Goal: Task Accomplishment & Management: Use online tool/utility

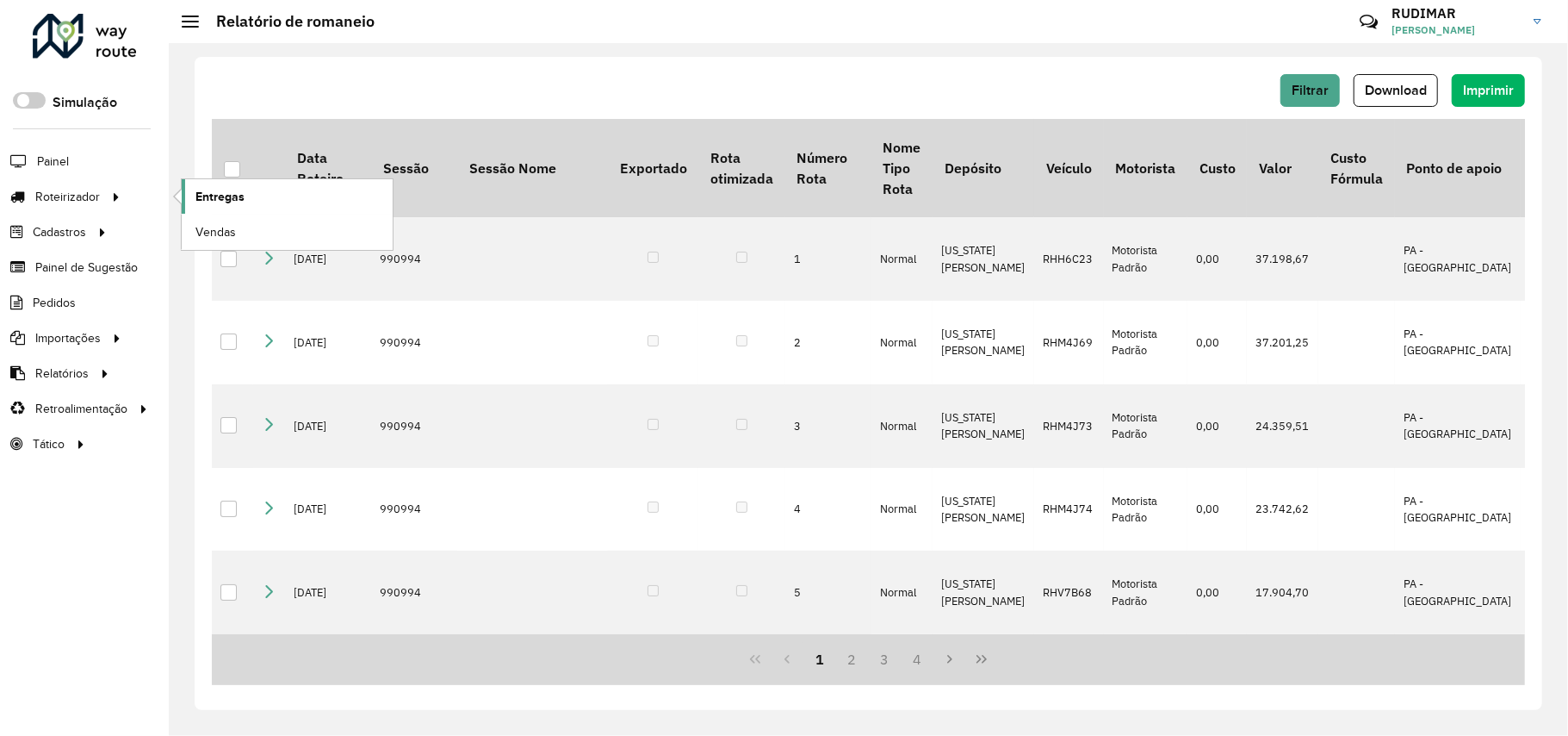
click at [243, 194] on span "Entregas" at bounding box center [220, 197] width 50 height 18
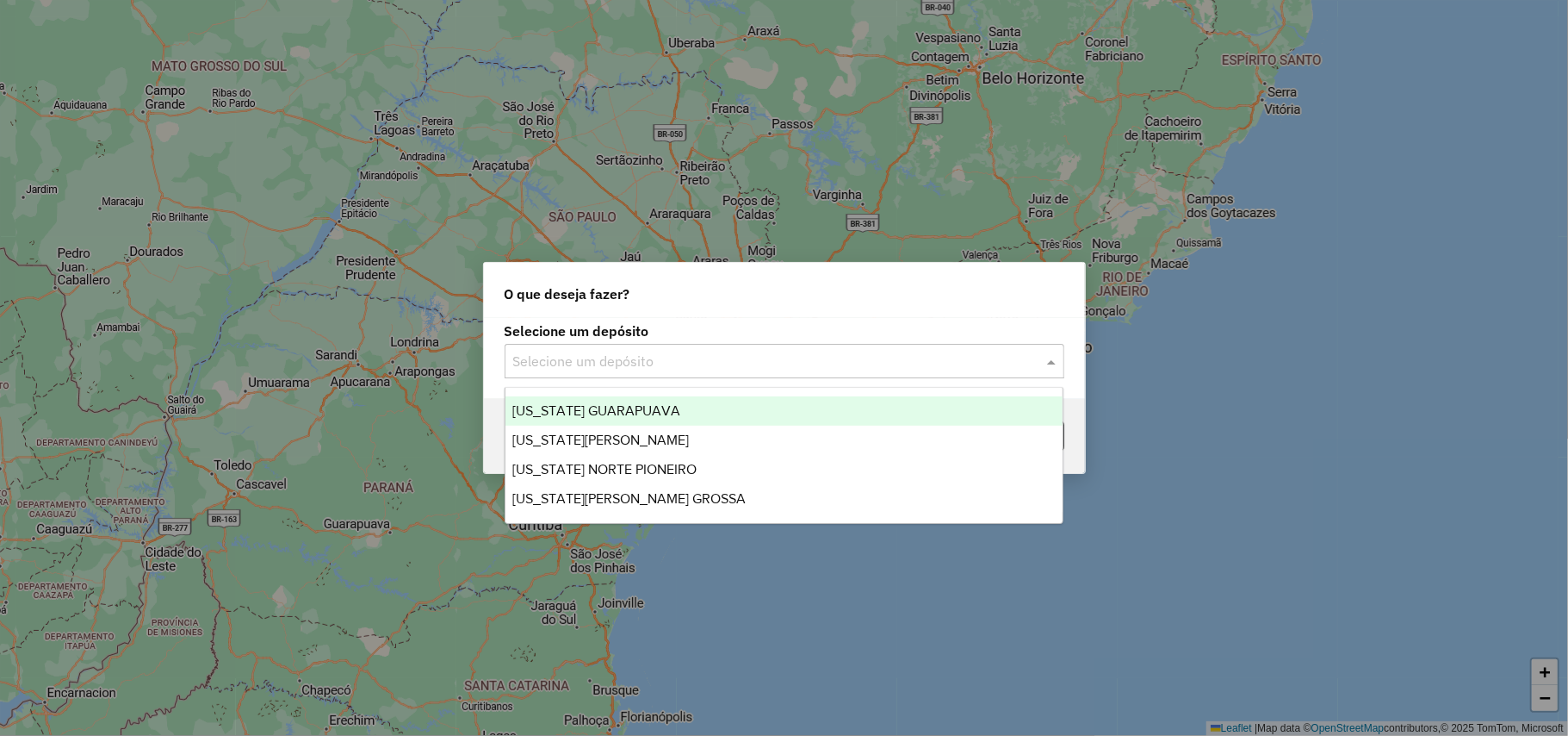
click at [582, 367] on input "text" at bounding box center [767, 362] width 508 height 21
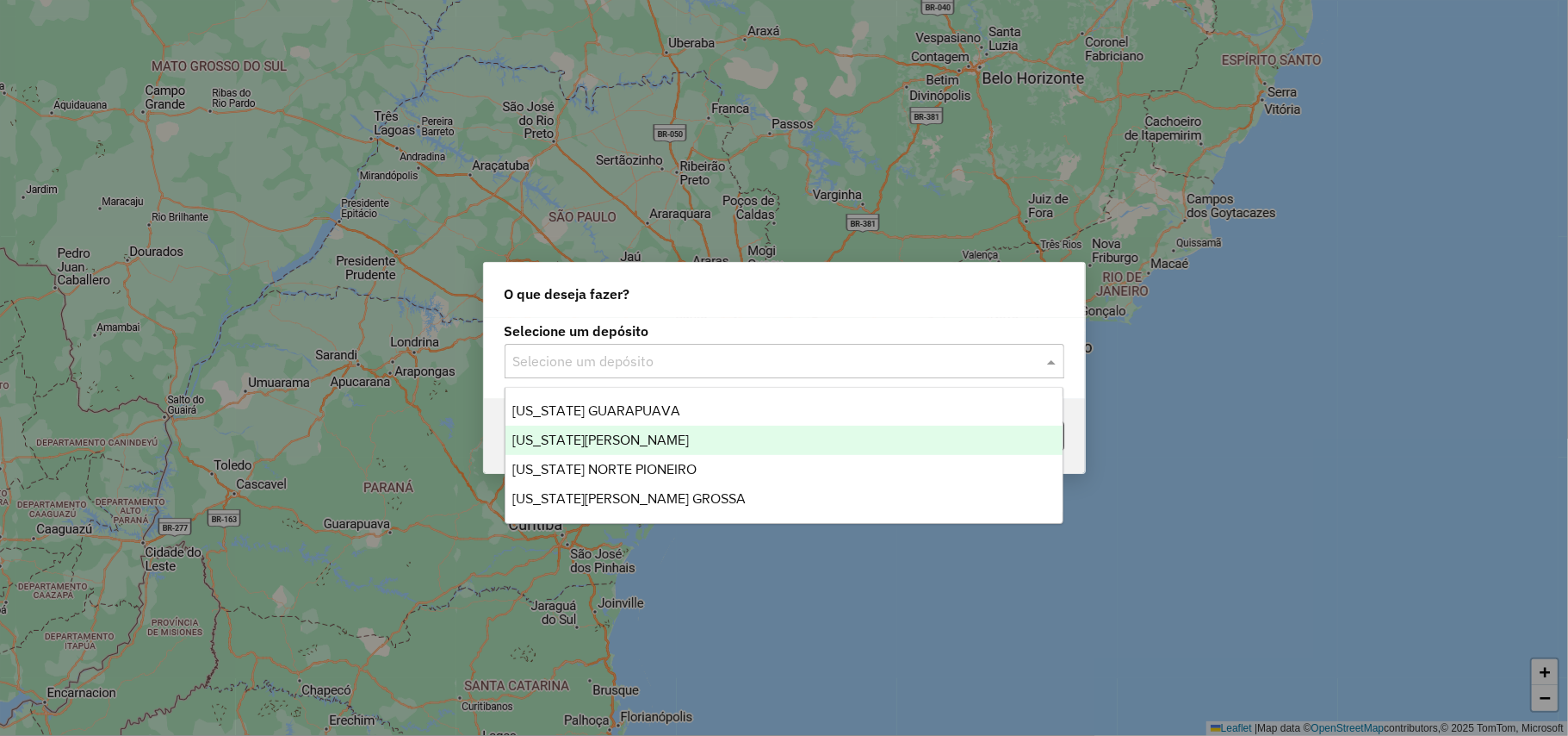
click at [606, 432] on span "[US_STATE][PERSON_NAME]" at bounding box center [600, 439] width 176 height 15
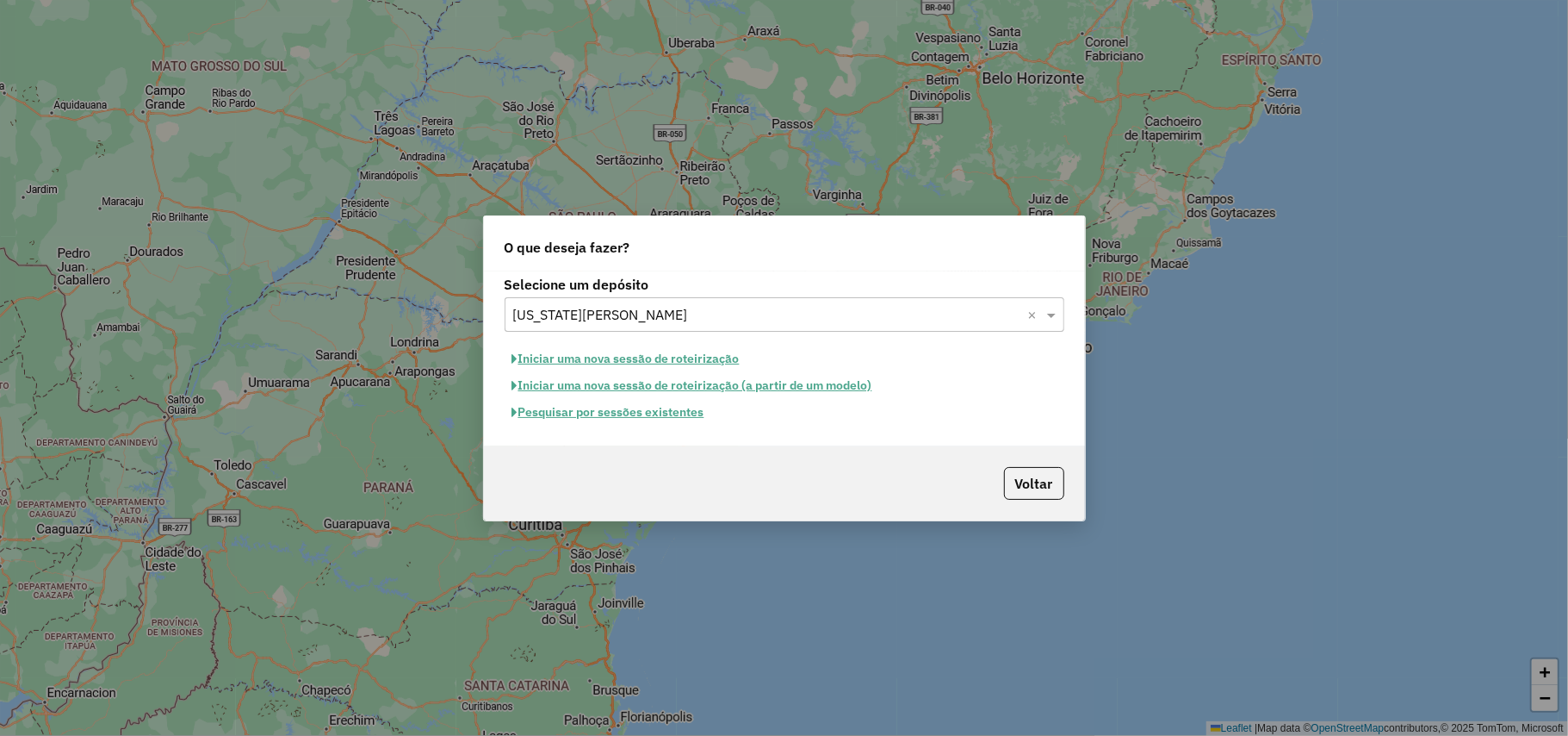
click at [604, 355] on button "Iniciar uma nova sessão de roteirização" at bounding box center [625, 359] width 243 height 27
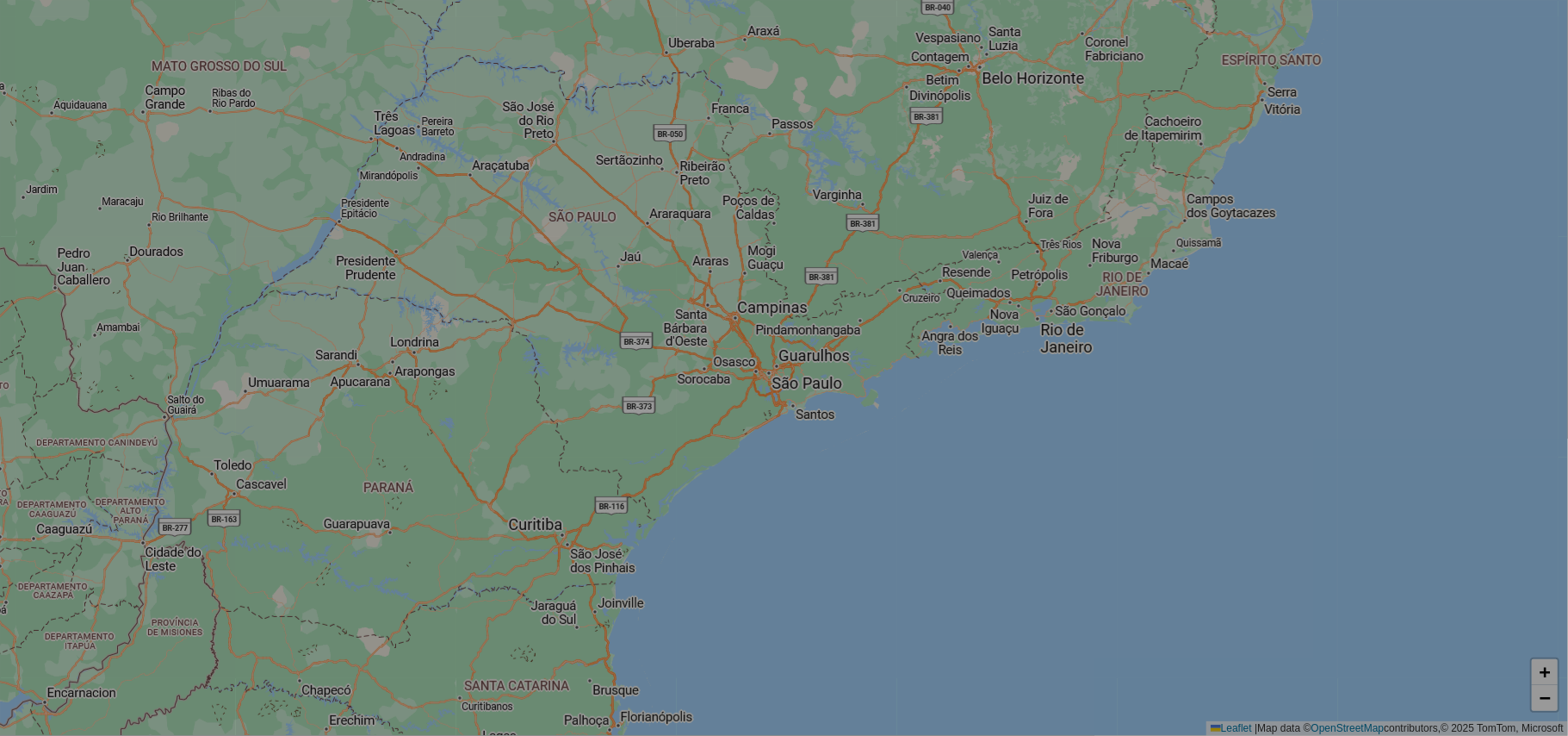
select select "*"
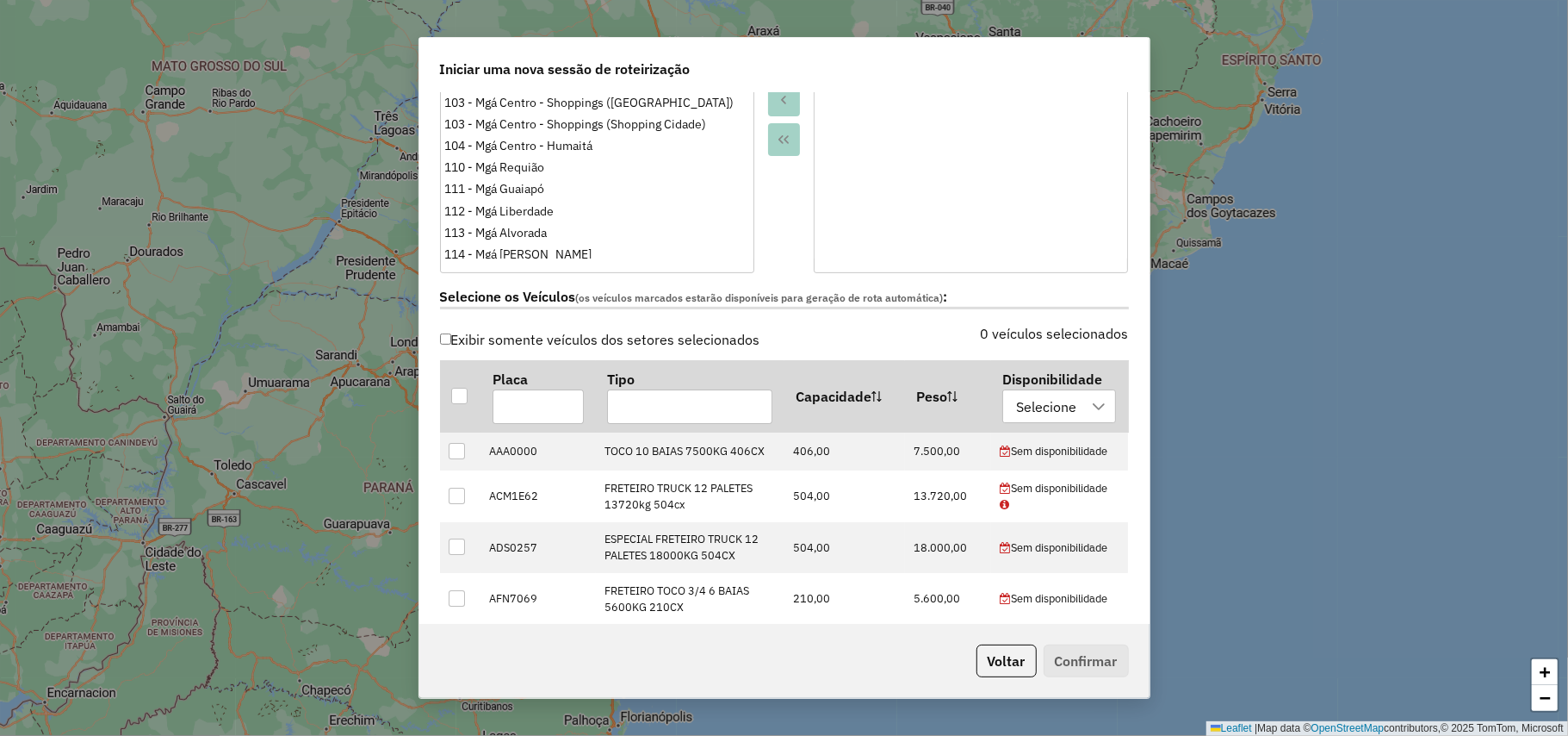
scroll to position [918, 0]
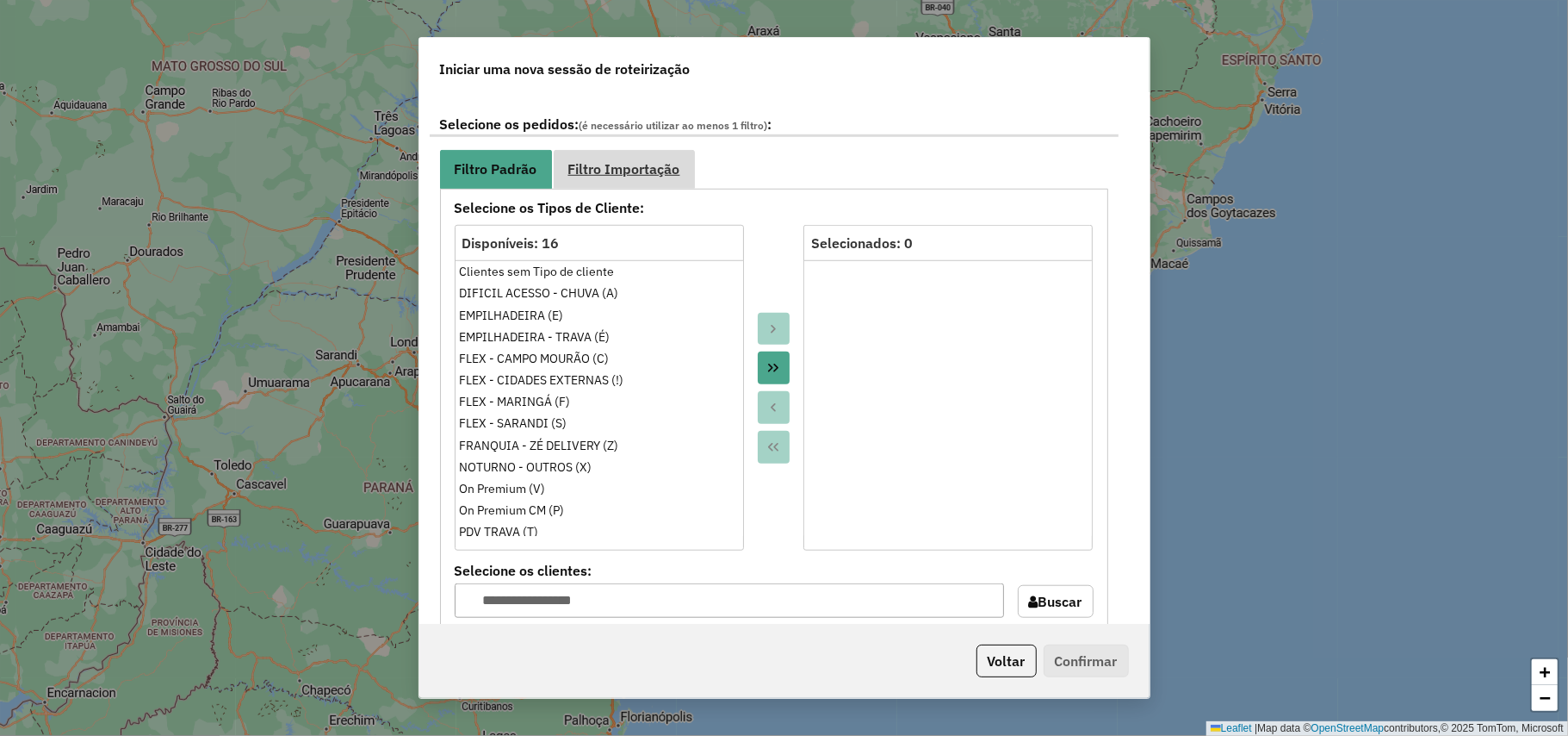
click at [653, 174] on span "Filtro Importação" at bounding box center [624, 168] width 112 height 14
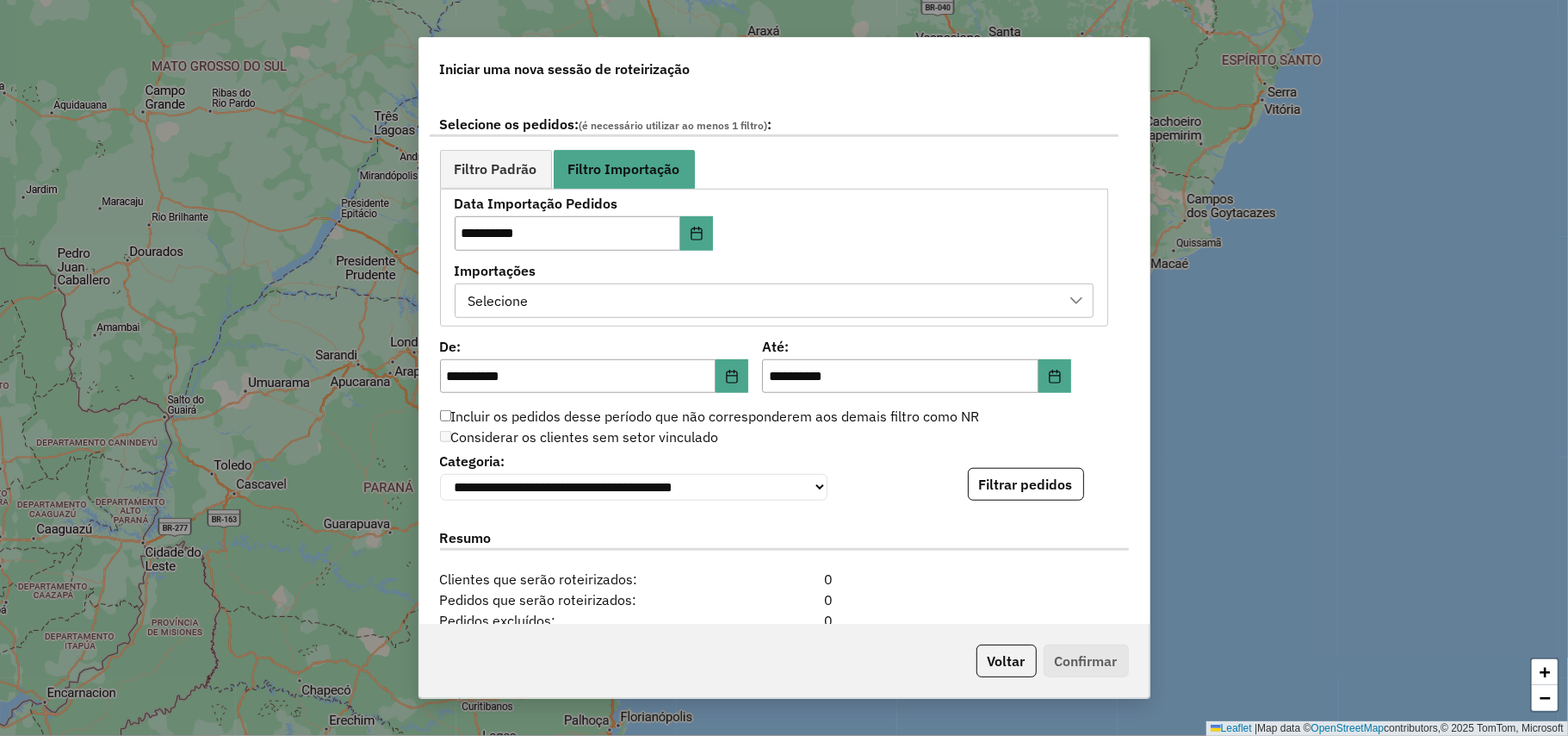
click at [690, 294] on div "Selecione" at bounding box center [761, 300] width 597 height 33
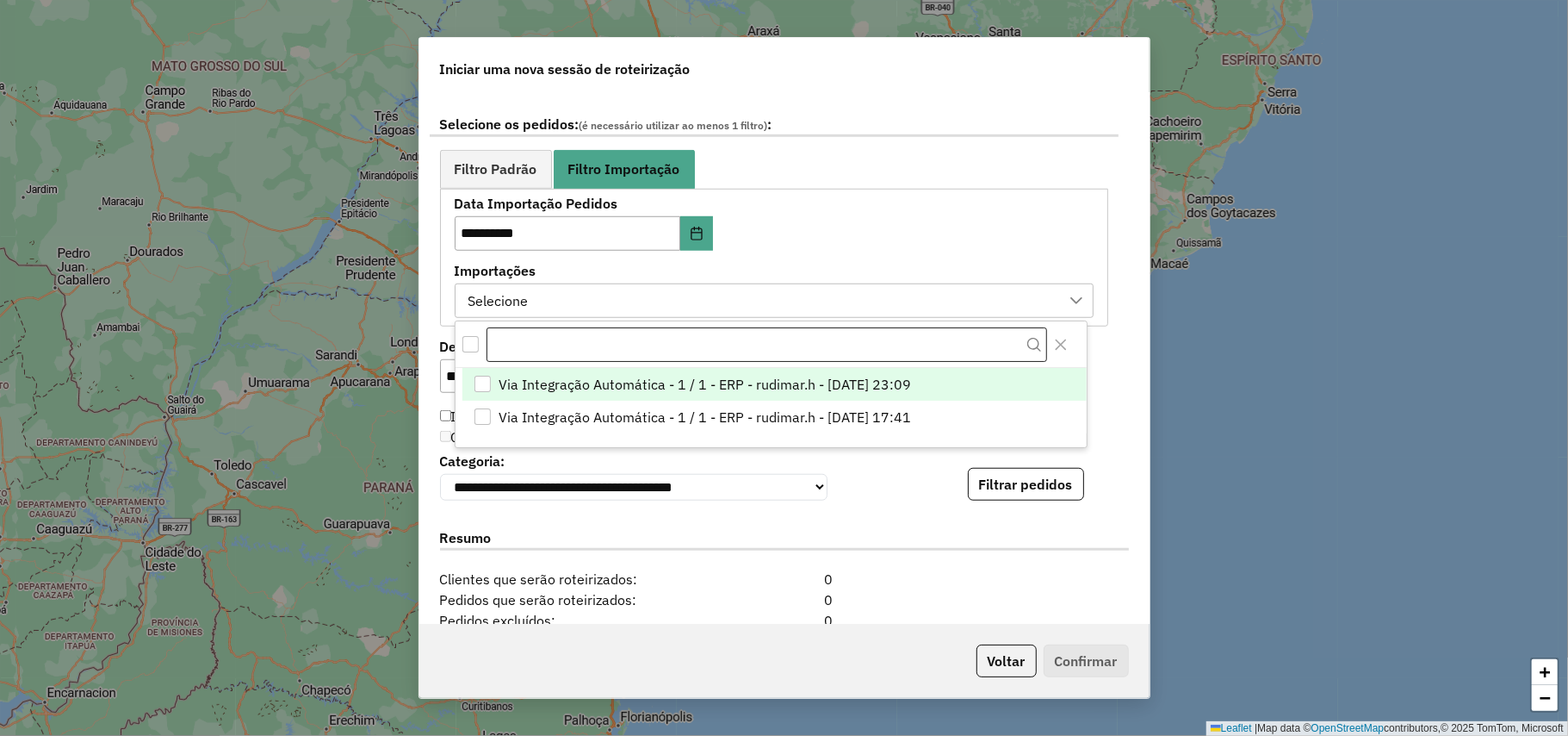
scroll to position [12, 77]
click at [690, 382] on span "Via Integração Automática - 1 / 1 - ERP - rudimar.h - 18/08/2025 23:09" at bounding box center [704, 383] width 412 height 21
click at [1047, 484] on button "Filtrar pedidos" at bounding box center [1025, 483] width 116 height 33
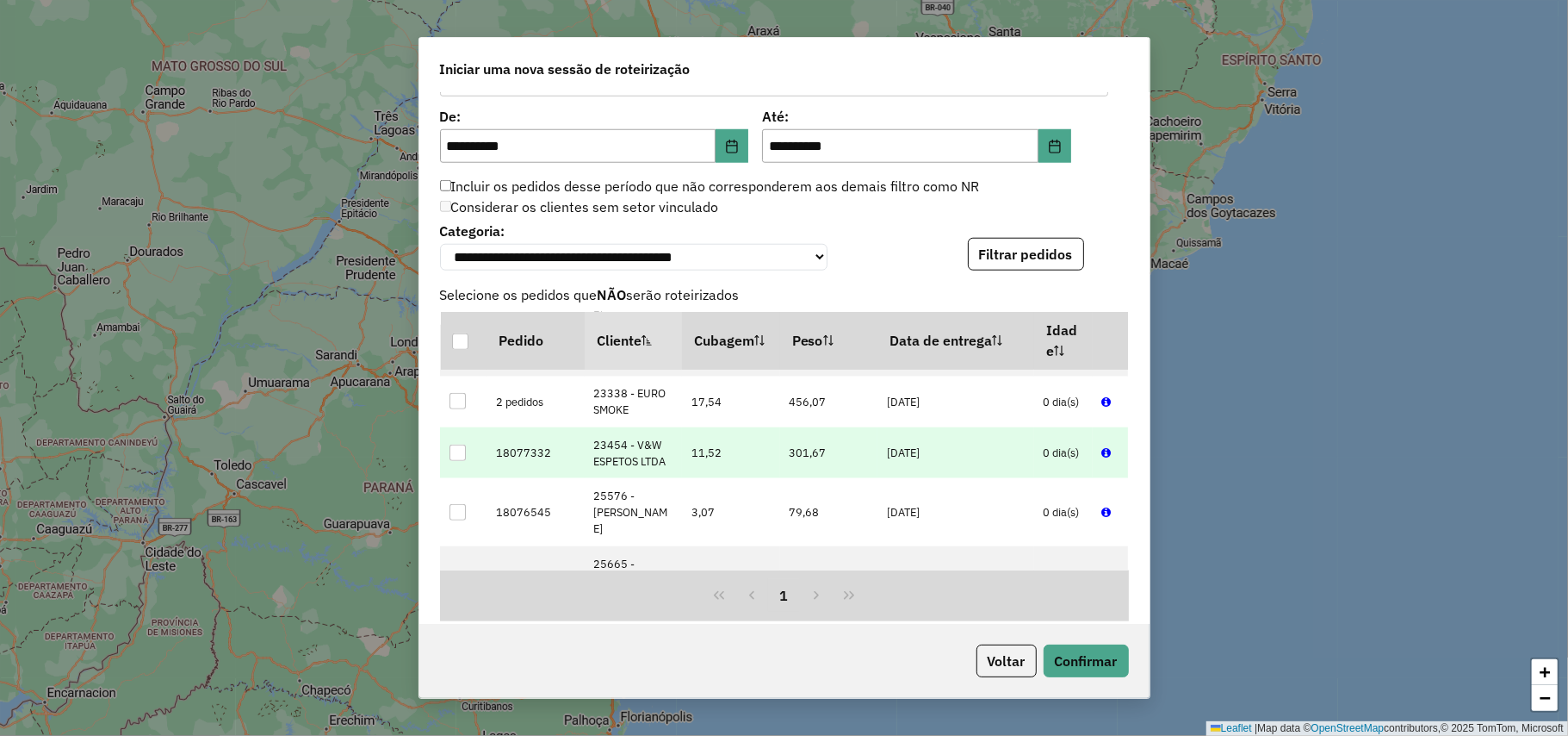
scroll to position [803, 0]
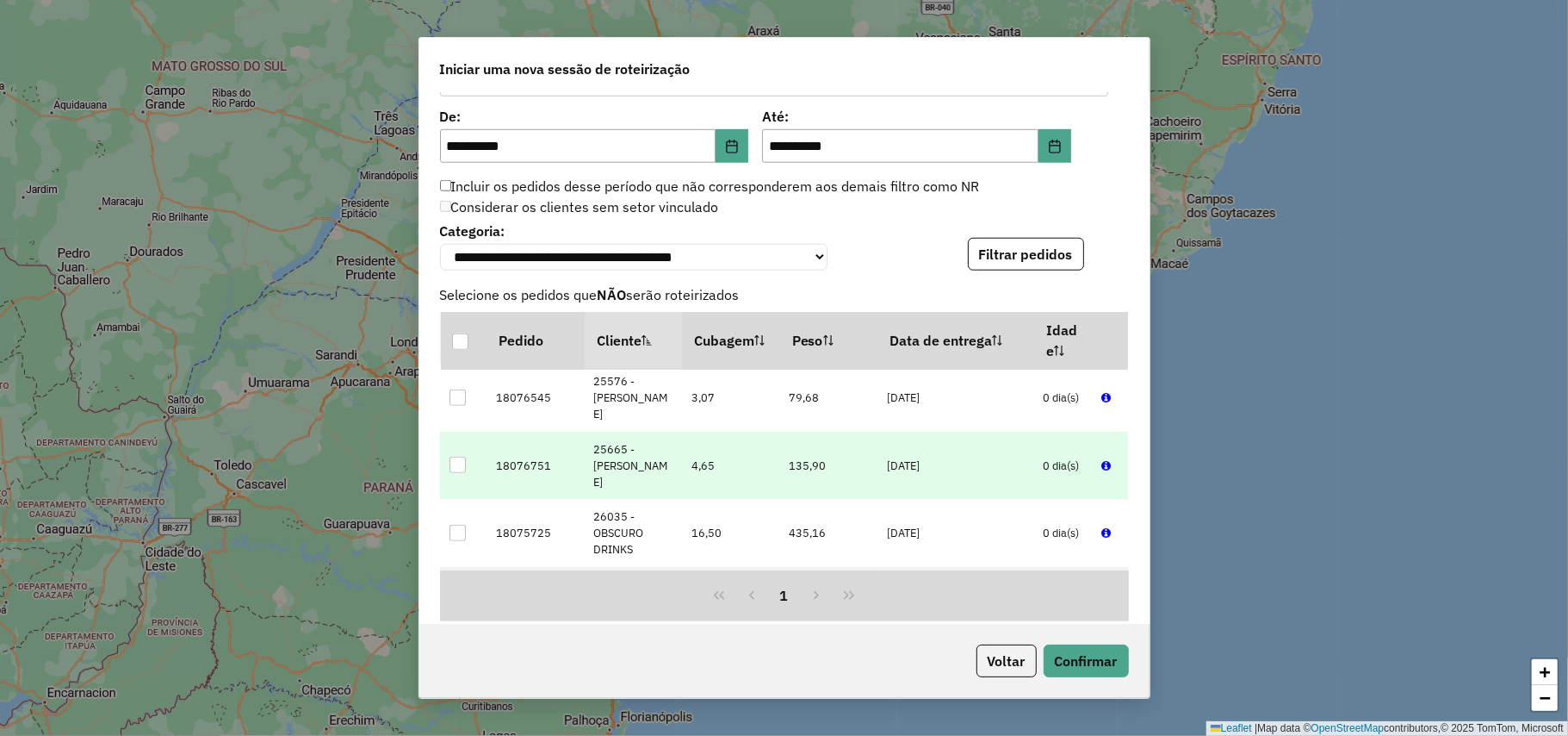
click at [463, 473] on div at bounding box center [458, 465] width 17 height 17
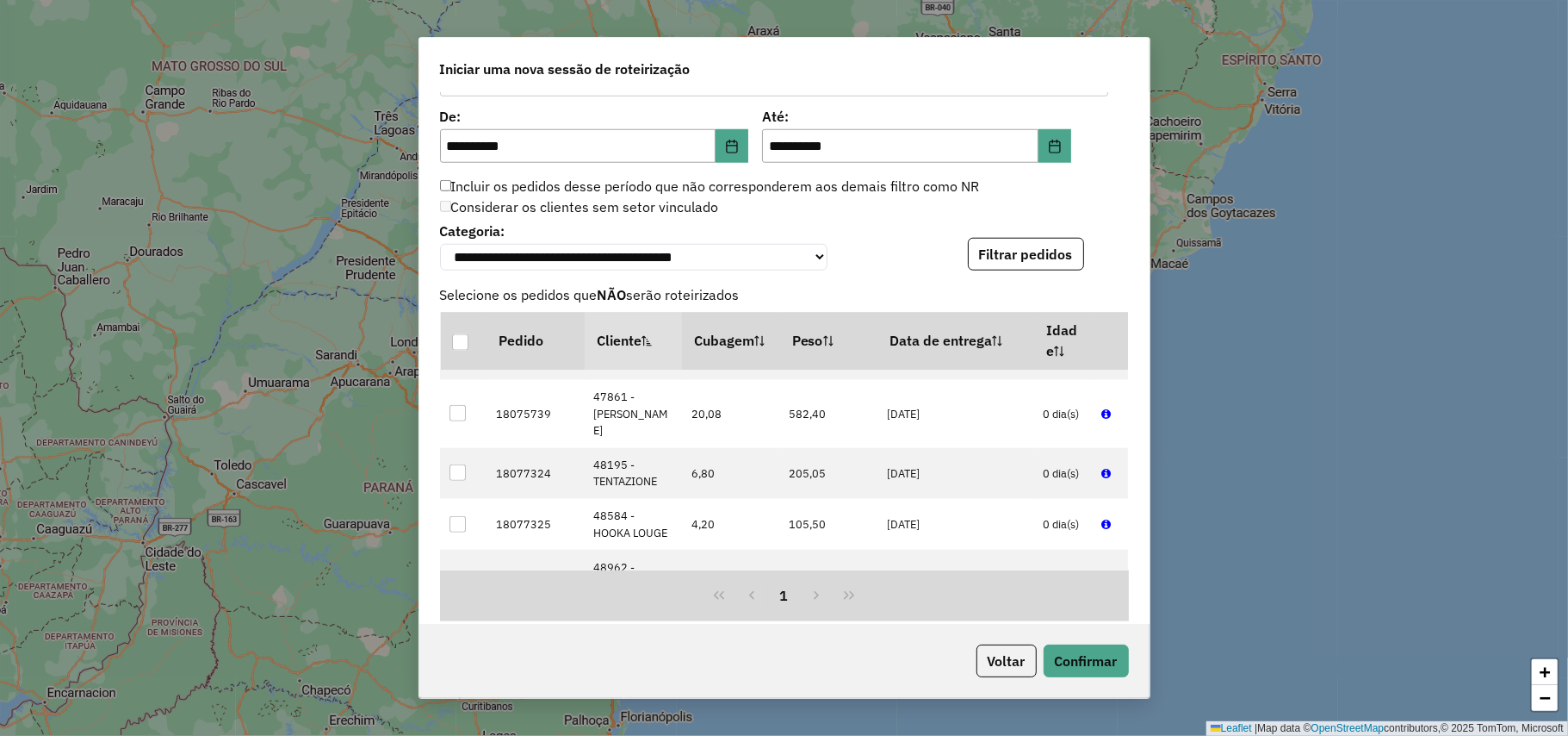
scroll to position [2526, 0]
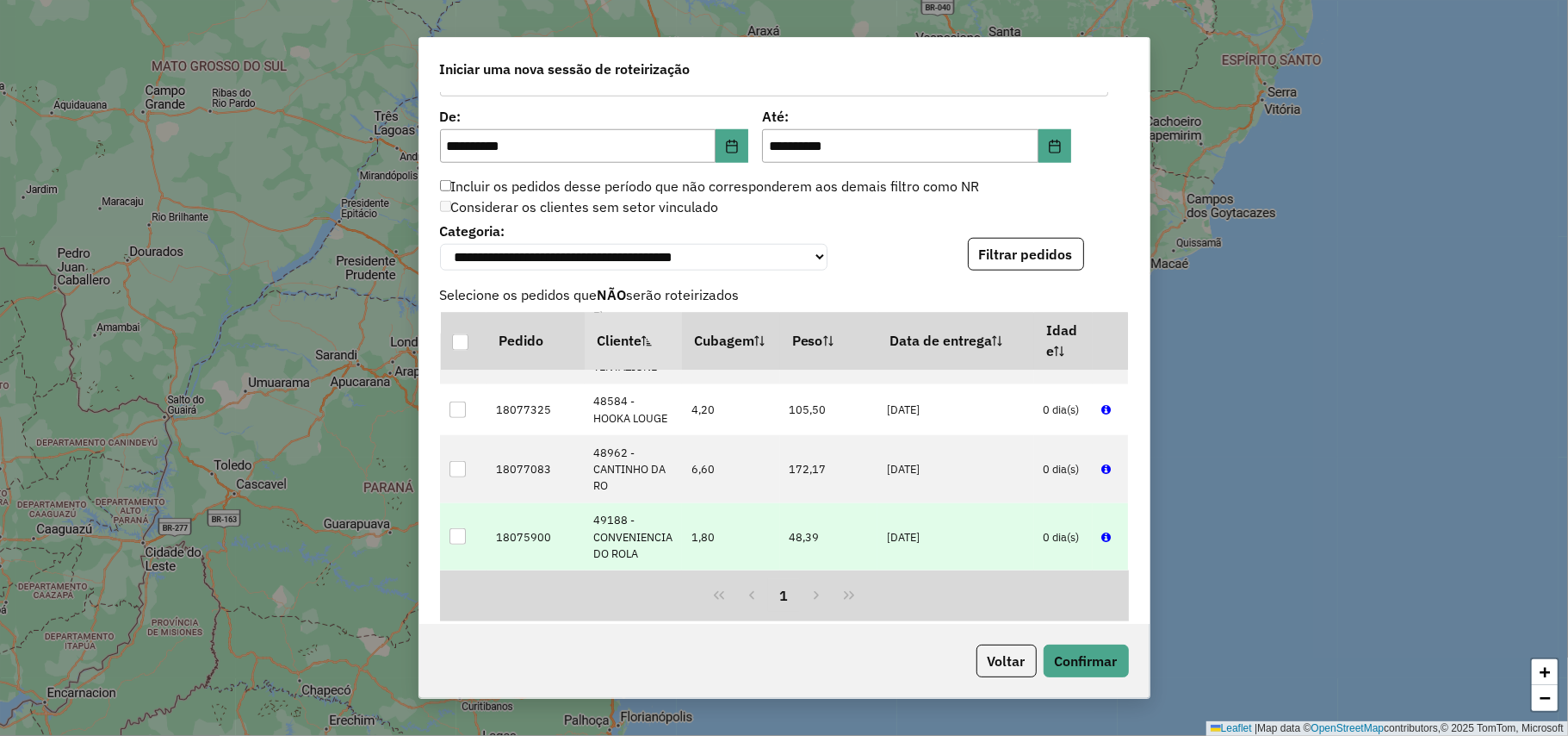
click at [455, 544] on div at bounding box center [458, 536] width 17 height 17
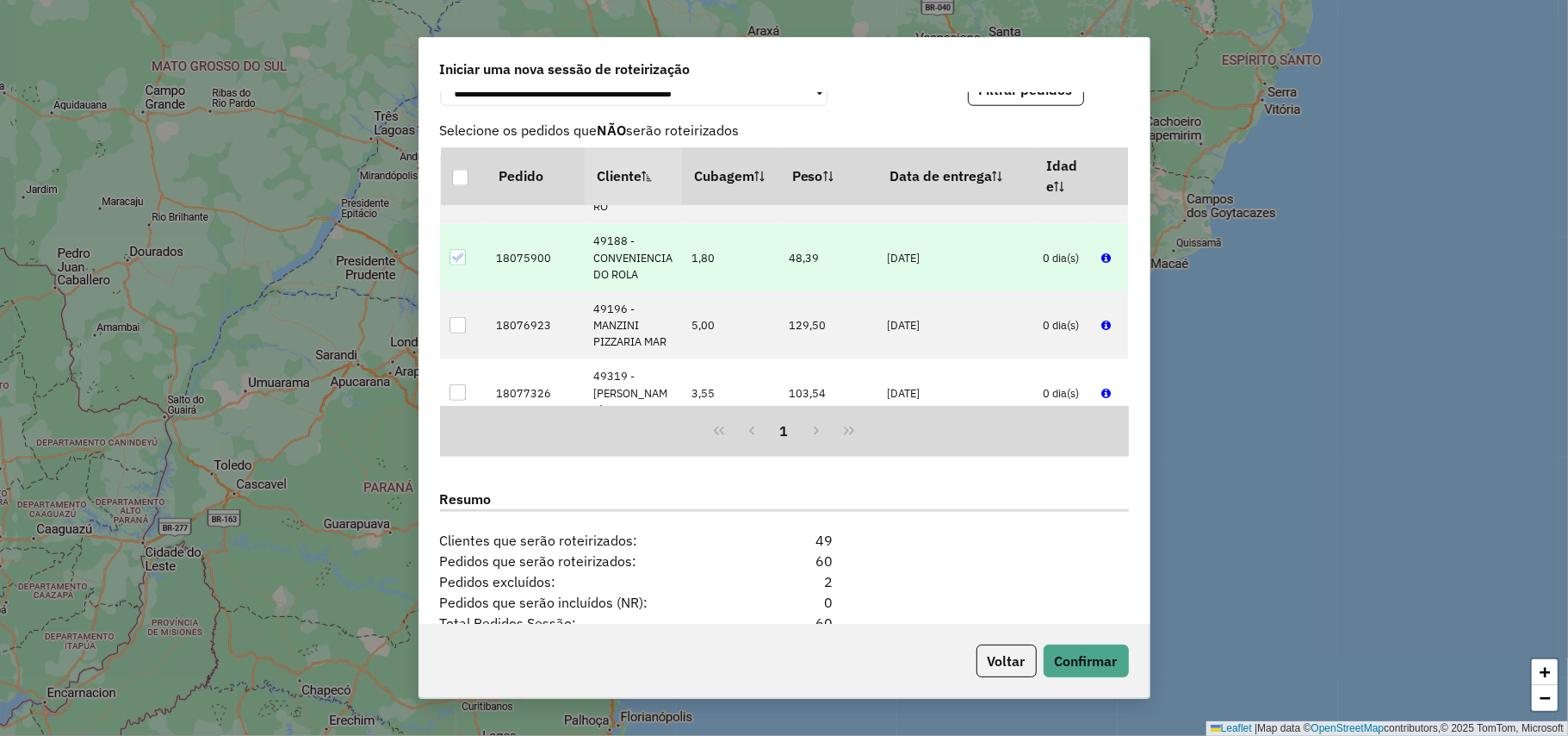
scroll to position [1510, 0]
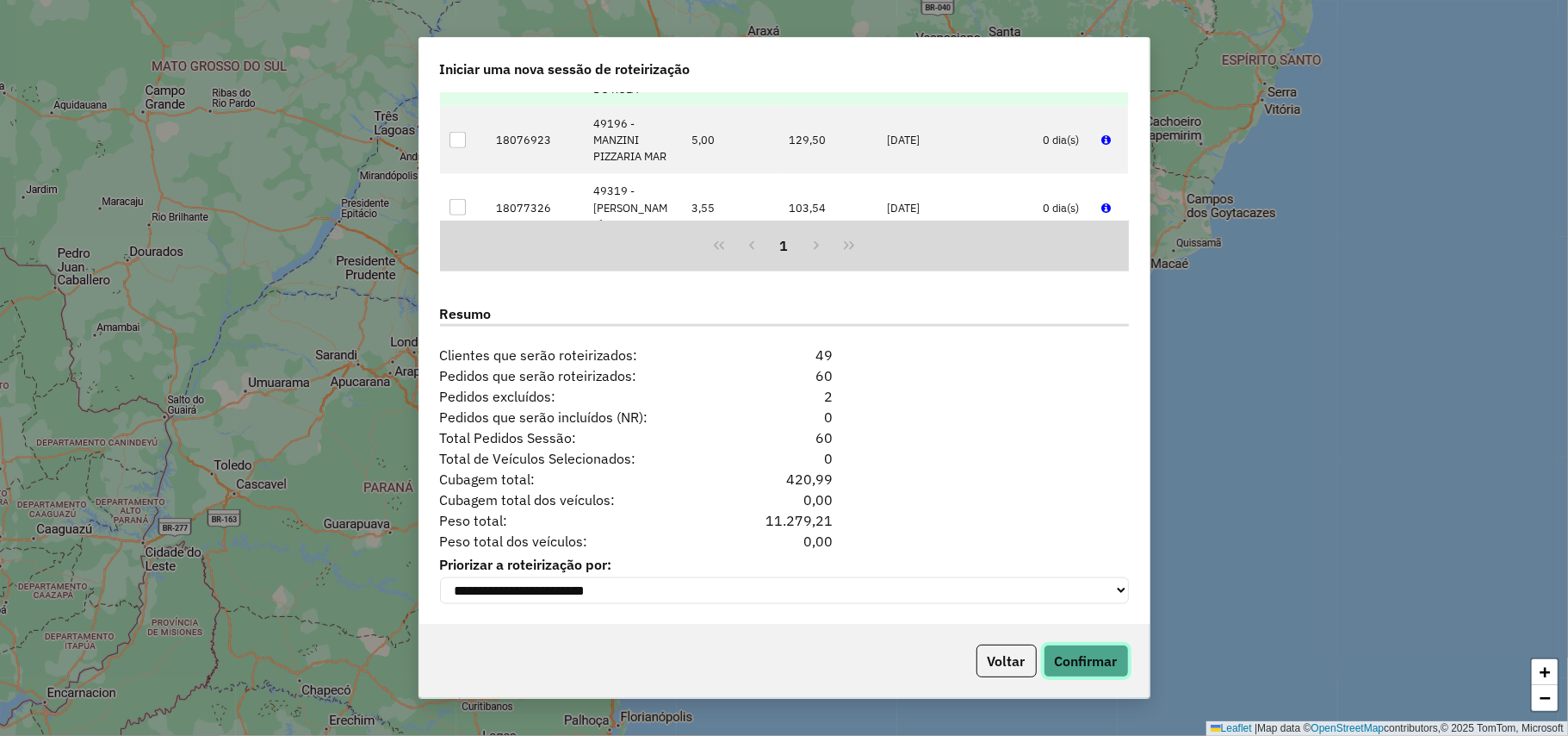
click at [1086, 655] on button "Confirmar" at bounding box center [1087, 660] width 85 height 33
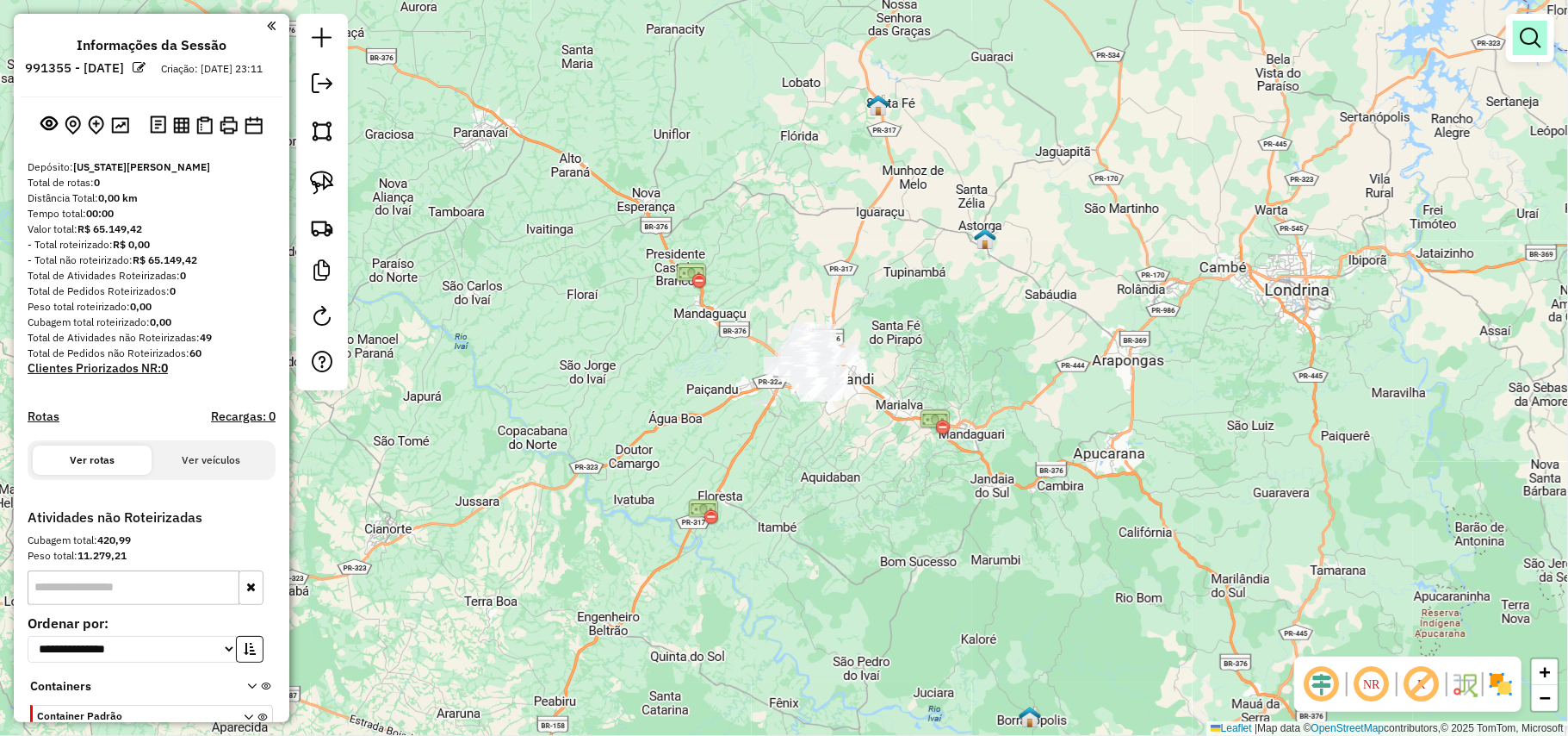
click at [1529, 22] on link at bounding box center [1530, 38] width 35 height 35
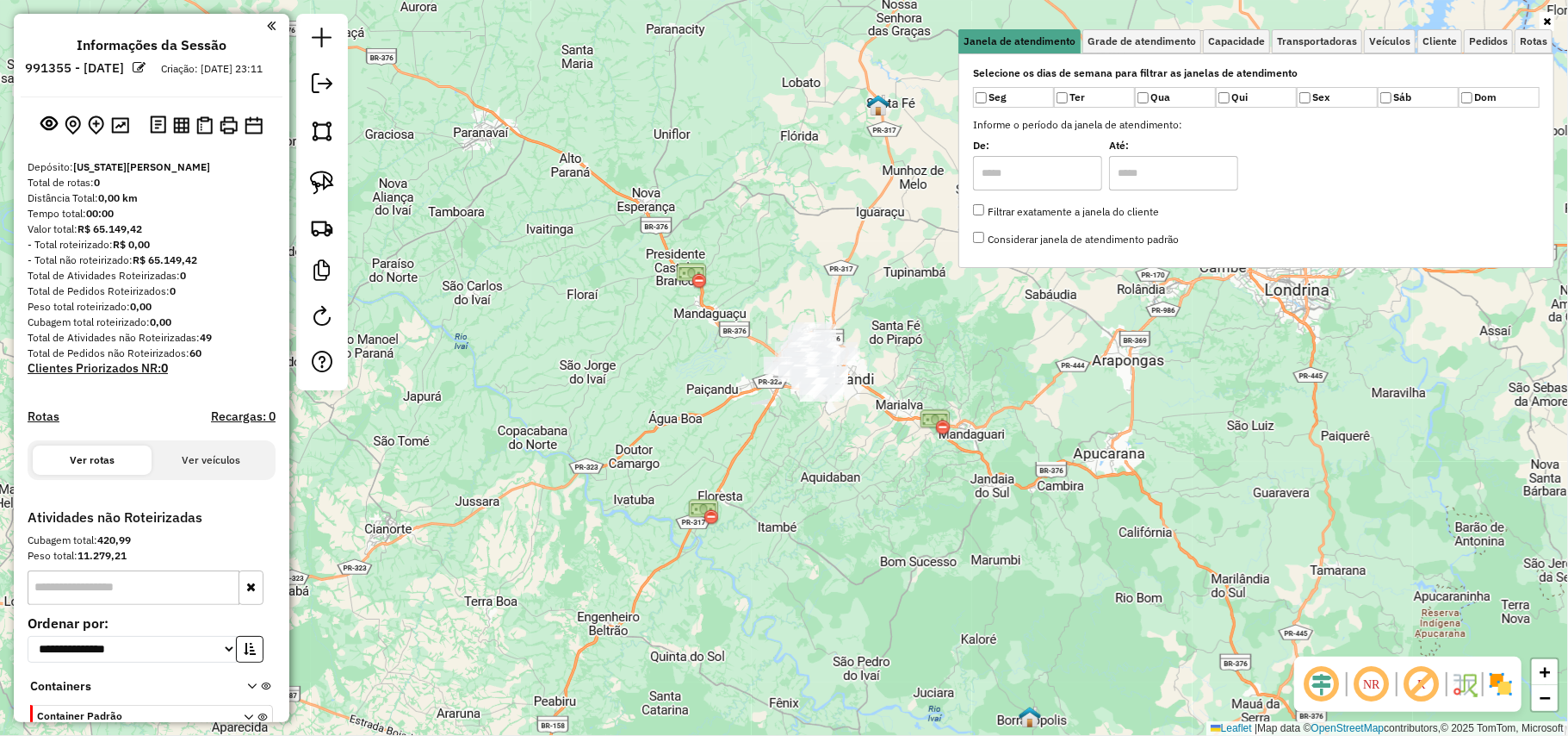
click at [1234, 55] on div "Selecione os dias de semana para filtrar as janelas de atendimento Seg Ter Qua …" at bounding box center [1257, 160] width 596 height 214
click at [1233, 42] on span "Capacidade" at bounding box center [1236, 42] width 56 height 10
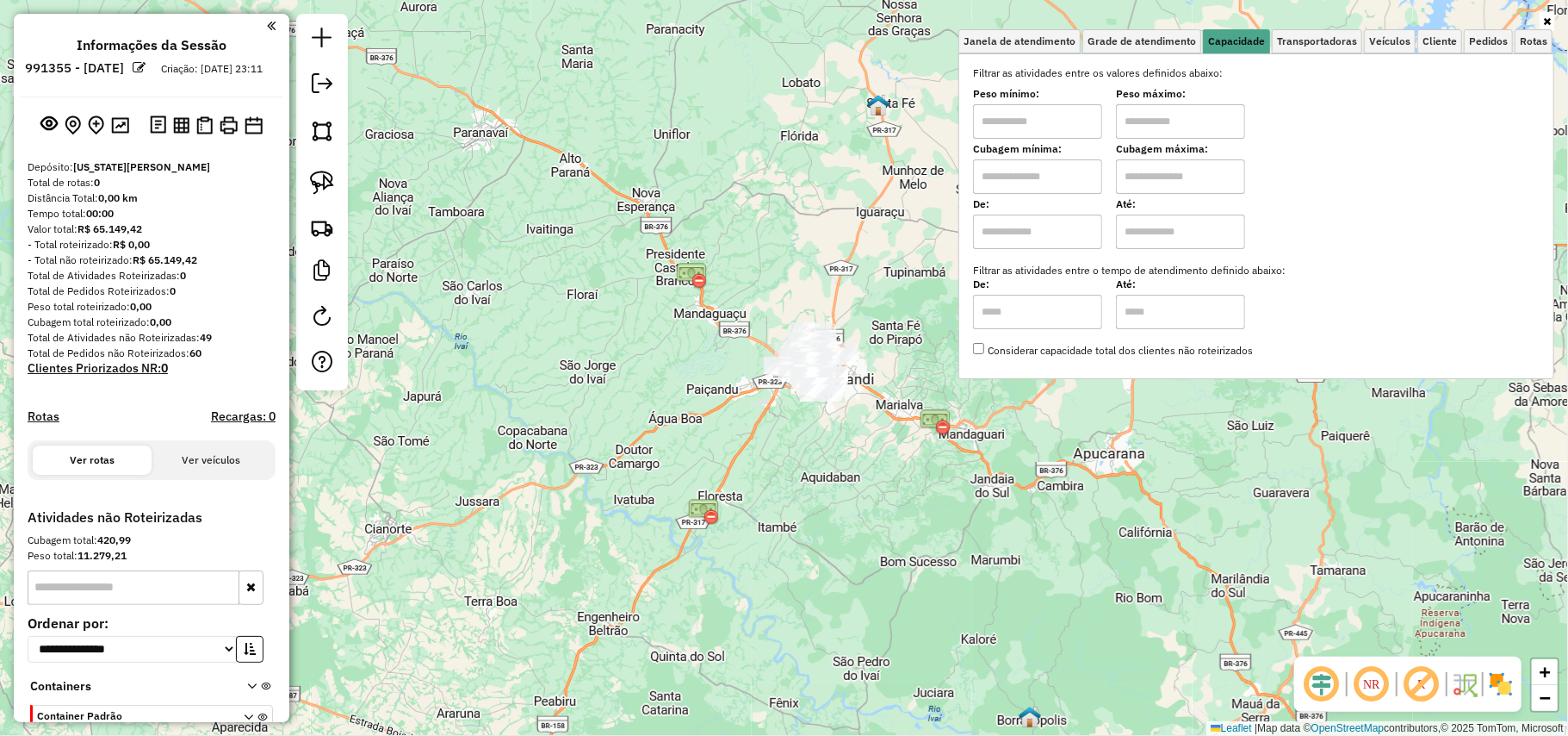
click at [1061, 119] on input "text" at bounding box center [1037, 121] width 129 height 35
type input "****"
click at [1131, 133] on input "text" at bounding box center [1181, 121] width 129 height 35
type input "******"
click at [897, 418] on div "Limpar filtros Janela de atendimento Grade de atendimento Capacidade Transporta…" at bounding box center [784, 368] width 1568 height 736
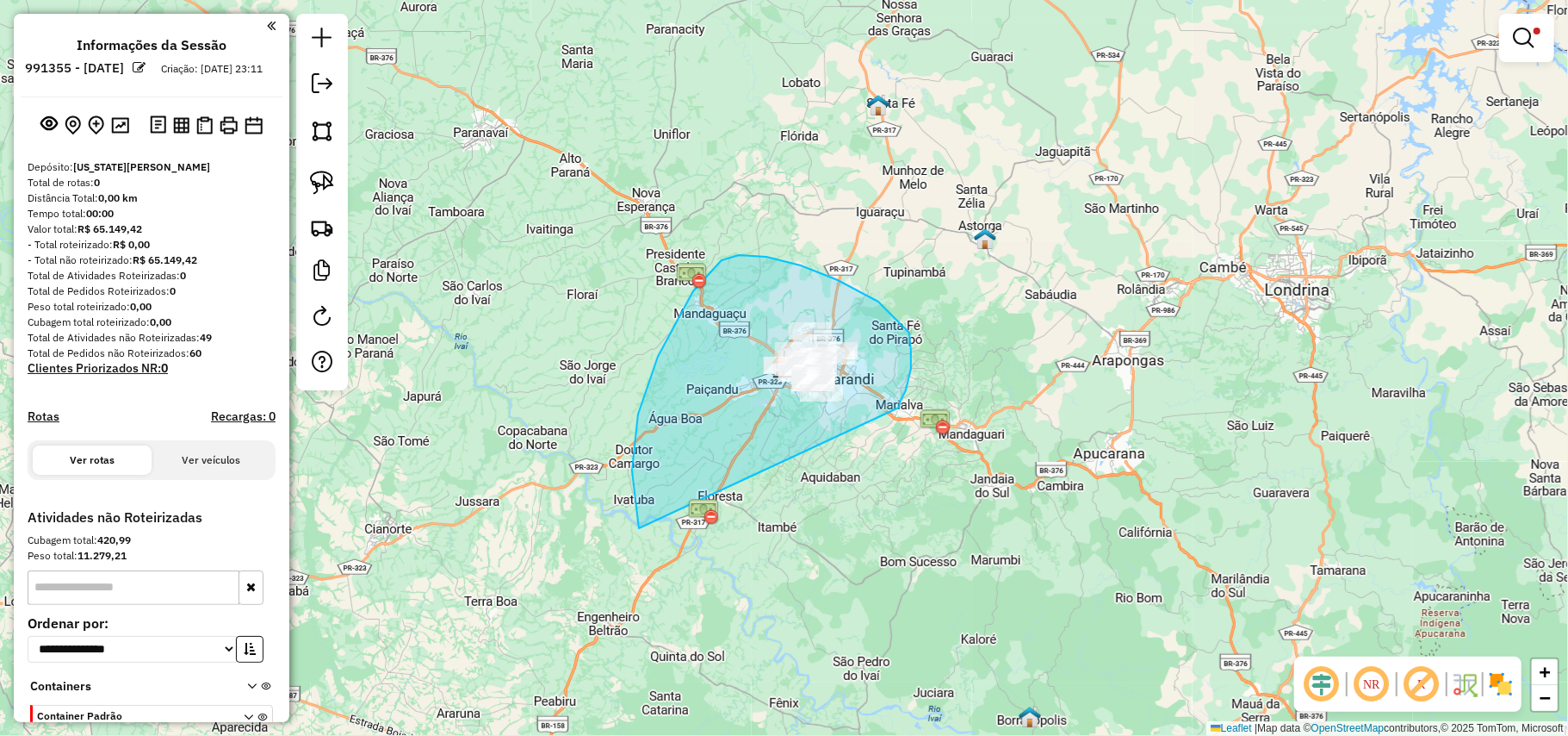
drag, startPoint x: 899, startPoint y: 407, endPoint x: 666, endPoint y: 569, distance: 283.8
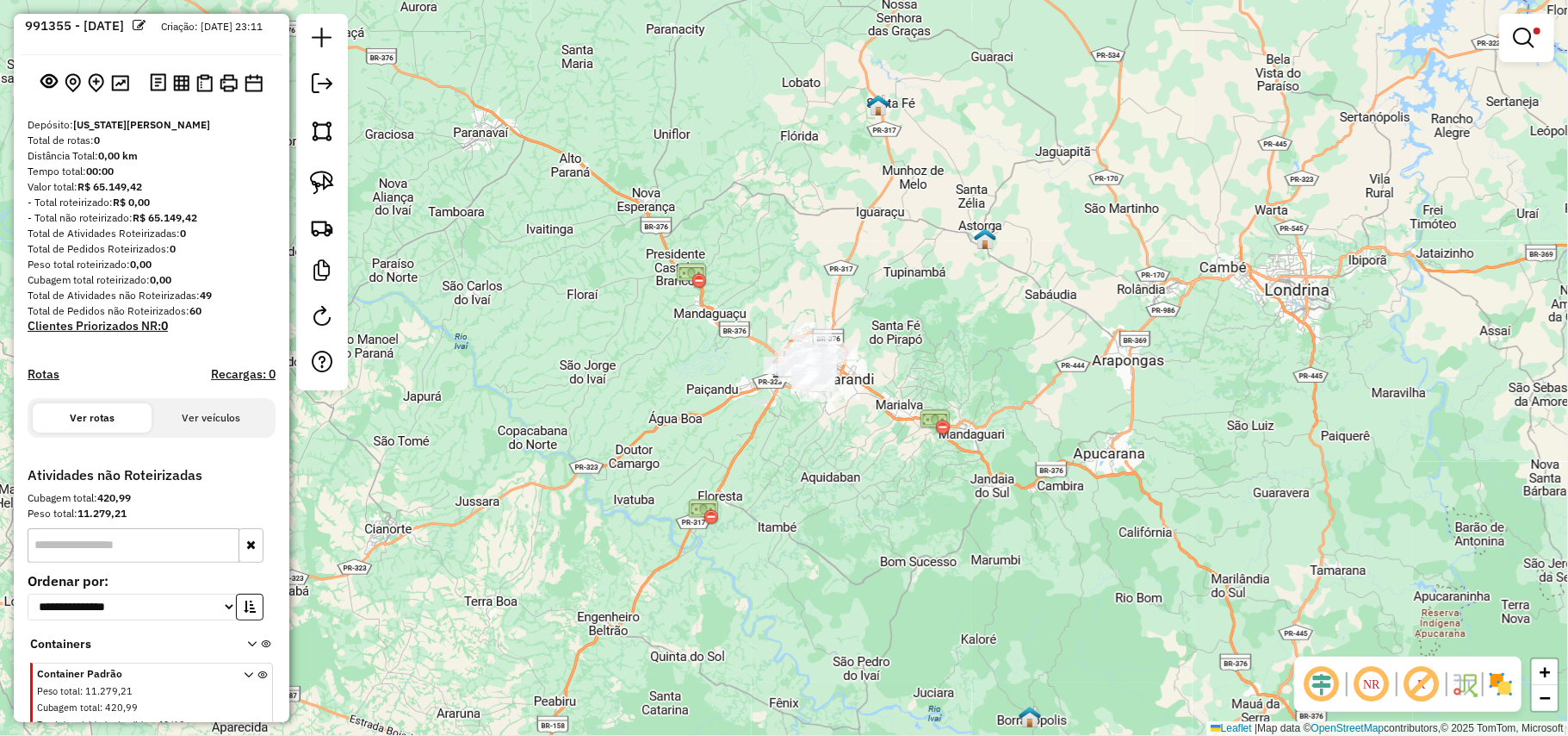
scroll to position [112, 0]
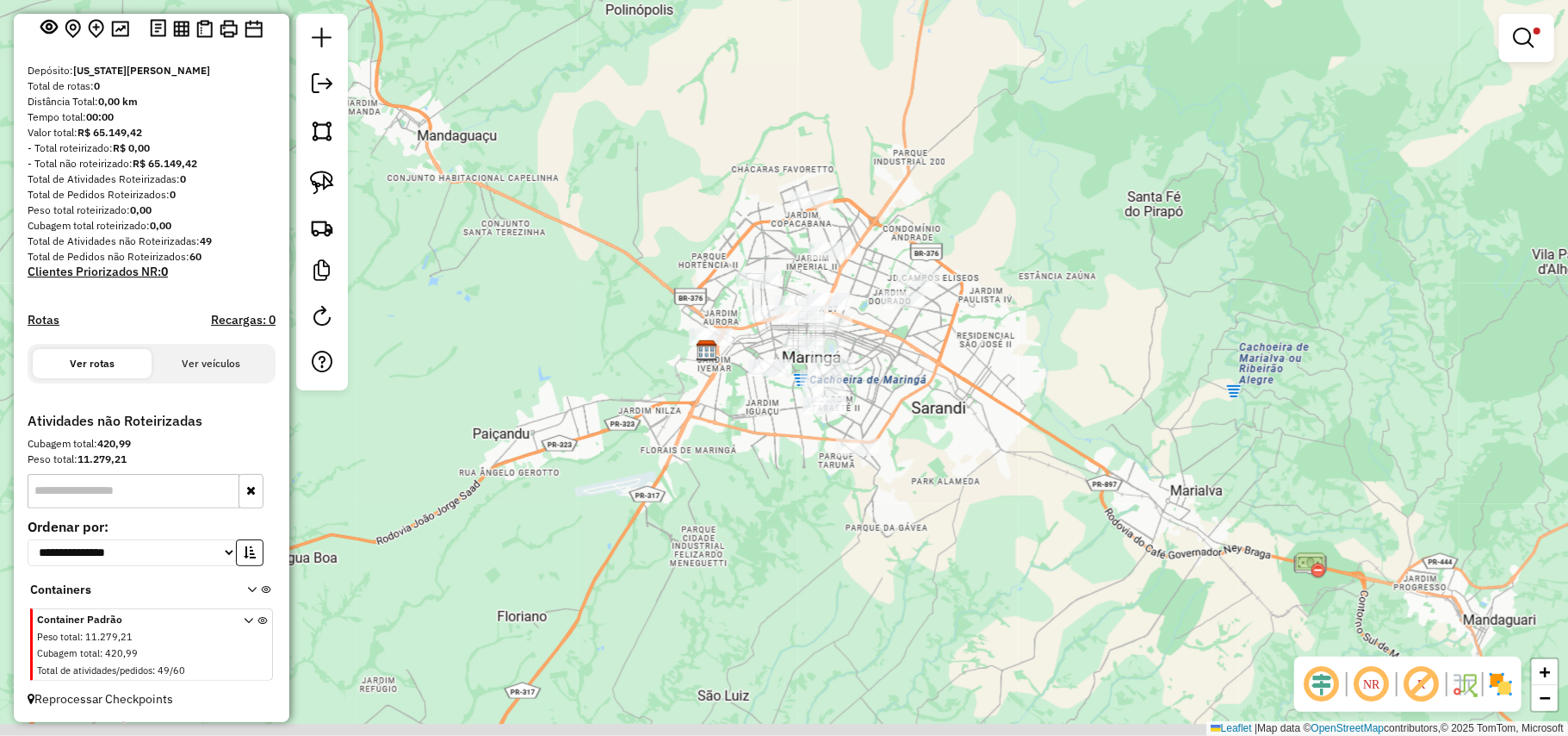
drag, startPoint x: 828, startPoint y: 329, endPoint x: 920, endPoint y: 201, distance: 157.6
click at [920, 201] on div "Limpar filtros Janela de atendimento Grade de atendimento Capacidade Transporta…" at bounding box center [784, 368] width 1568 height 736
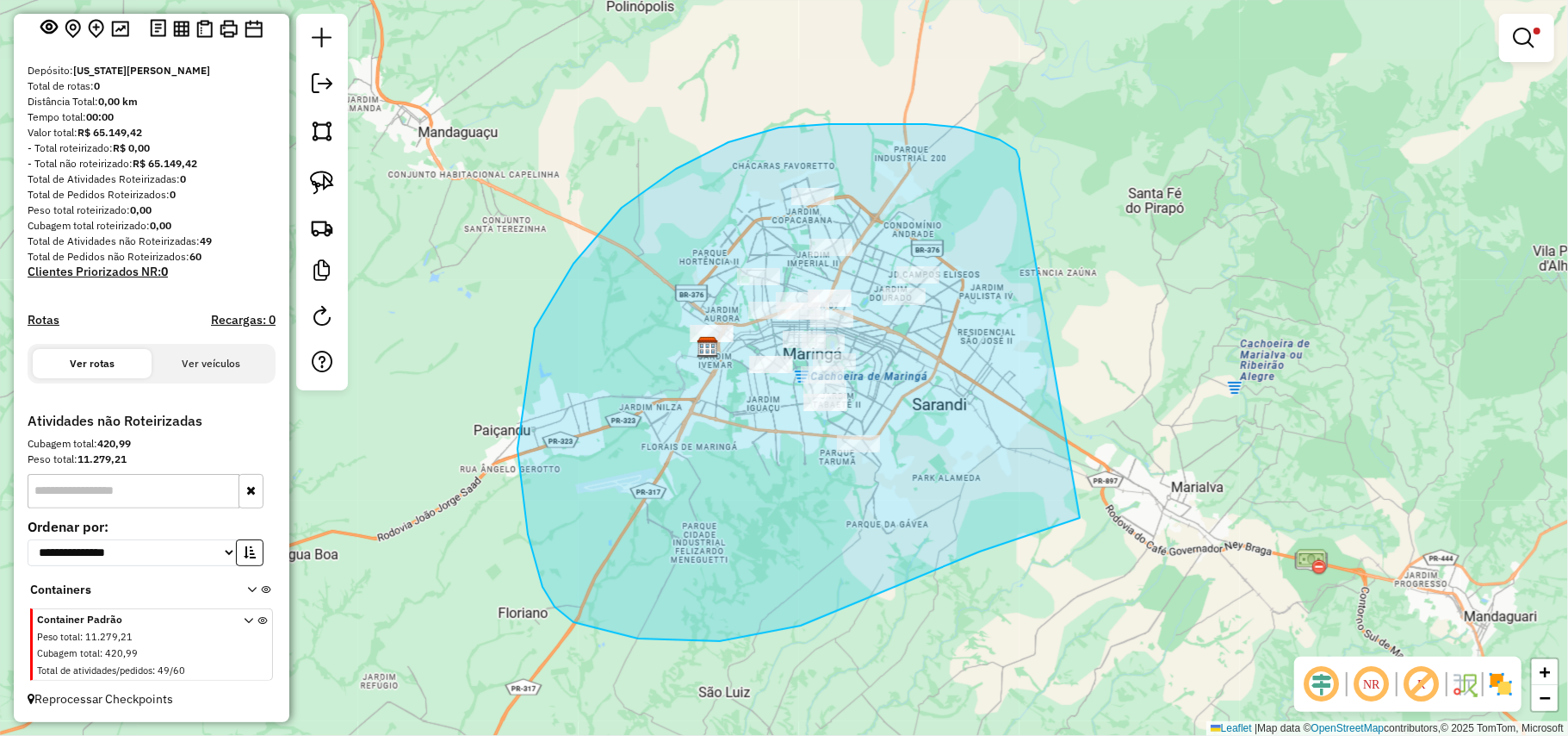
drag, startPoint x: 828, startPoint y: 124, endPoint x: 1285, endPoint y: 353, distance: 511.2
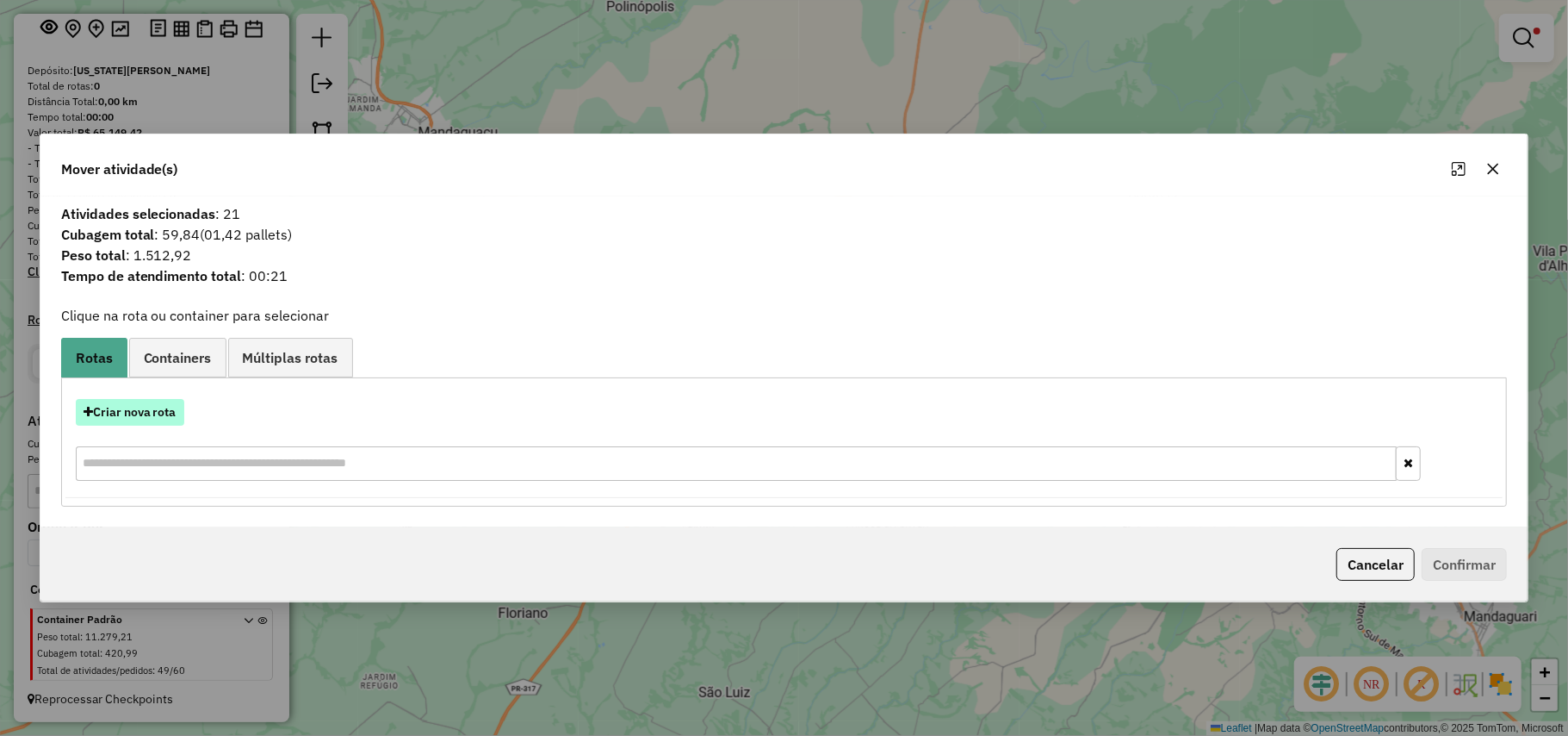
click at [140, 411] on button "Criar nova rota" at bounding box center [131, 412] width 109 height 27
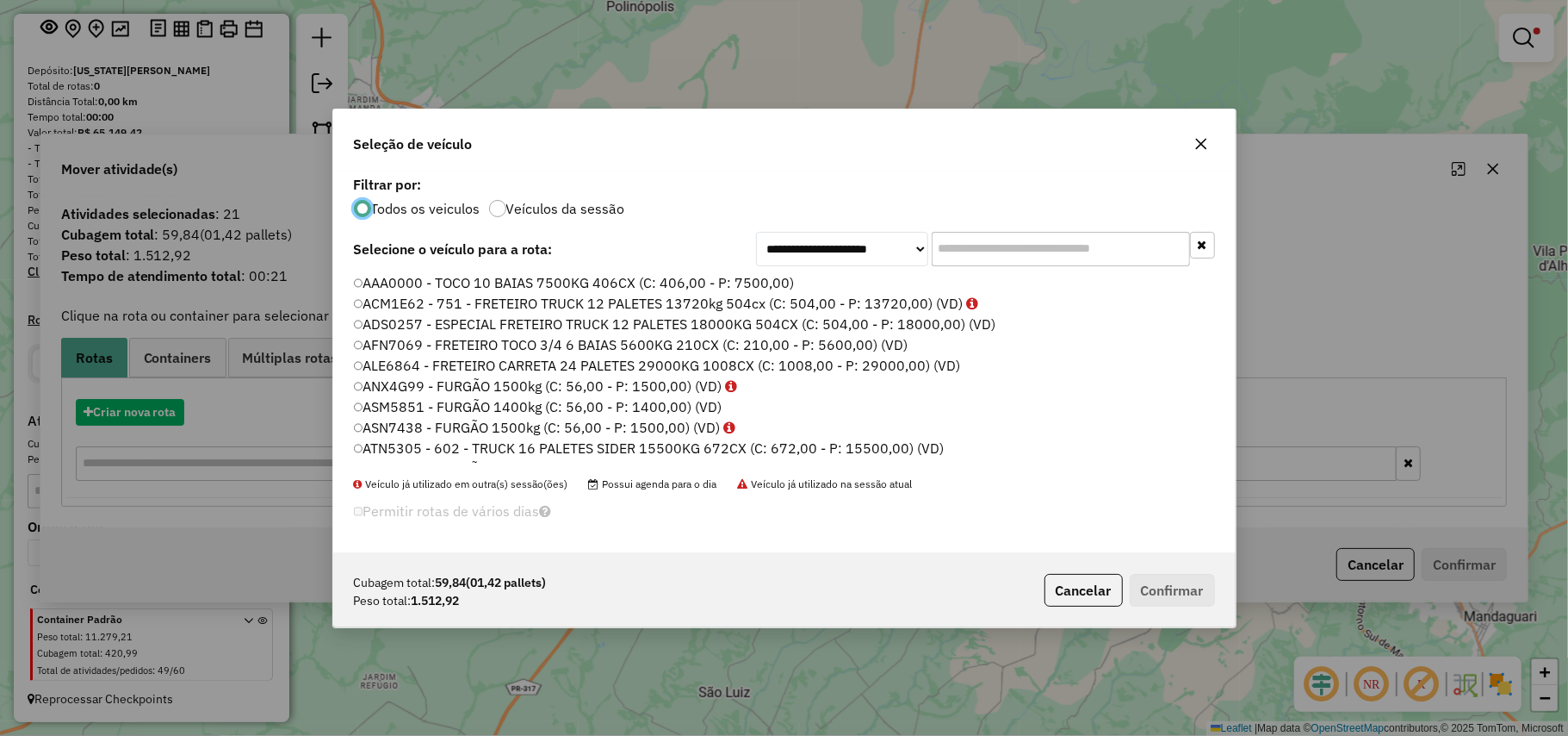
scroll to position [9, 5]
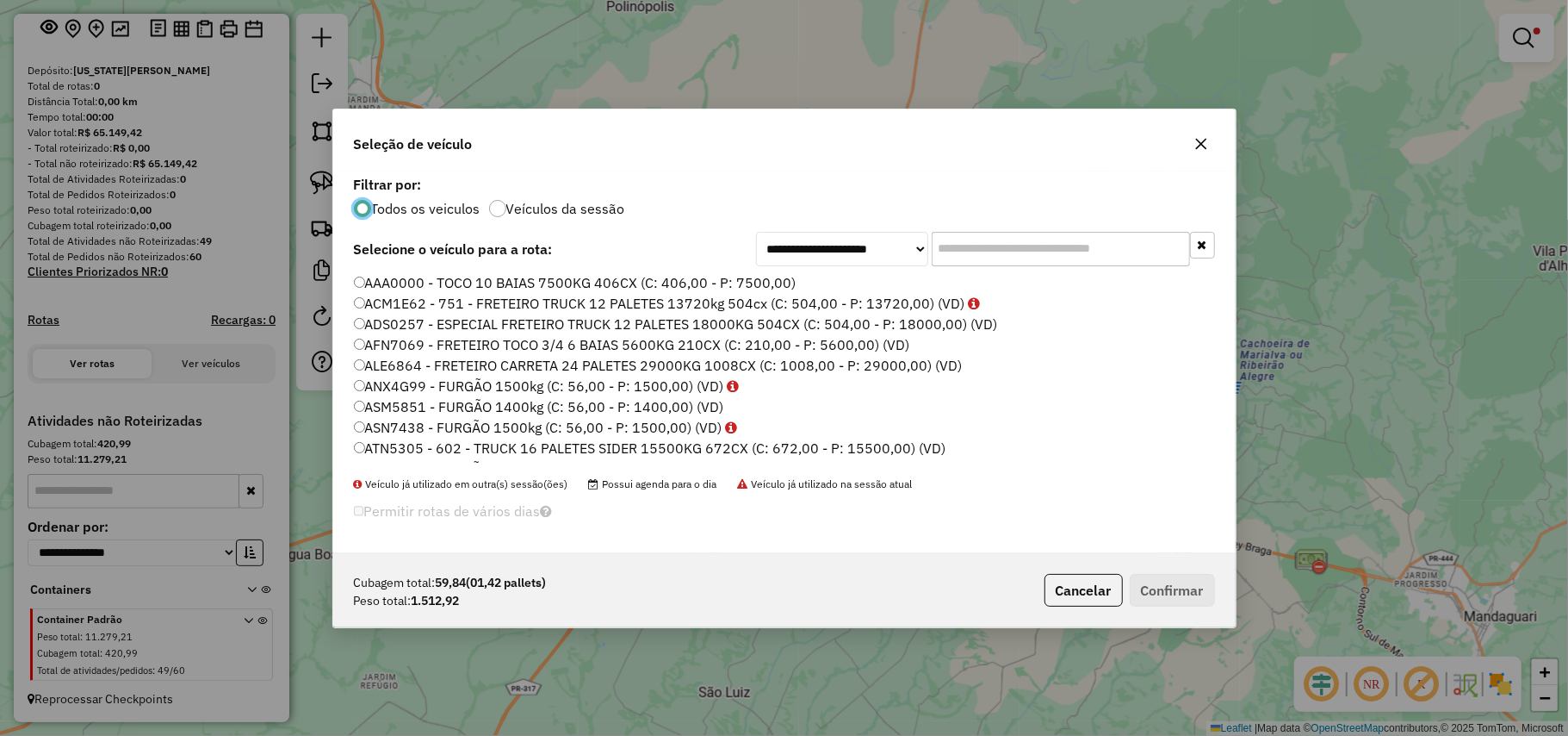
click at [1010, 249] on input "text" at bounding box center [1061, 249] width 259 height 35
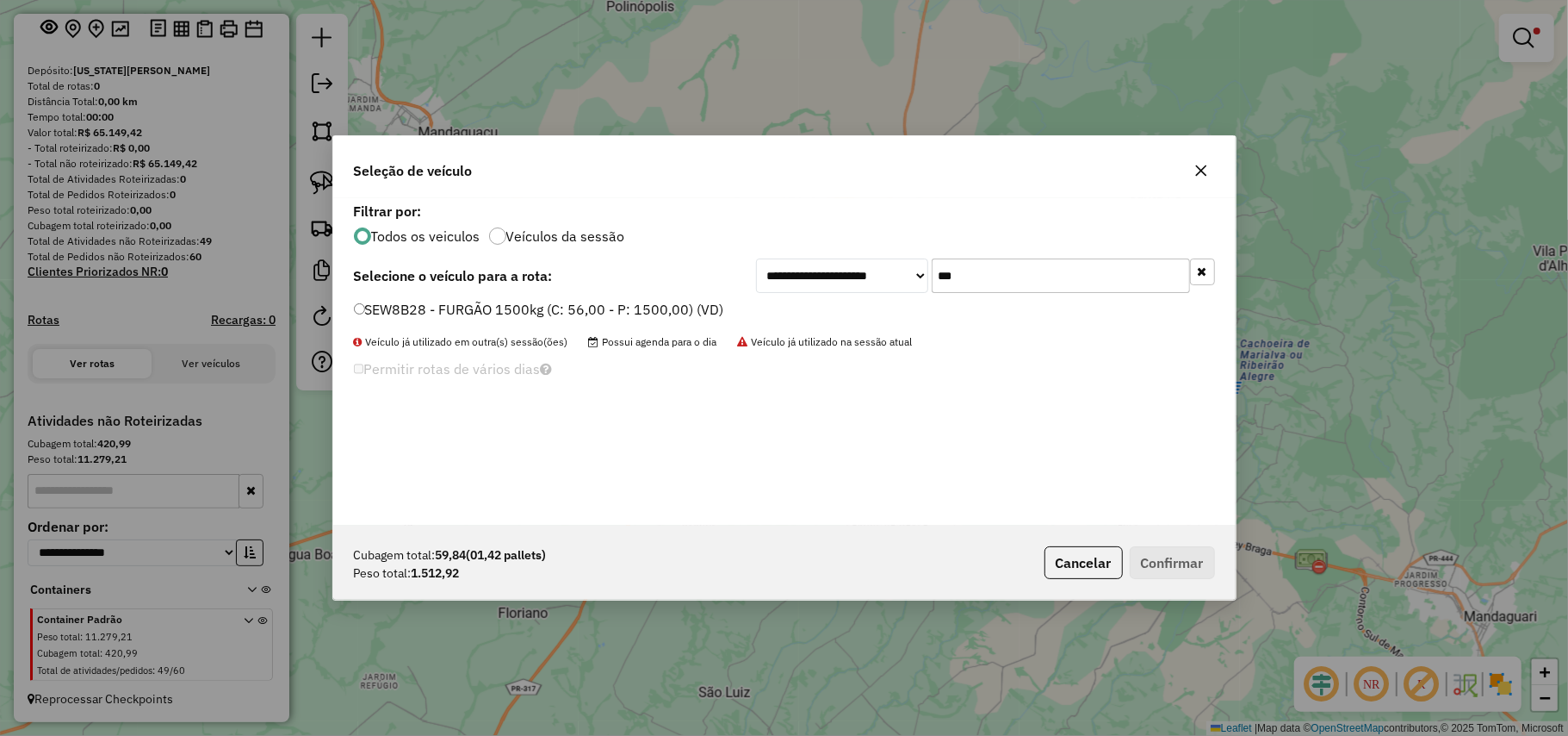
type input "***"
click at [702, 304] on label "SEW8B28 - FURGÃO 1500kg (C: 56,00 - P: 1500,00) (VD)" at bounding box center [539, 309] width 370 height 21
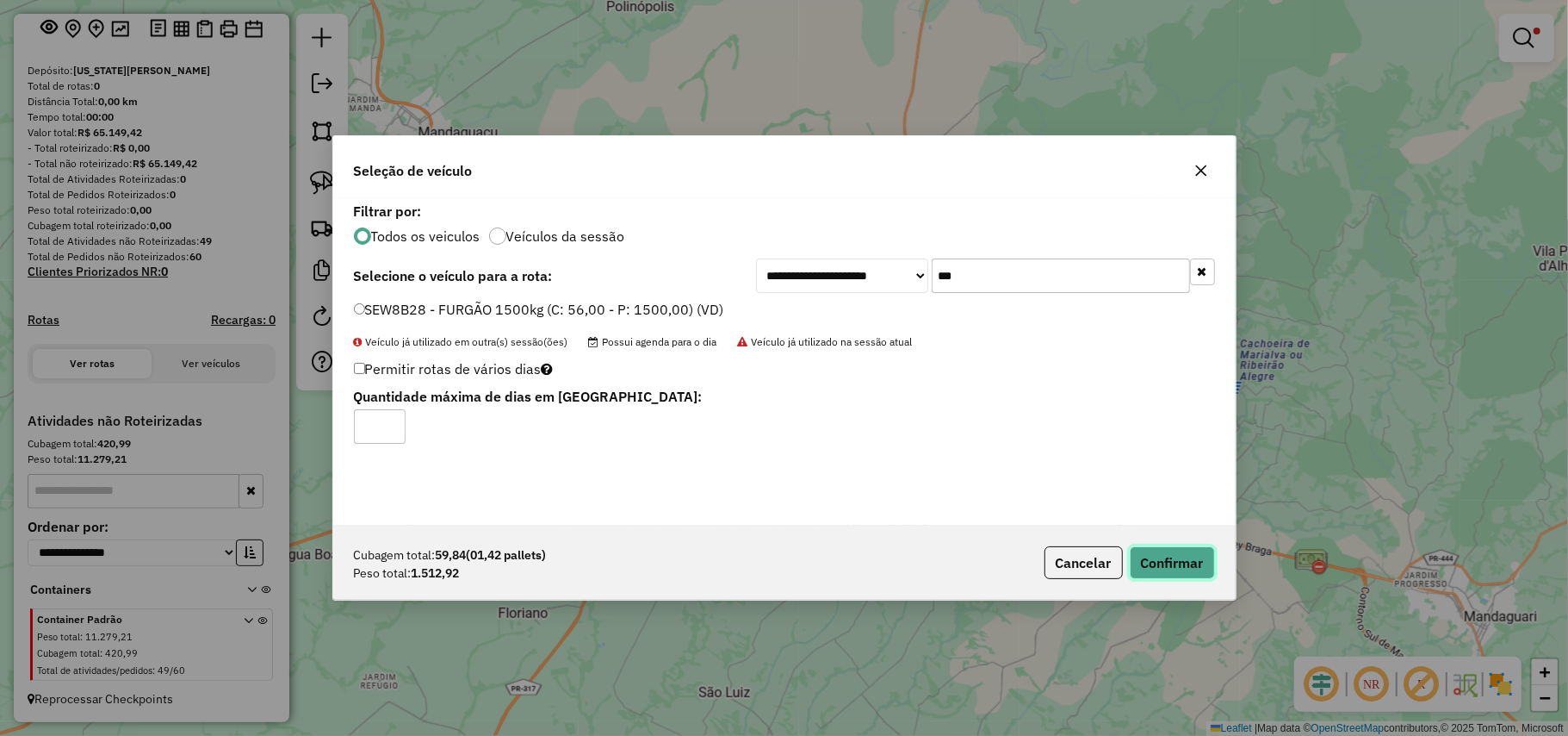
click at [1197, 567] on button "Confirmar" at bounding box center [1173, 562] width 85 height 33
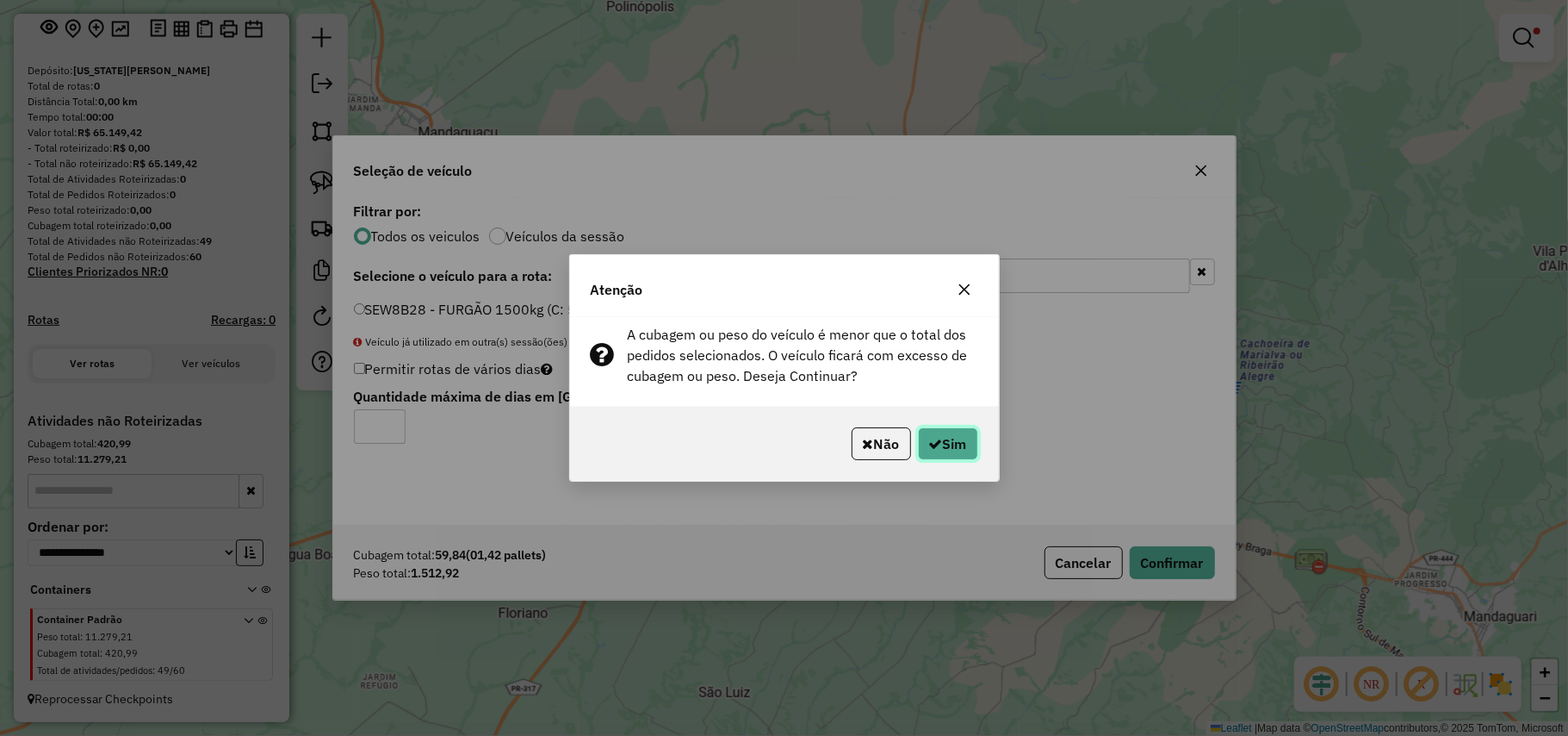
click at [938, 436] on button "Sim" at bounding box center [948, 443] width 60 height 33
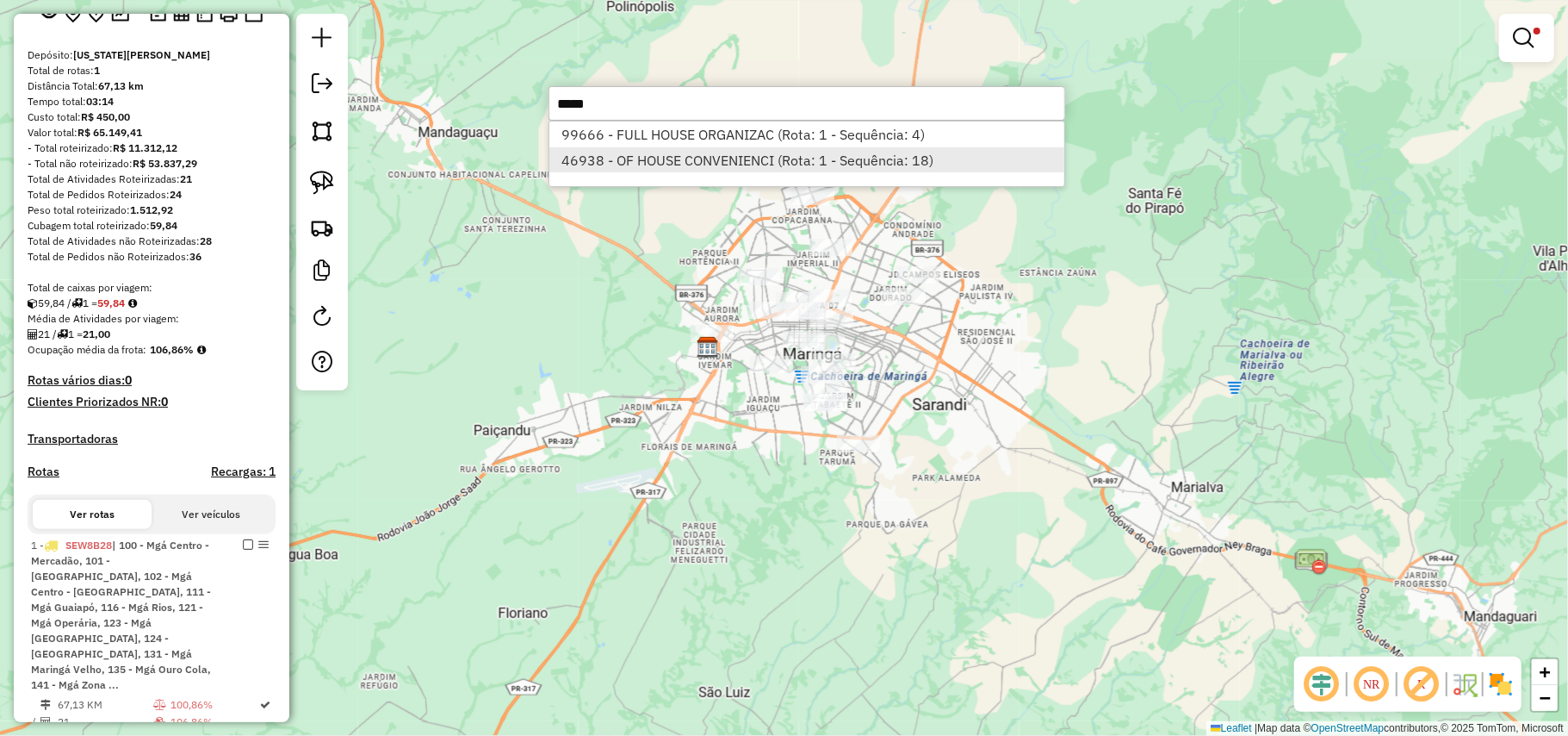
type input "*****"
click at [689, 158] on li "46938 - OF HOUSE CONVENIENCI (Rota: 1 - Sequência: 18)" at bounding box center [807, 160] width 515 height 26
select select "**********"
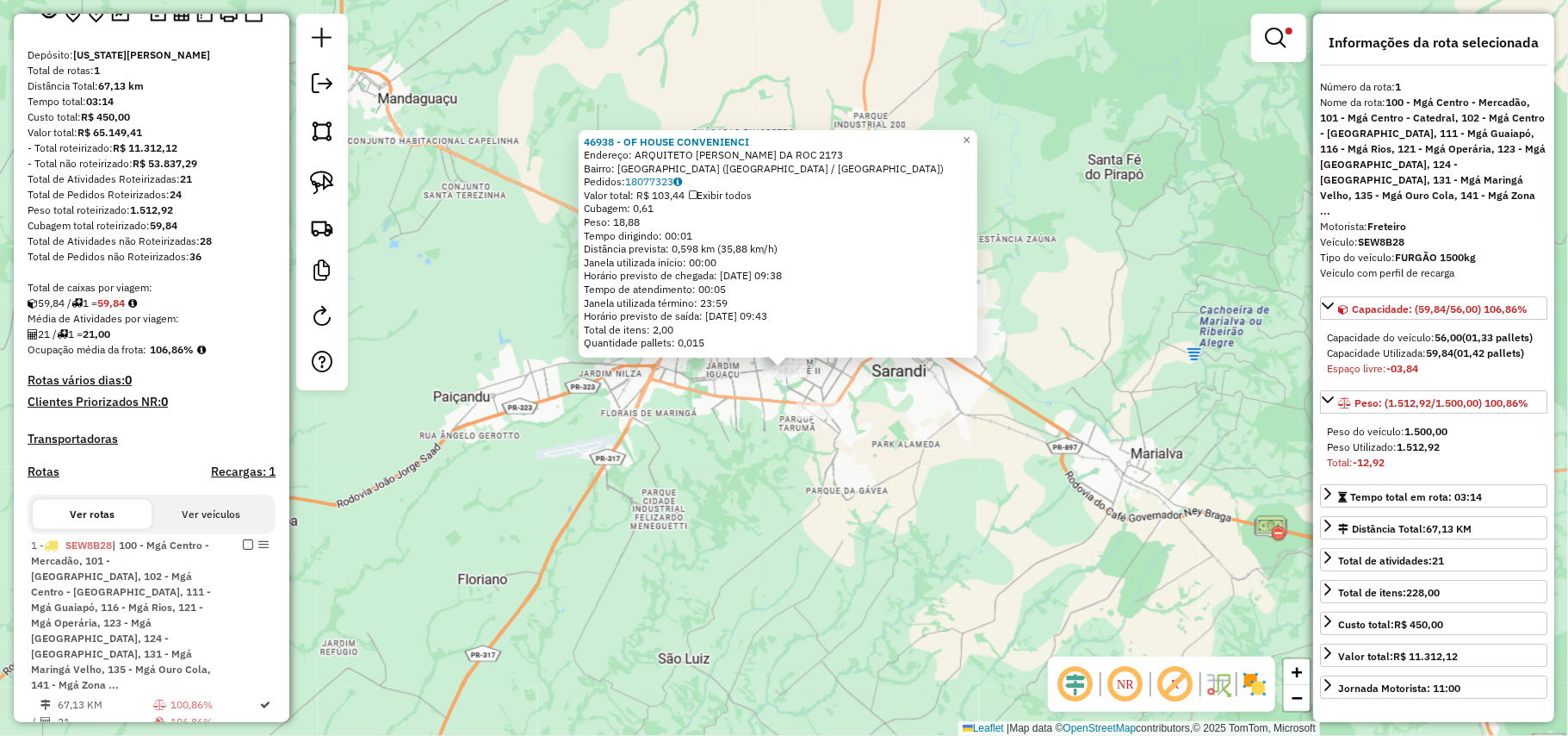
scroll to position [469, 0]
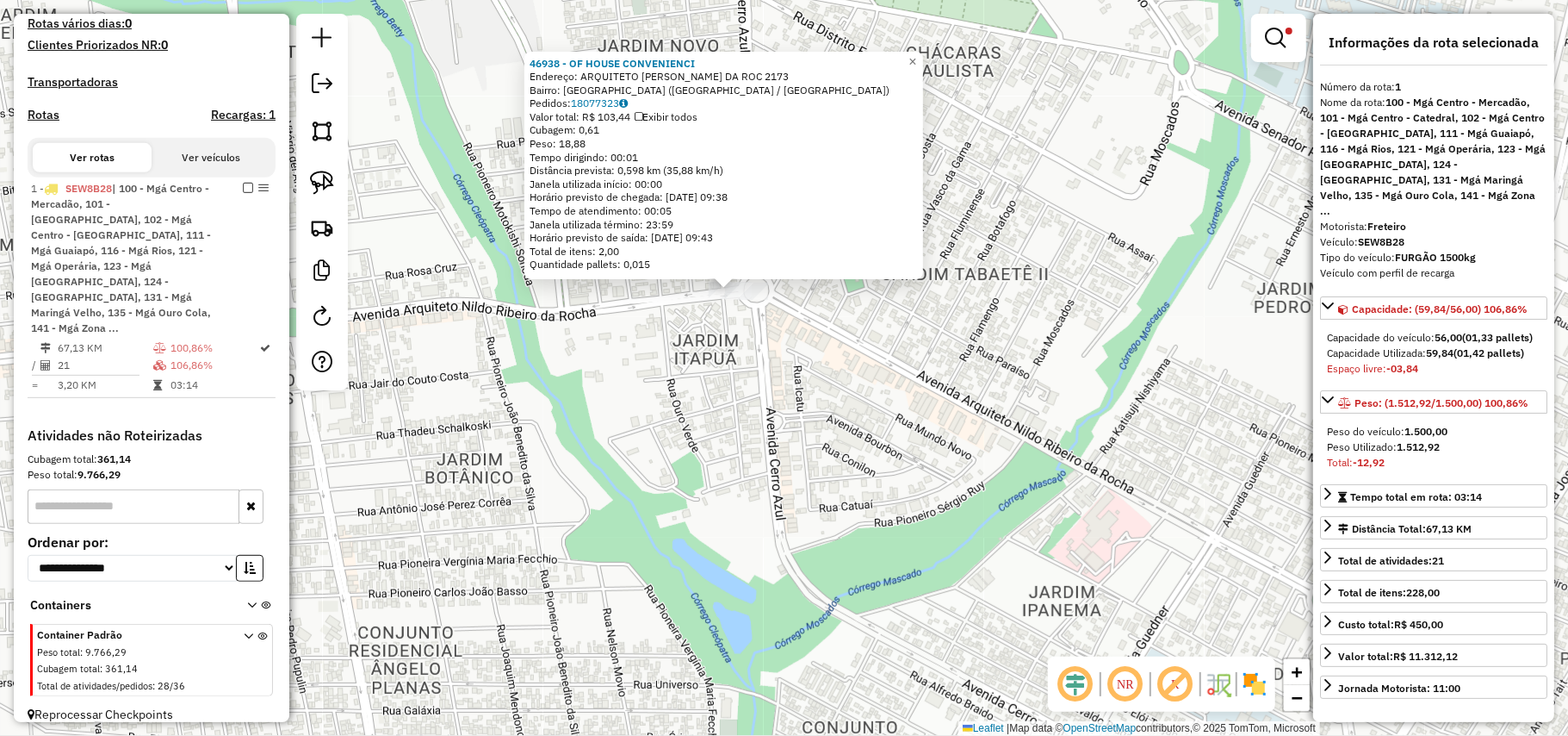
drag, startPoint x: 766, startPoint y: 307, endPoint x: 774, endPoint y: 359, distance: 52.6
click at [774, 359] on div "46938 - OF HOUSE CONVENIENCI Endereço: ARQUITETO NILDO RIBEIRO DA ROC 2173 Bair…" at bounding box center [784, 368] width 1568 height 736
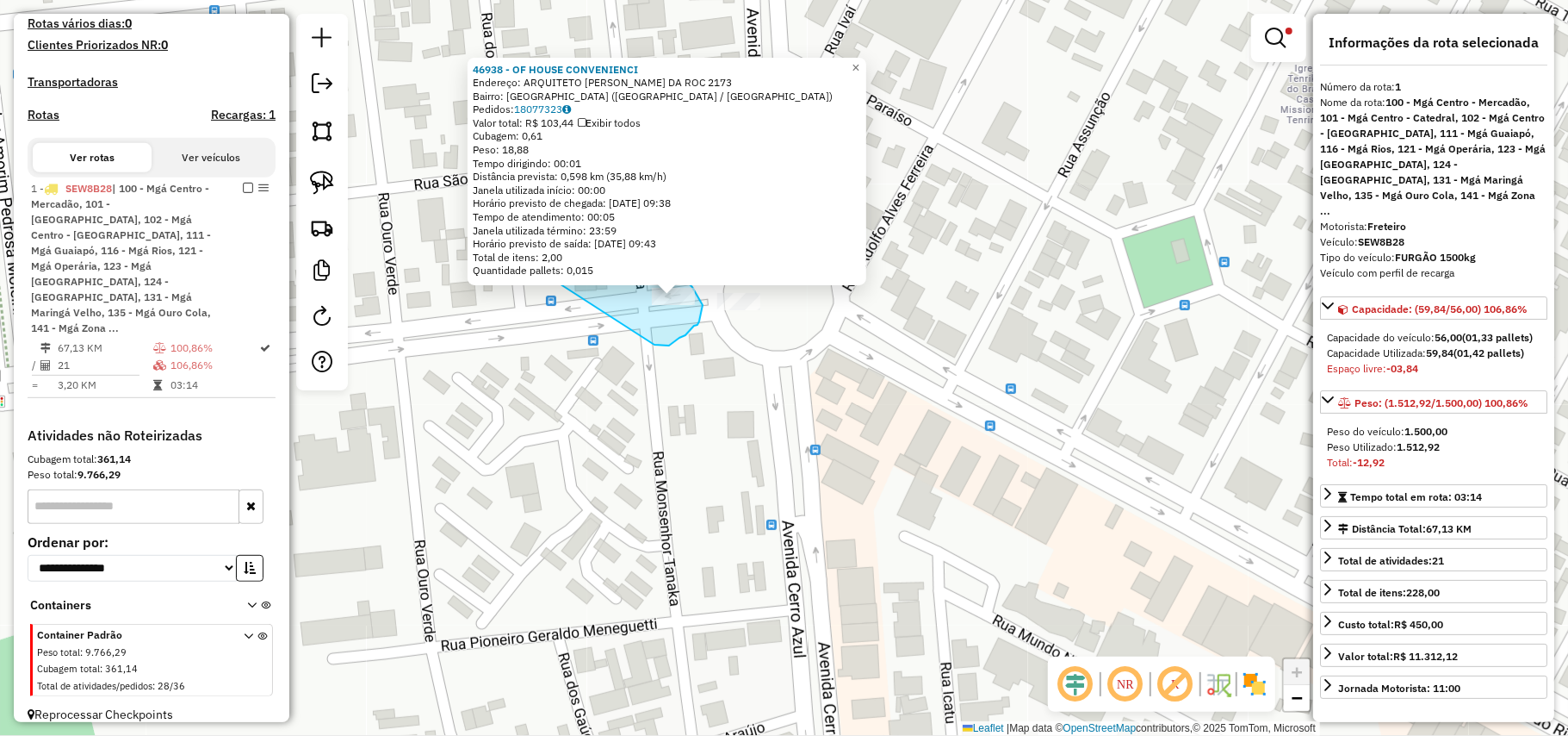
drag, startPoint x: 656, startPoint y: 345, endPoint x: 558, endPoint y: 282, distance: 116.5
click at [558, 282] on div "46938 - OF HOUSE CONVENIENCI Endereço: ARQUITETO NILDO RIBEIRO DA ROC 2173 Bair…" at bounding box center [784, 368] width 1568 height 736
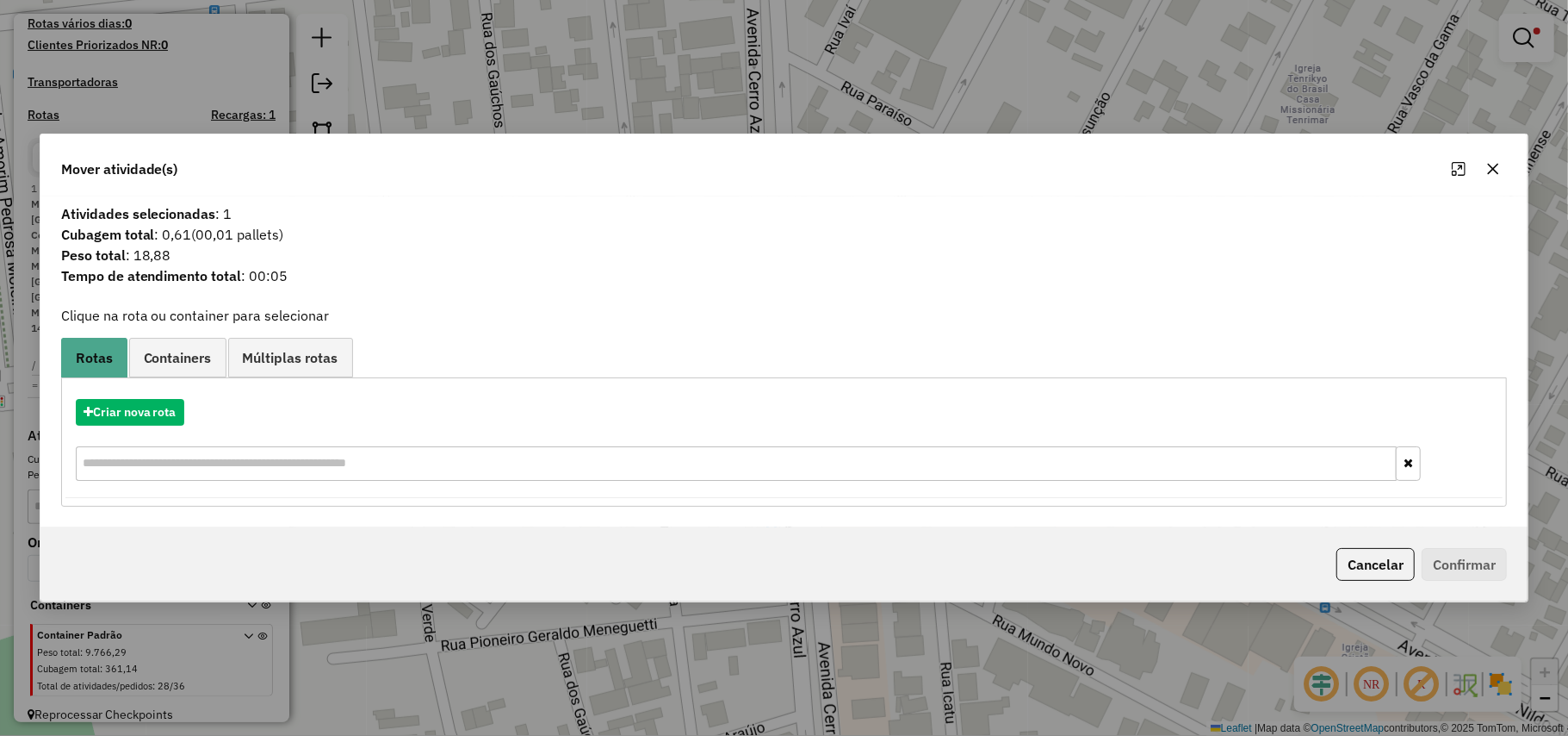
click at [191, 369] on link "Containers" at bounding box center [177, 357] width 97 height 39
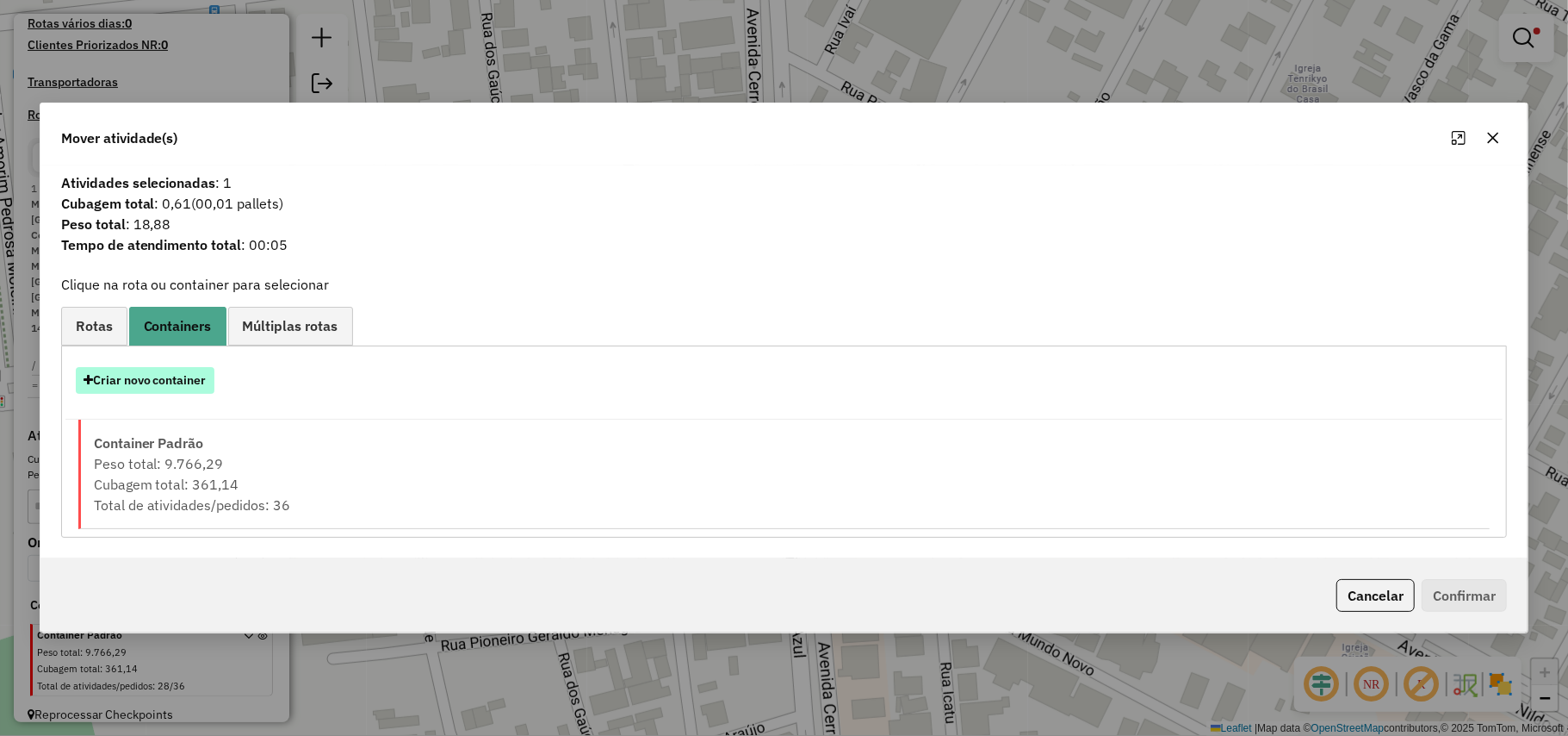
click at [186, 384] on button "Criar novo container" at bounding box center [146, 379] width 139 height 27
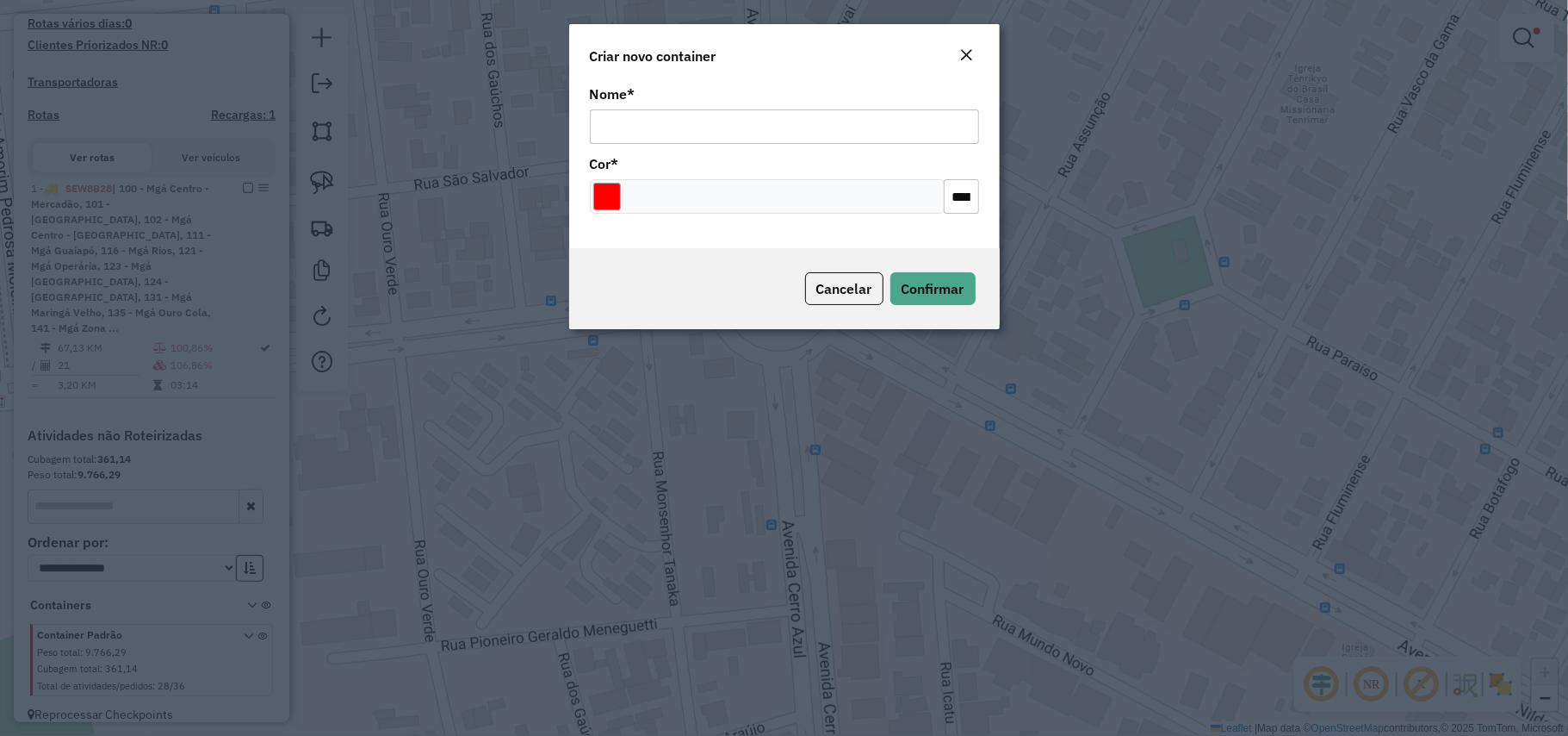
click at [796, 135] on input "Nome *" at bounding box center [784, 126] width 389 height 35
type input "**********"
click at [617, 191] on input "Select a color" at bounding box center [607, 196] width 28 height 28
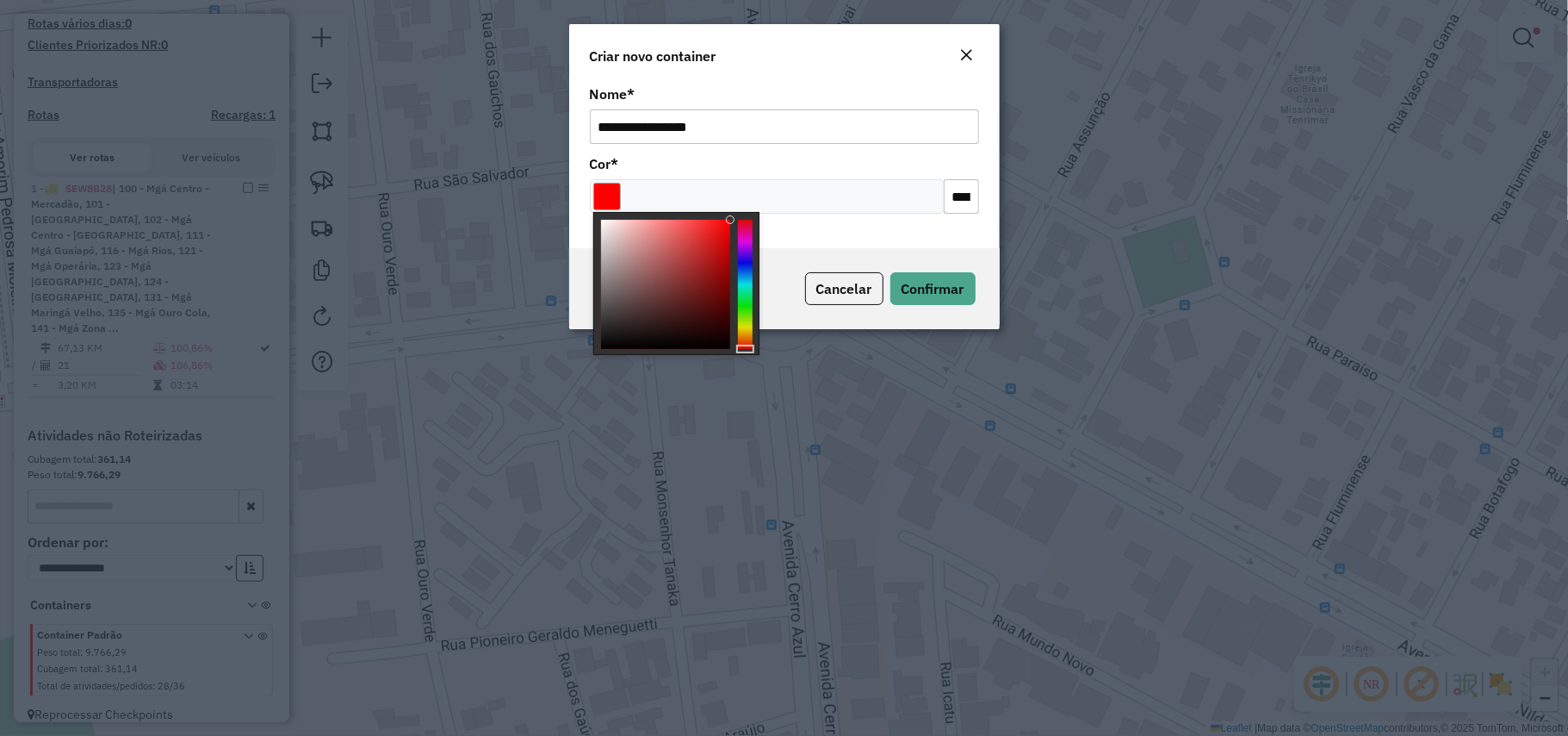
type input "*******"
click at [746, 312] on div at bounding box center [745, 284] width 15 height 129
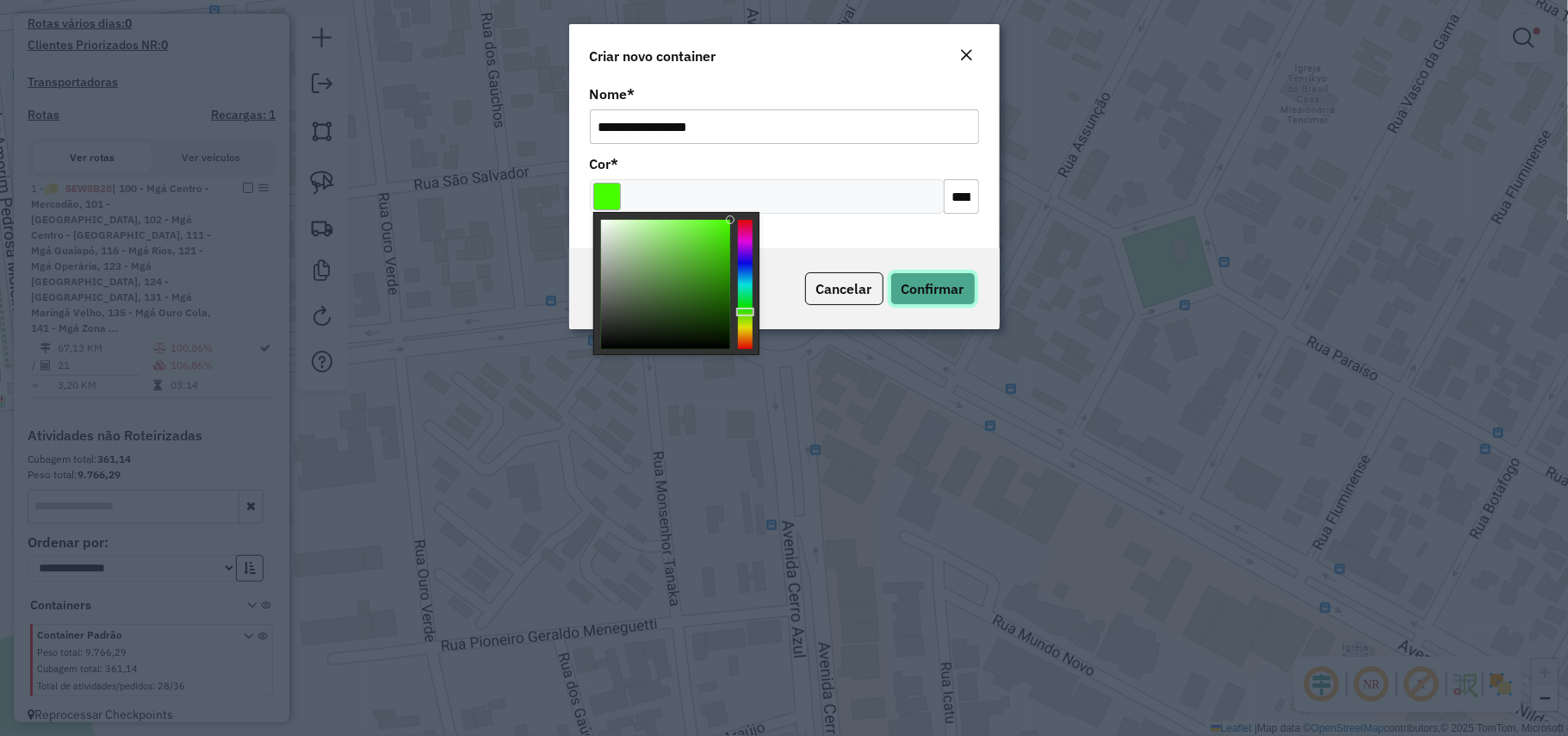
click at [920, 282] on span "Confirmar" at bounding box center [932, 288] width 62 height 17
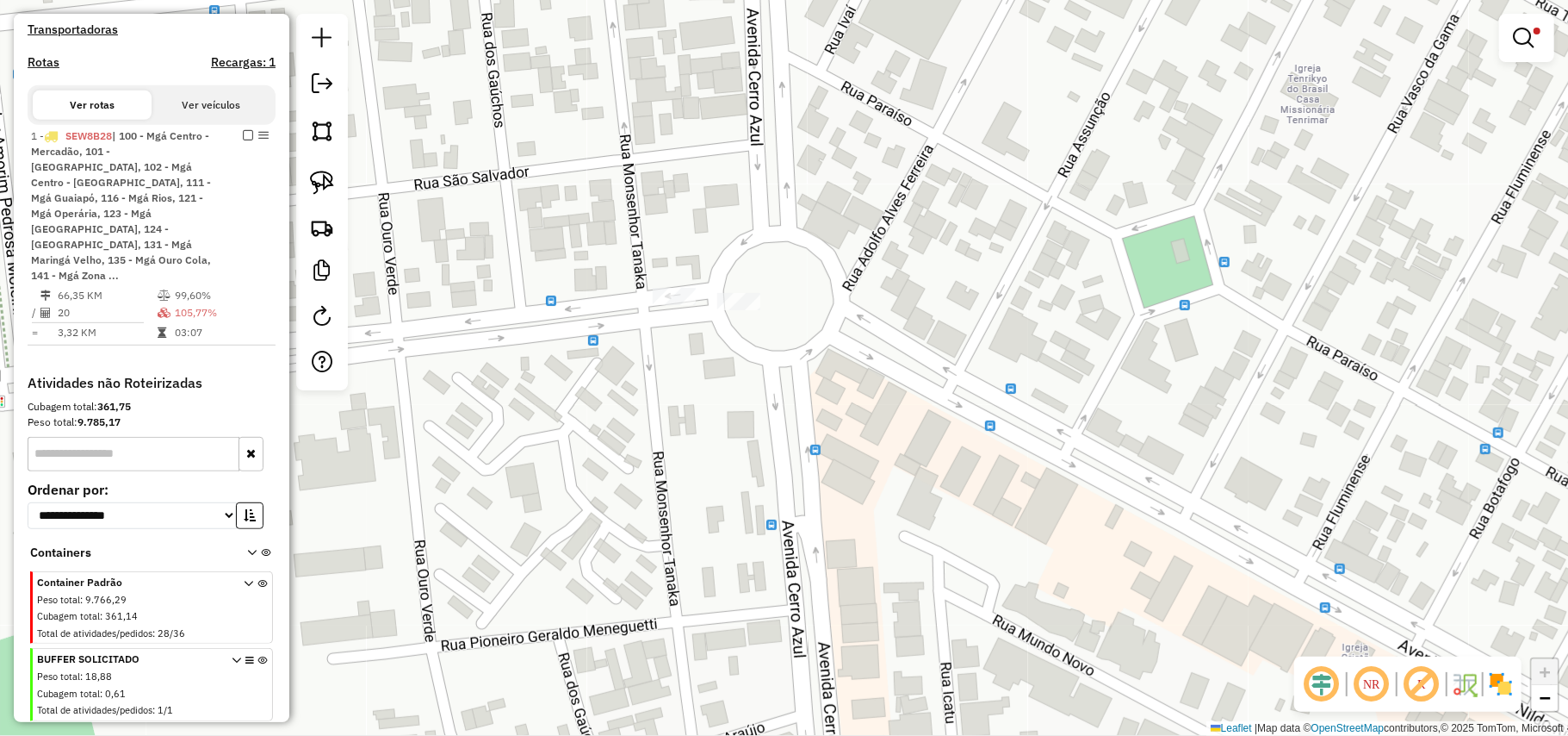
scroll to position [546, 0]
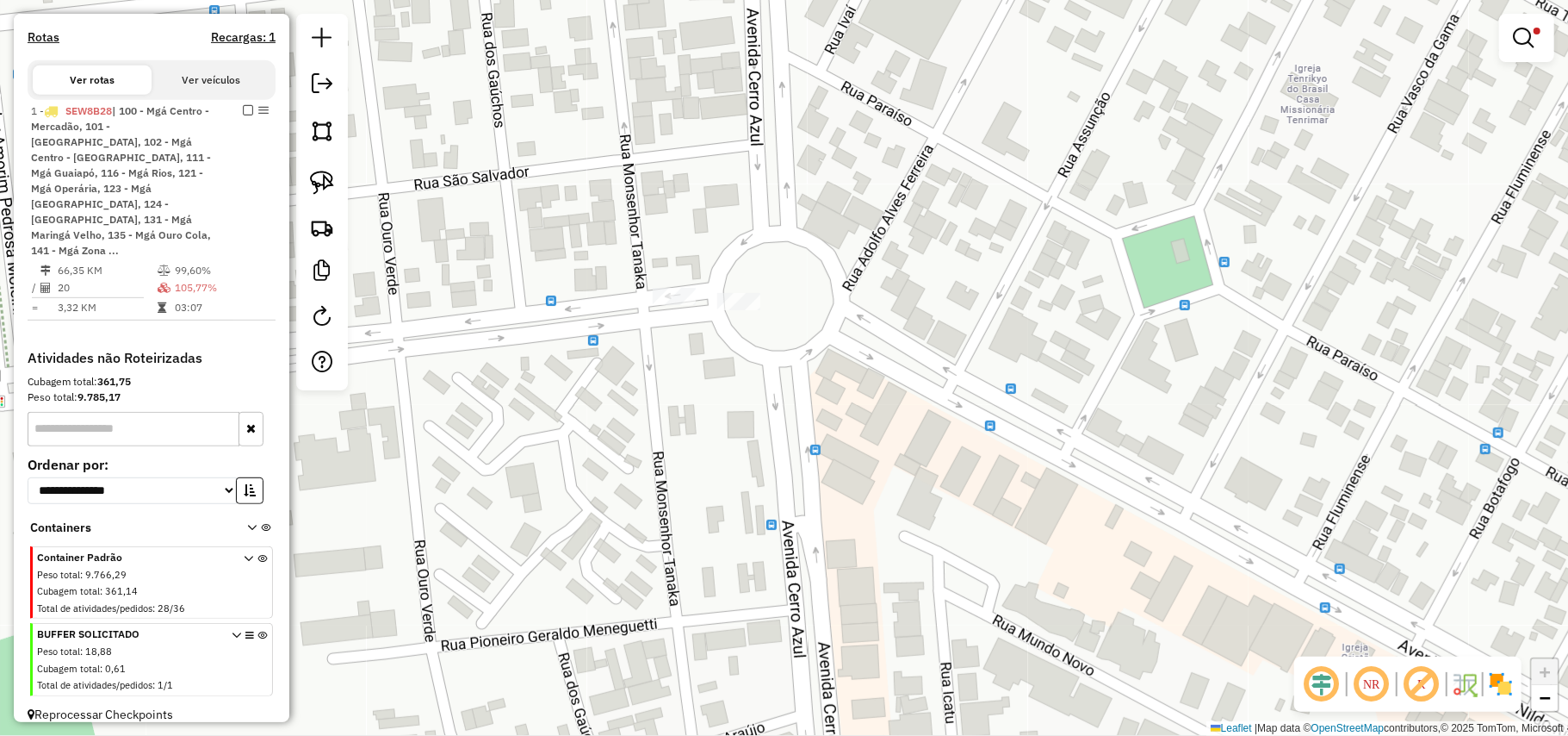
click at [259, 630] on icon at bounding box center [262, 662] width 10 height 64
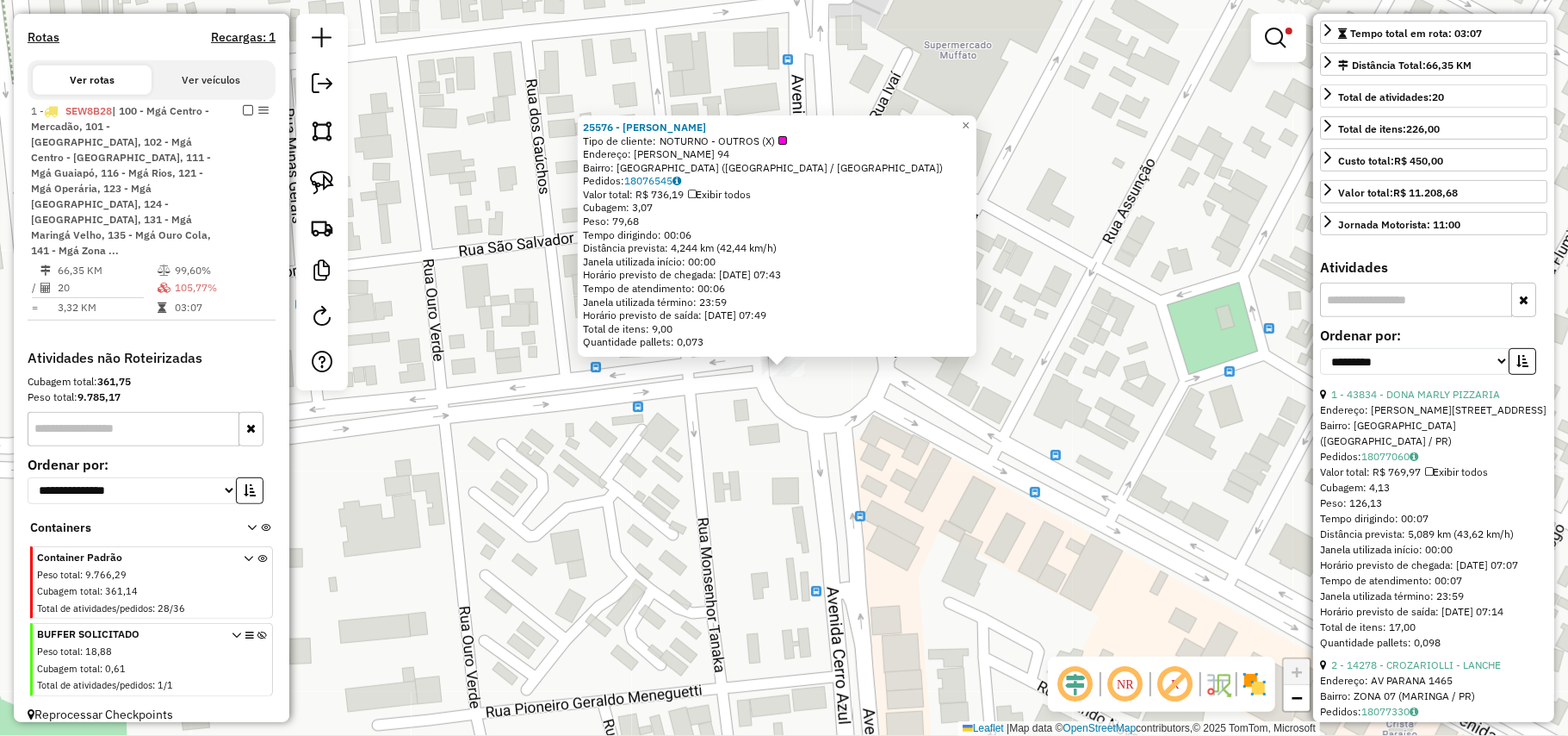
scroll to position [574, 0]
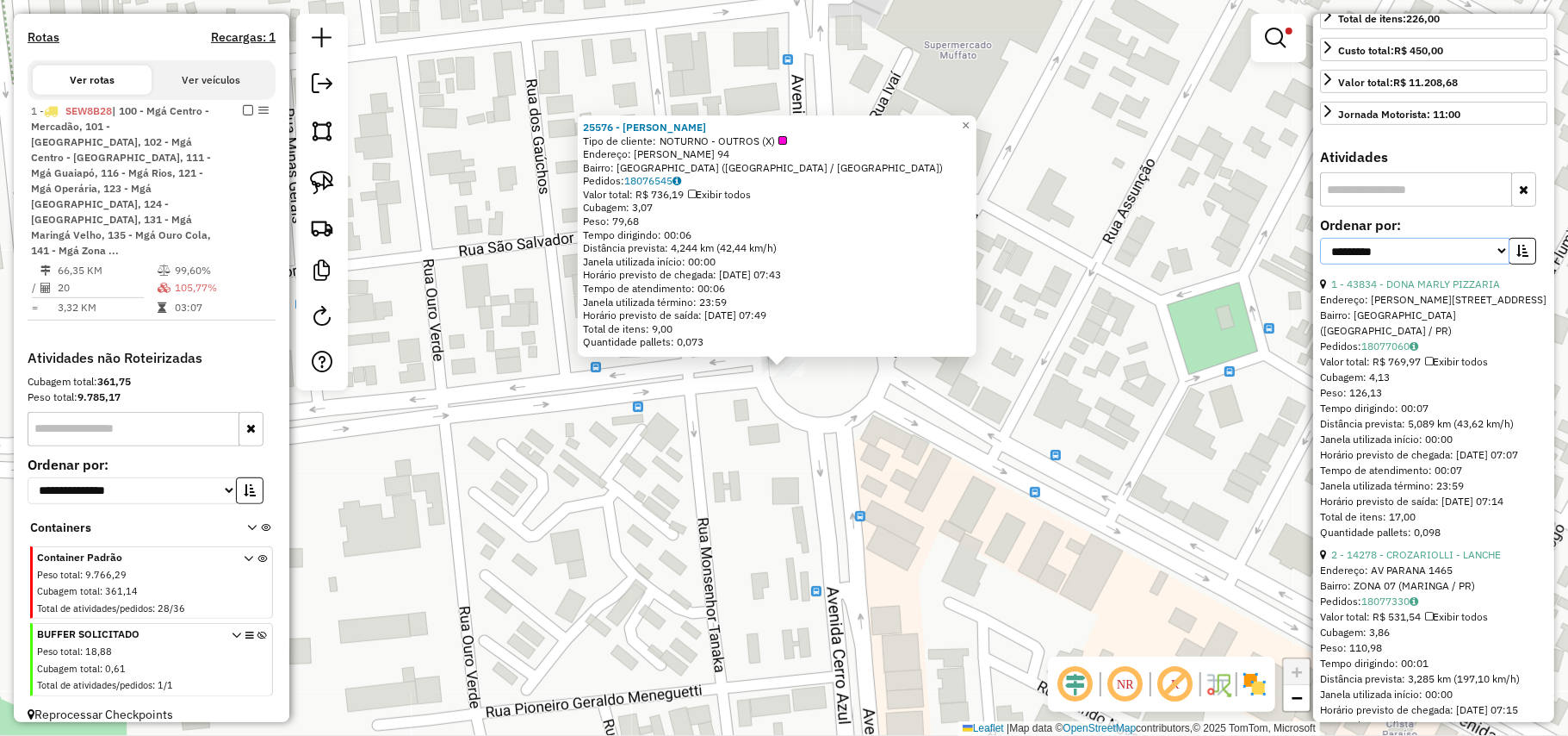
click at [1414, 254] on select "**********" at bounding box center [1414, 251] width 189 height 27
select select "**********"
click at [1320, 241] on select "**********" at bounding box center [1414, 251] width 189 height 27
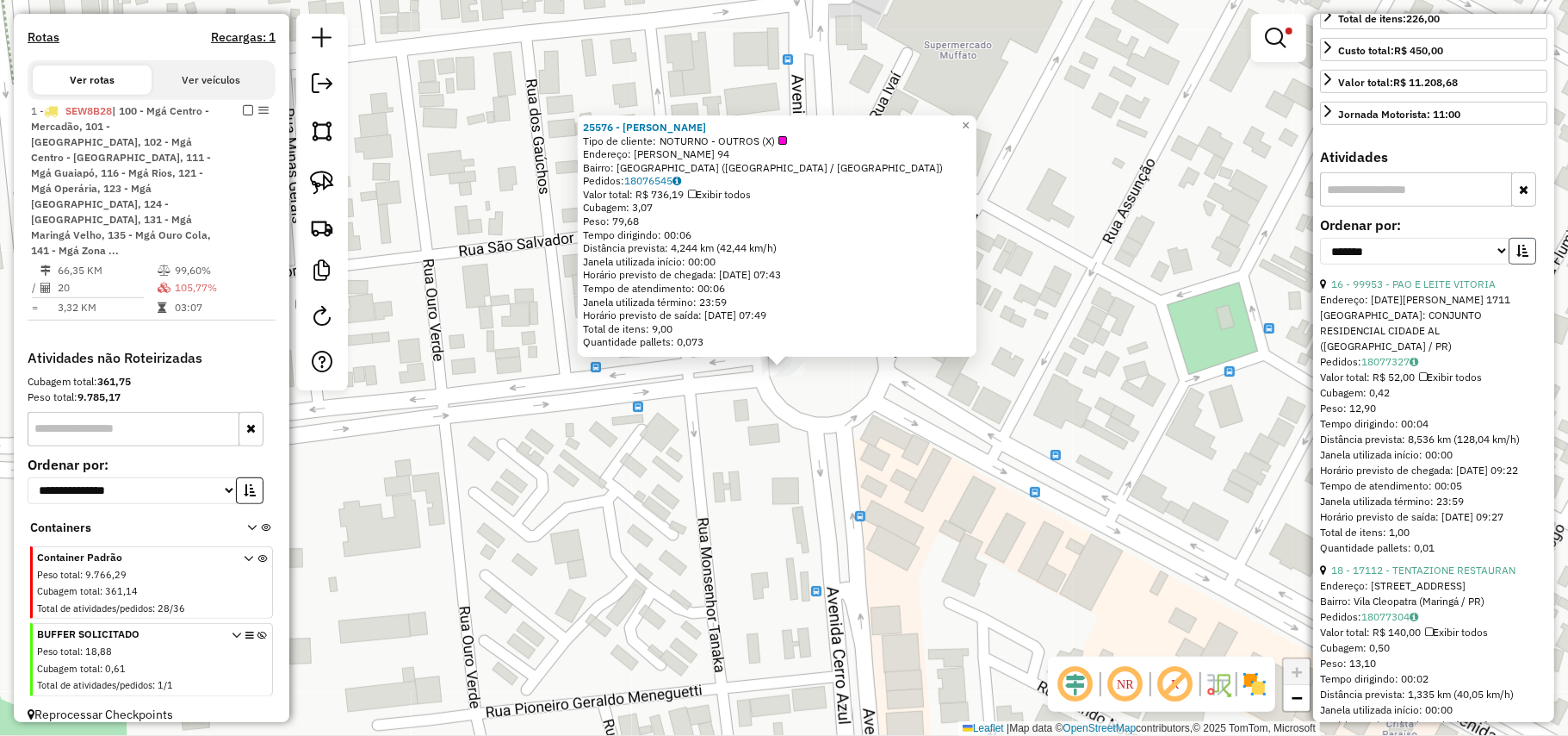
click at [1523, 257] on icon "button" at bounding box center [1522, 251] width 12 height 12
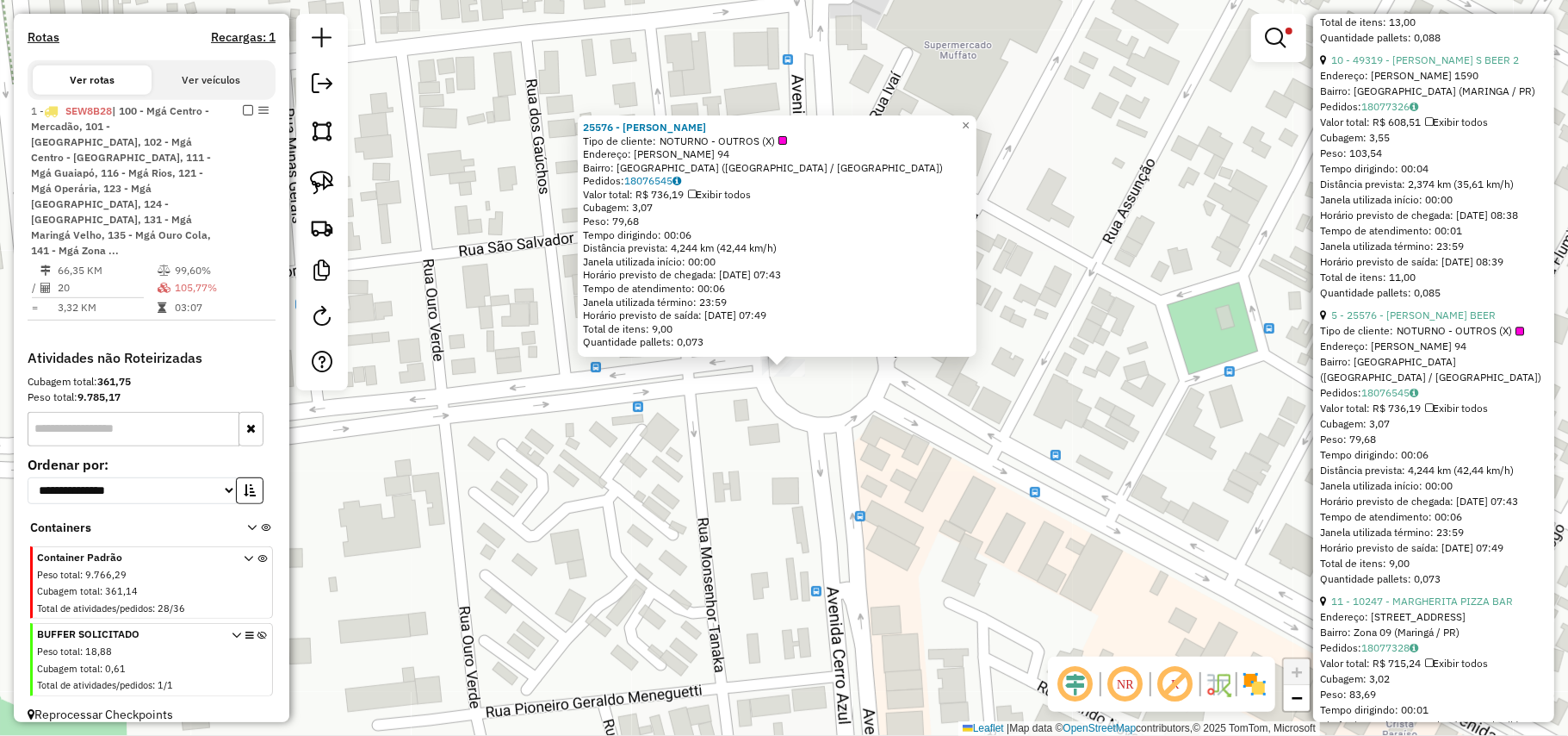
scroll to position [2641, 0]
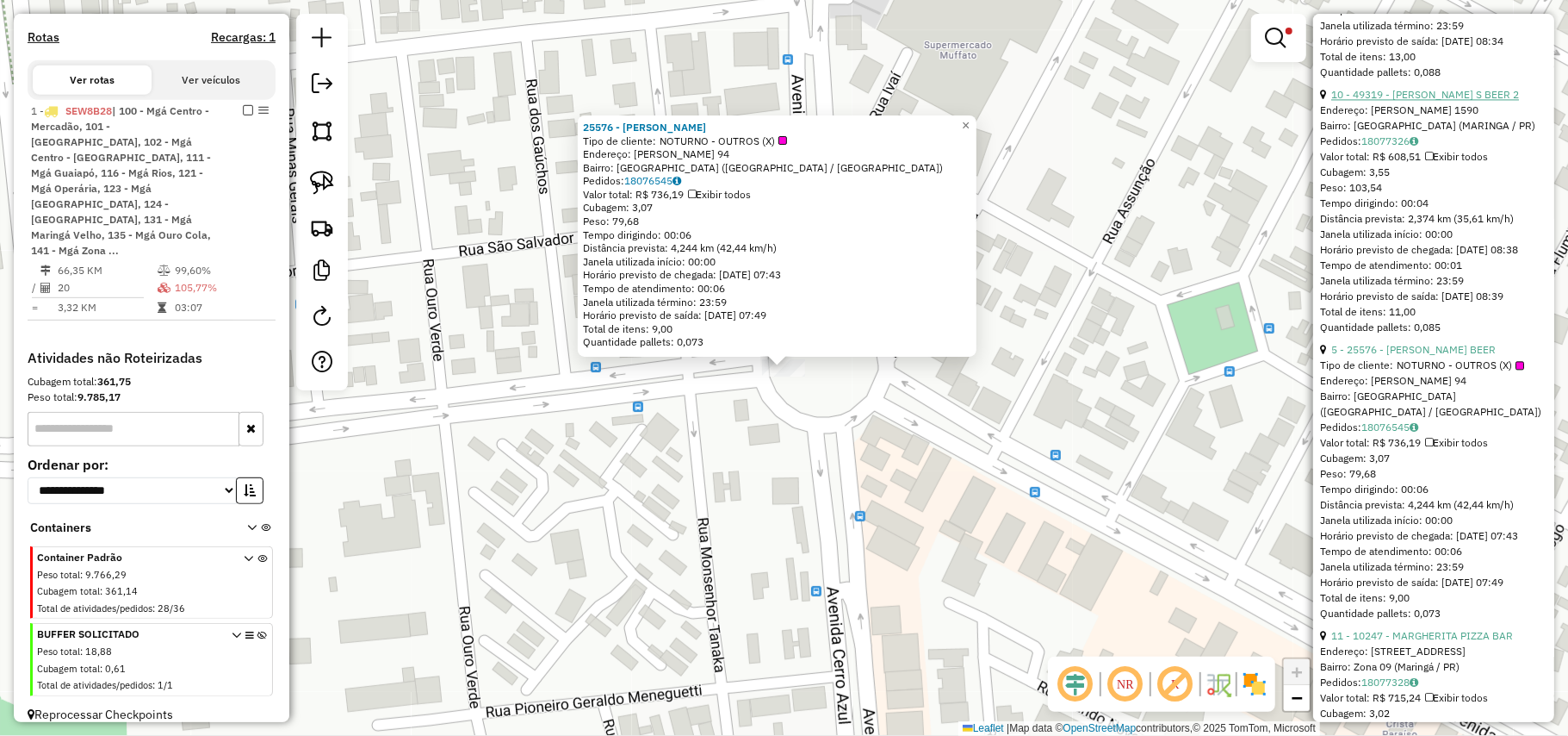
click at [1451, 101] on link "10 - 49319 - TONY S BEER 2" at bounding box center [1425, 94] width 188 height 13
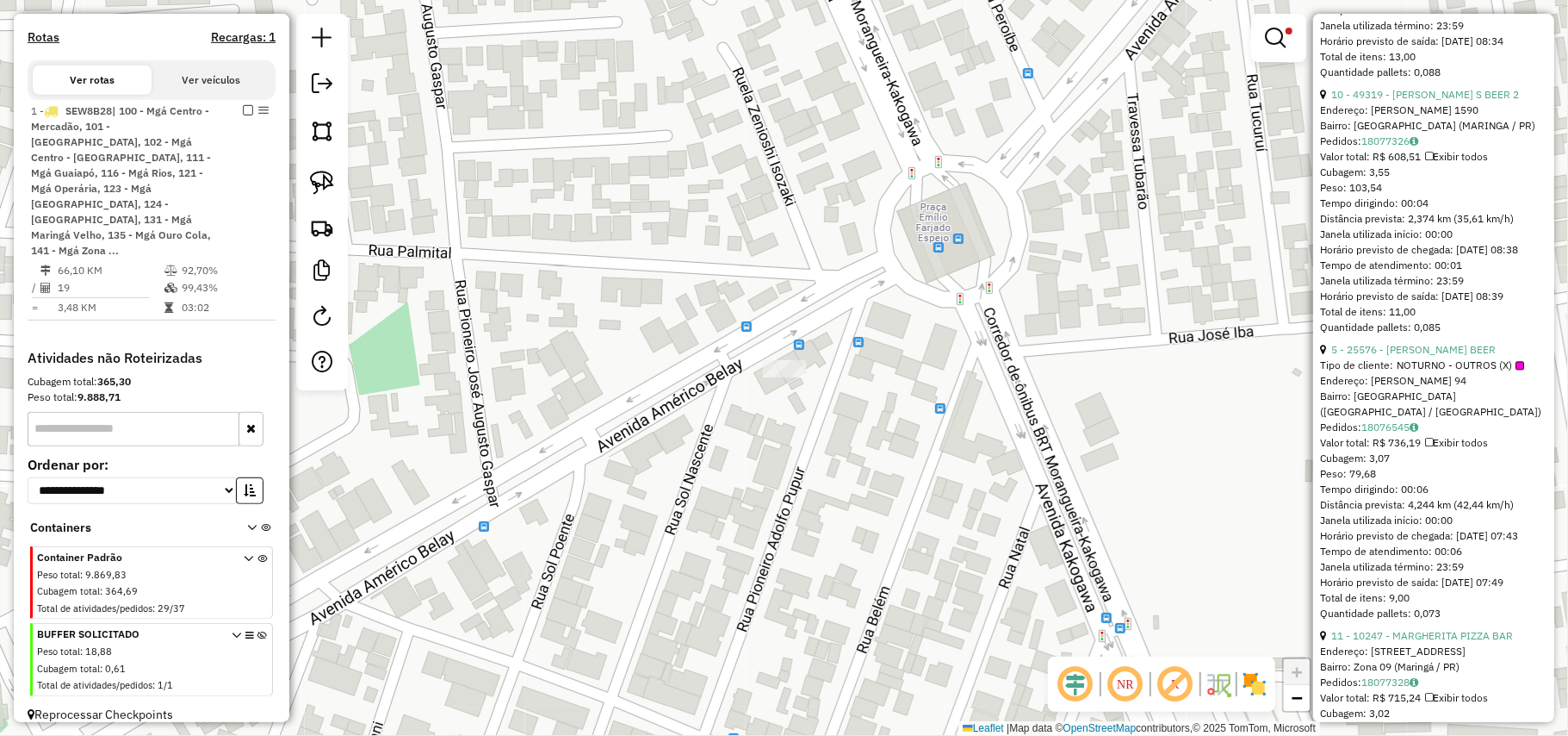
scroll to position [670, 0]
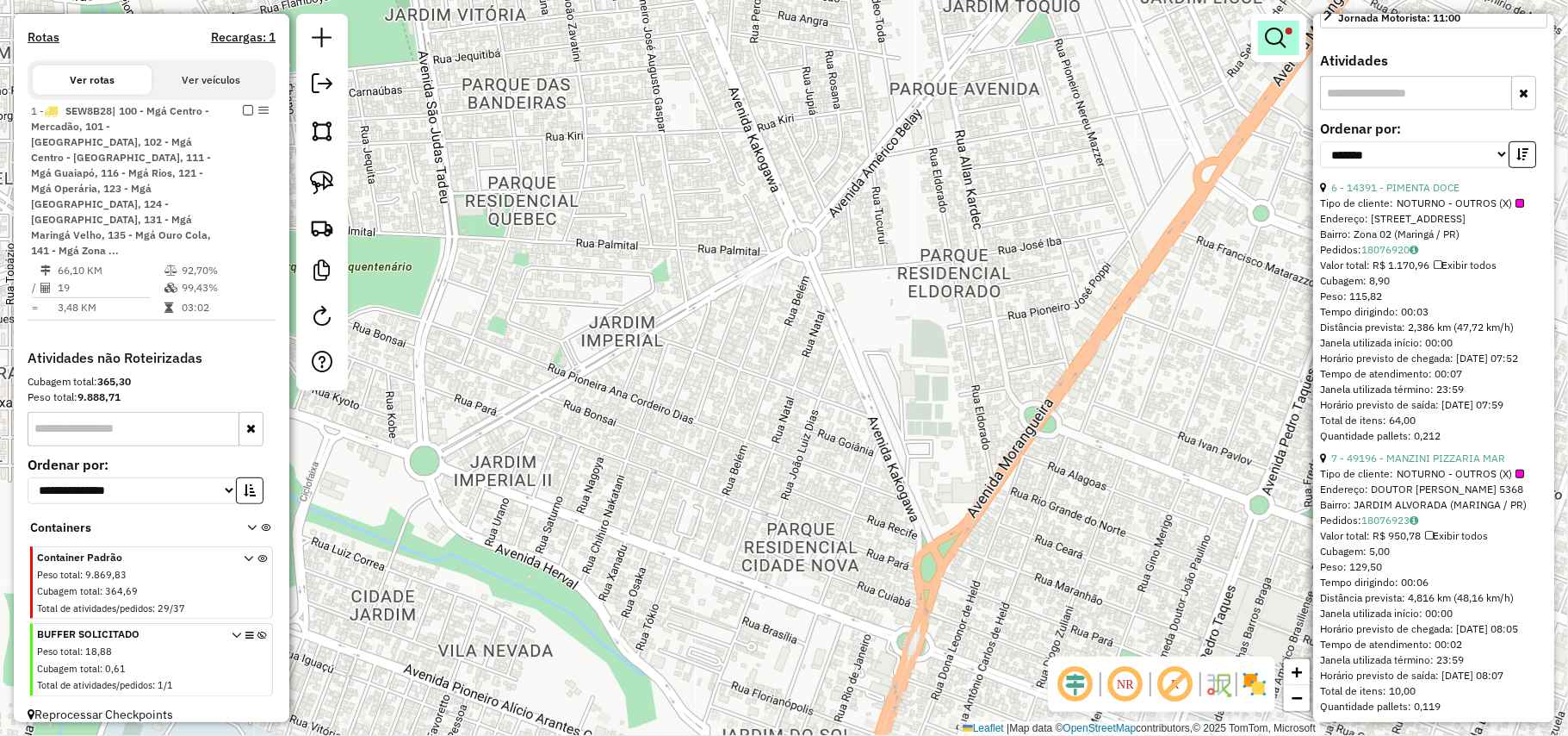
click at [1294, 24] on link at bounding box center [1279, 38] width 42 height 35
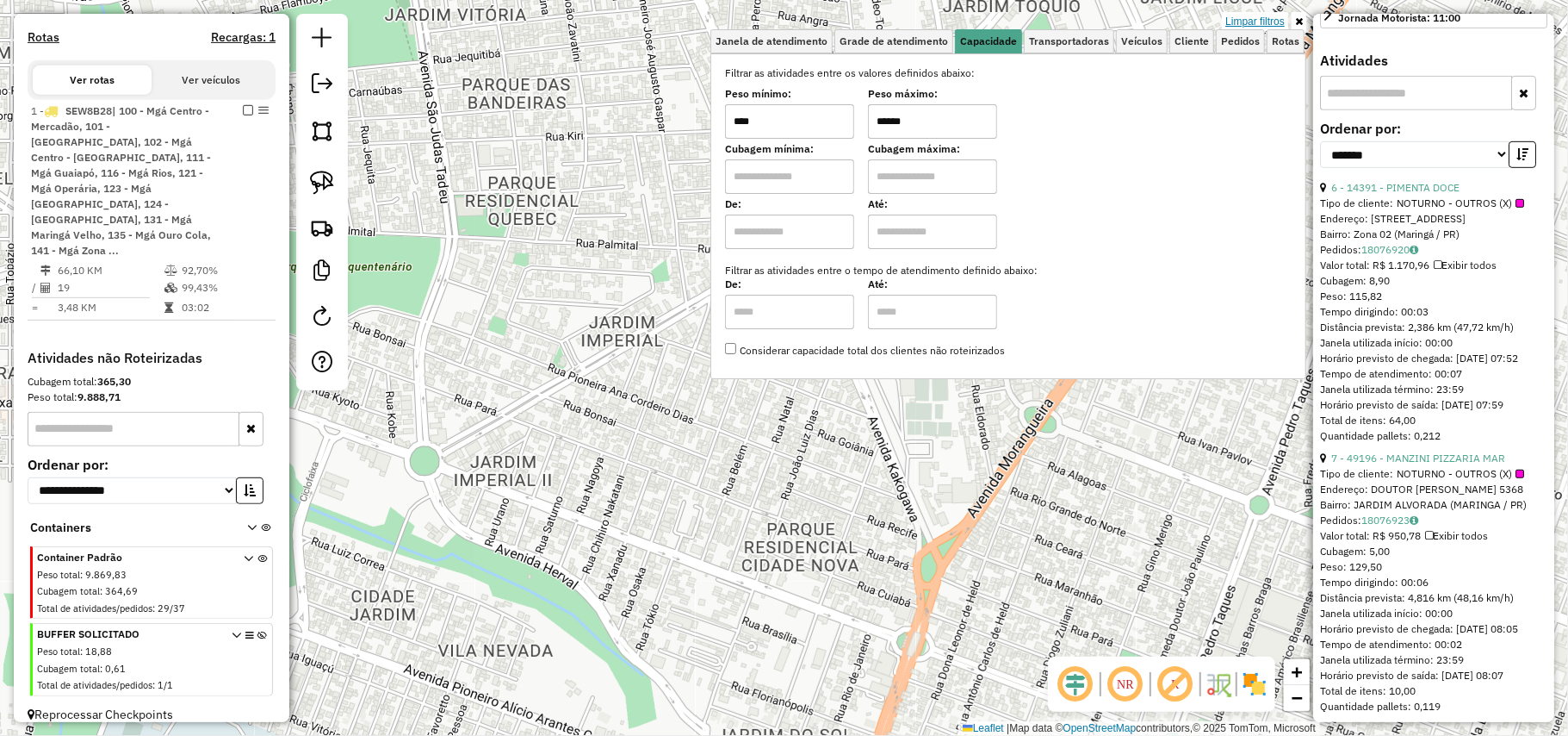
click at [1285, 23] on link "Limpar filtros" at bounding box center [1255, 21] width 66 height 19
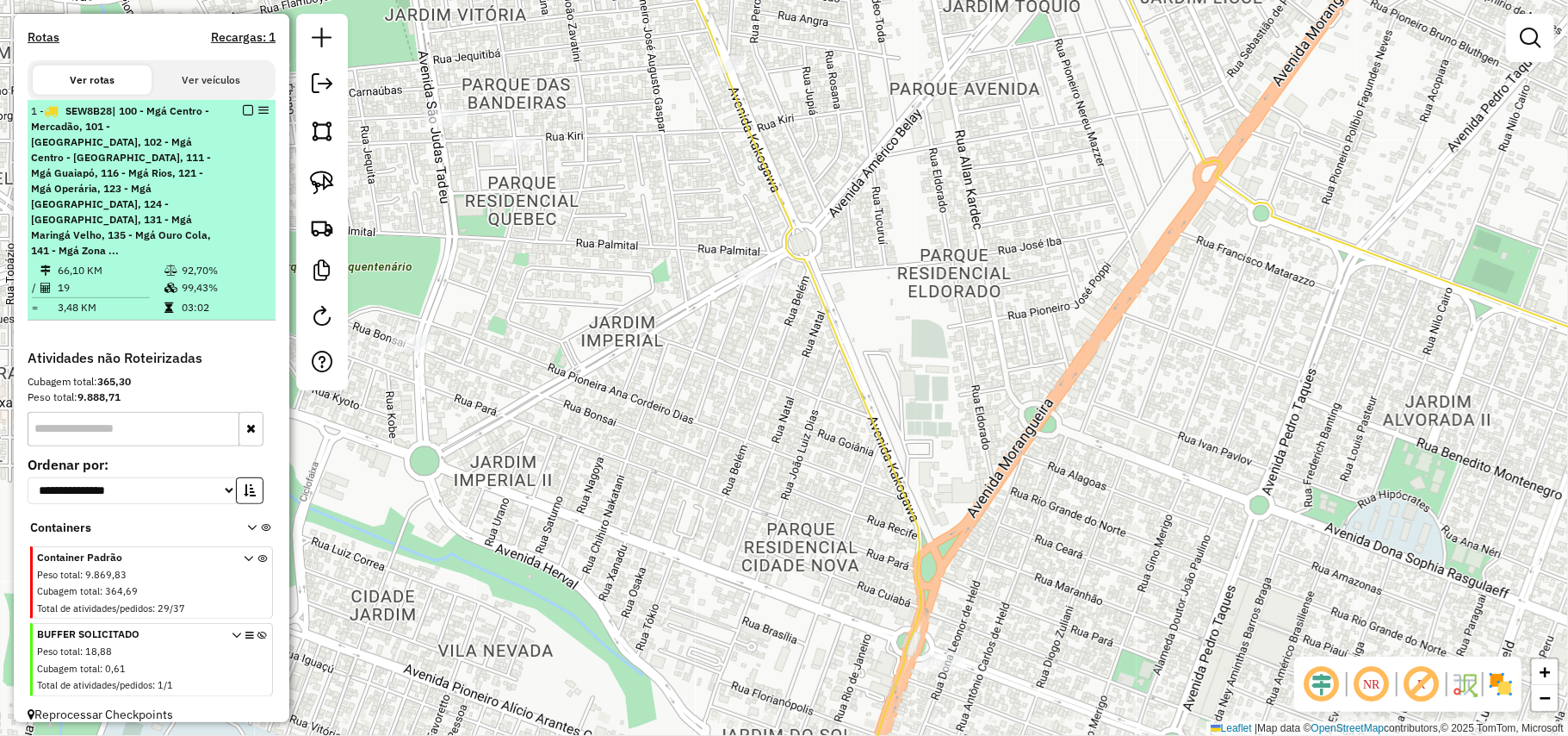
click at [245, 116] on em at bounding box center [248, 110] width 10 height 10
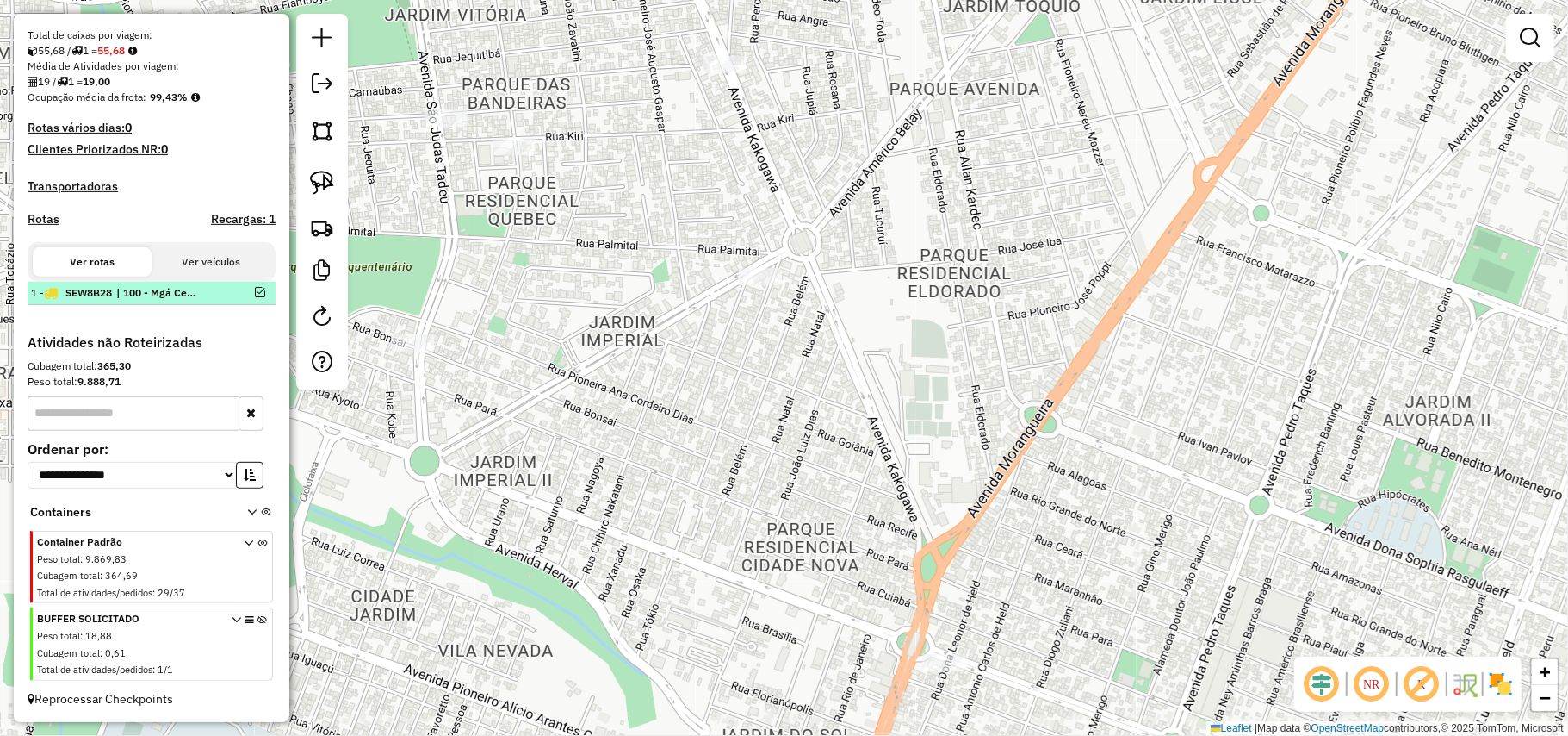
scroll to position [379, 0]
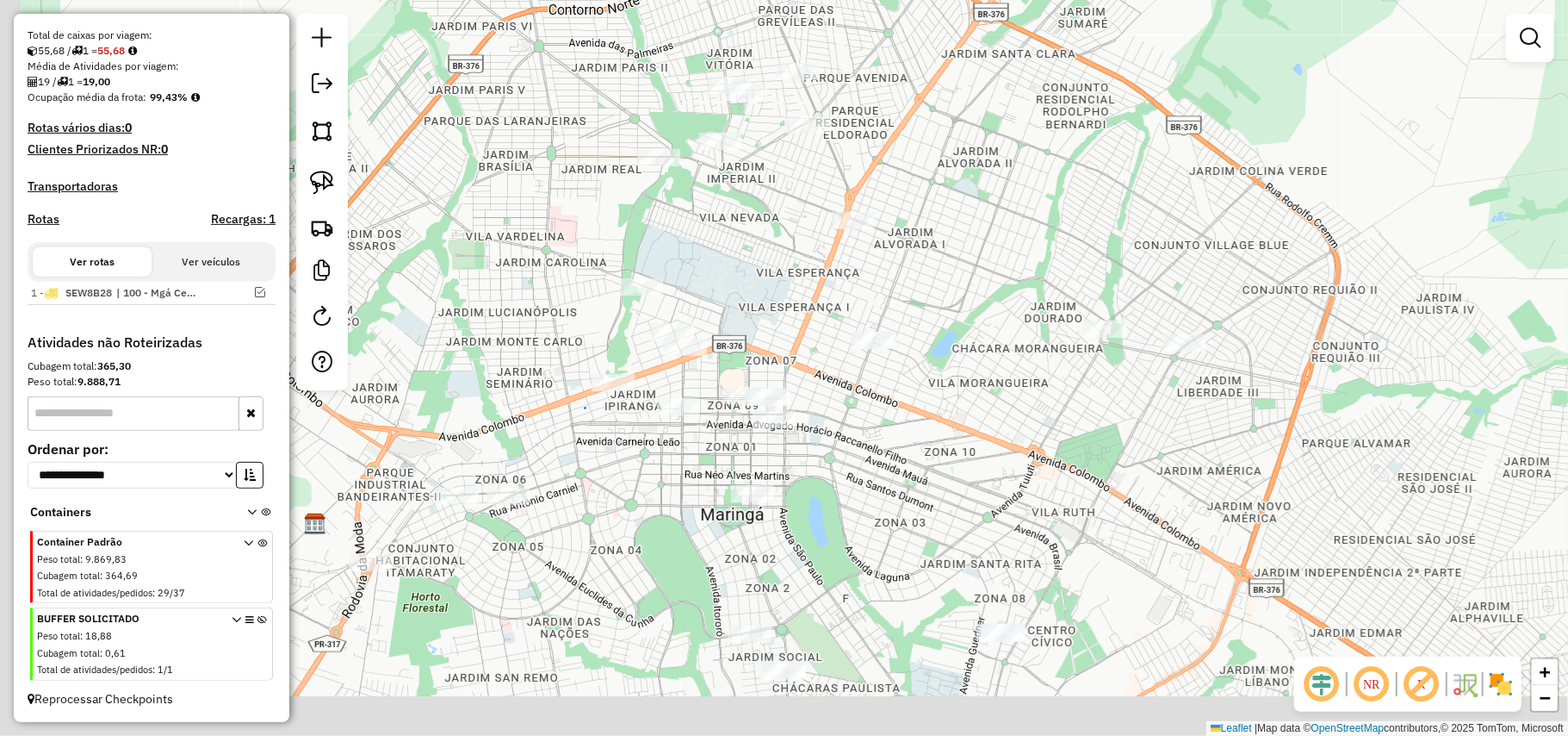
drag, startPoint x: 858, startPoint y: 221, endPoint x: 938, endPoint y: 128, distance: 122.7
click at [938, 128] on div "Janela de atendimento Grade de atendimento Capacidade Transportadoras Veículos …" at bounding box center [784, 368] width 1568 height 736
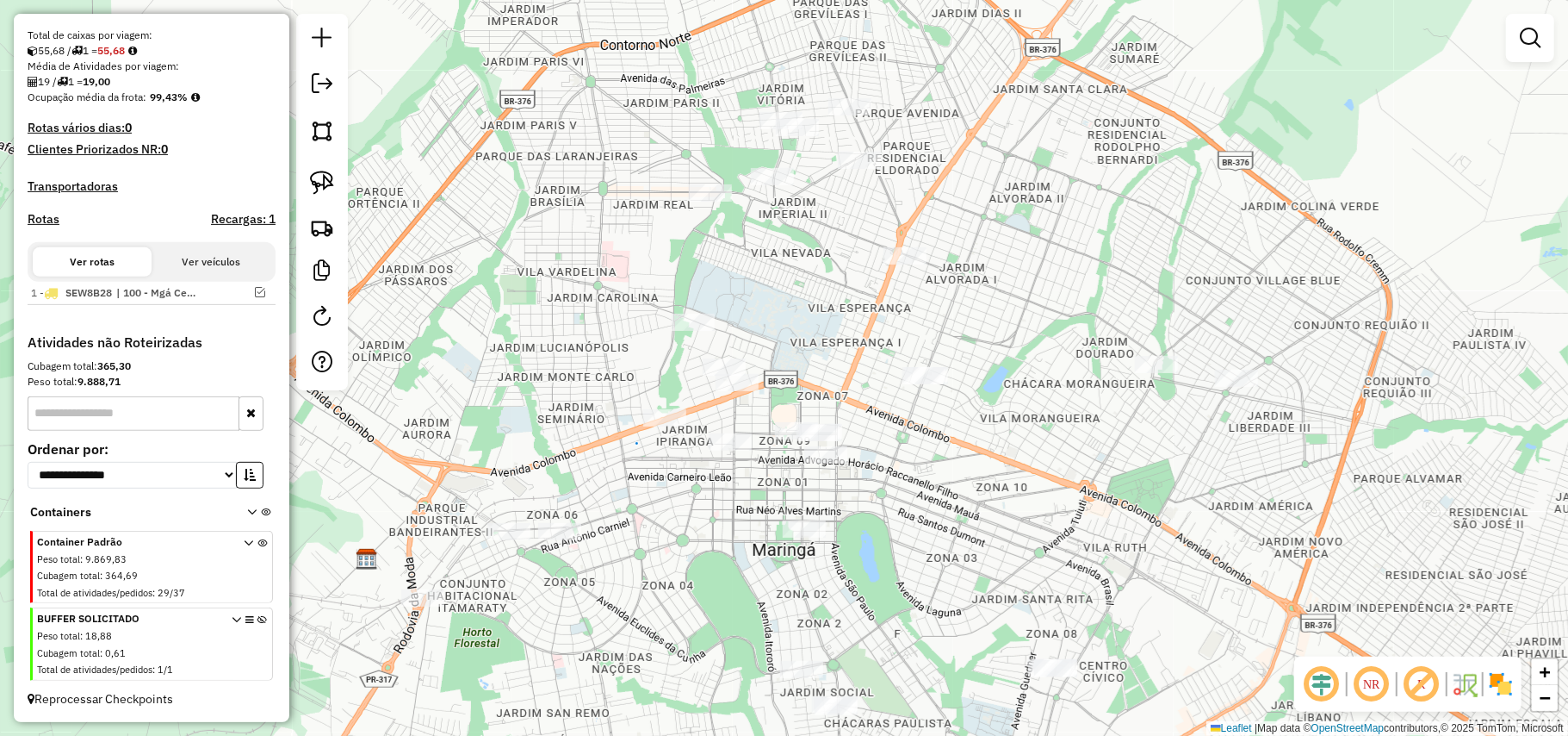
drag, startPoint x: 907, startPoint y: 183, endPoint x: 959, endPoint y: 219, distance: 63.2
click at [959, 219] on div "Janela de atendimento Grade de atendimento Capacidade Transportadoras Veículos …" at bounding box center [784, 368] width 1568 height 736
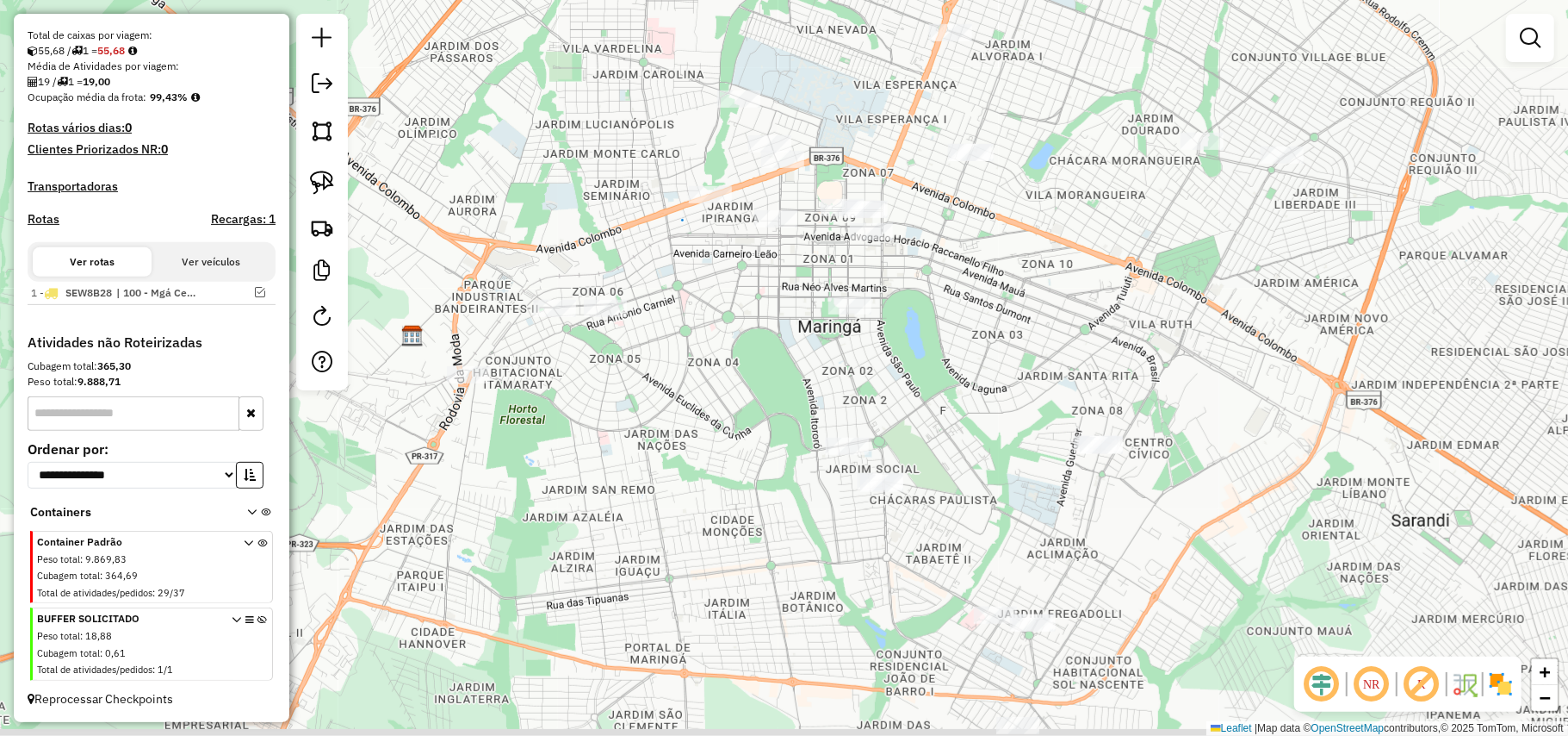
drag, startPoint x: 927, startPoint y: 496, endPoint x: 977, endPoint y: 249, distance: 252.0
click at [976, 250] on div "Janela de atendimento Grade de atendimento Capacidade Transportadoras Veículos …" at bounding box center [784, 368] width 1568 height 736
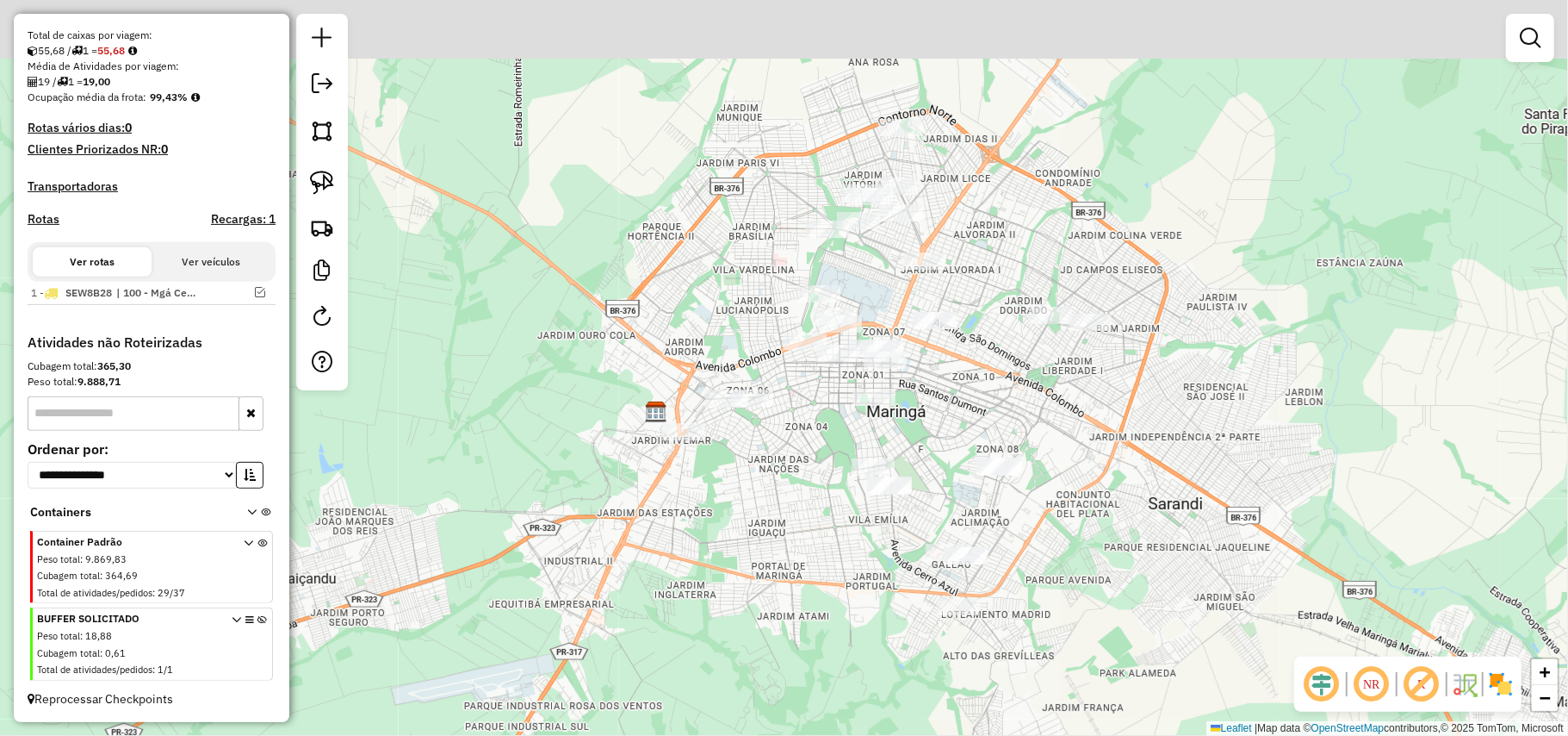
drag, startPoint x: 942, startPoint y: 383, endPoint x: 939, endPoint y: 397, distance: 14.3
click at [939, 397] on div "Janela de atendimento Grade de atendimento Capacidade Transportadoras Veículos …" at bounding box center [784, 368] width 1568 height 736
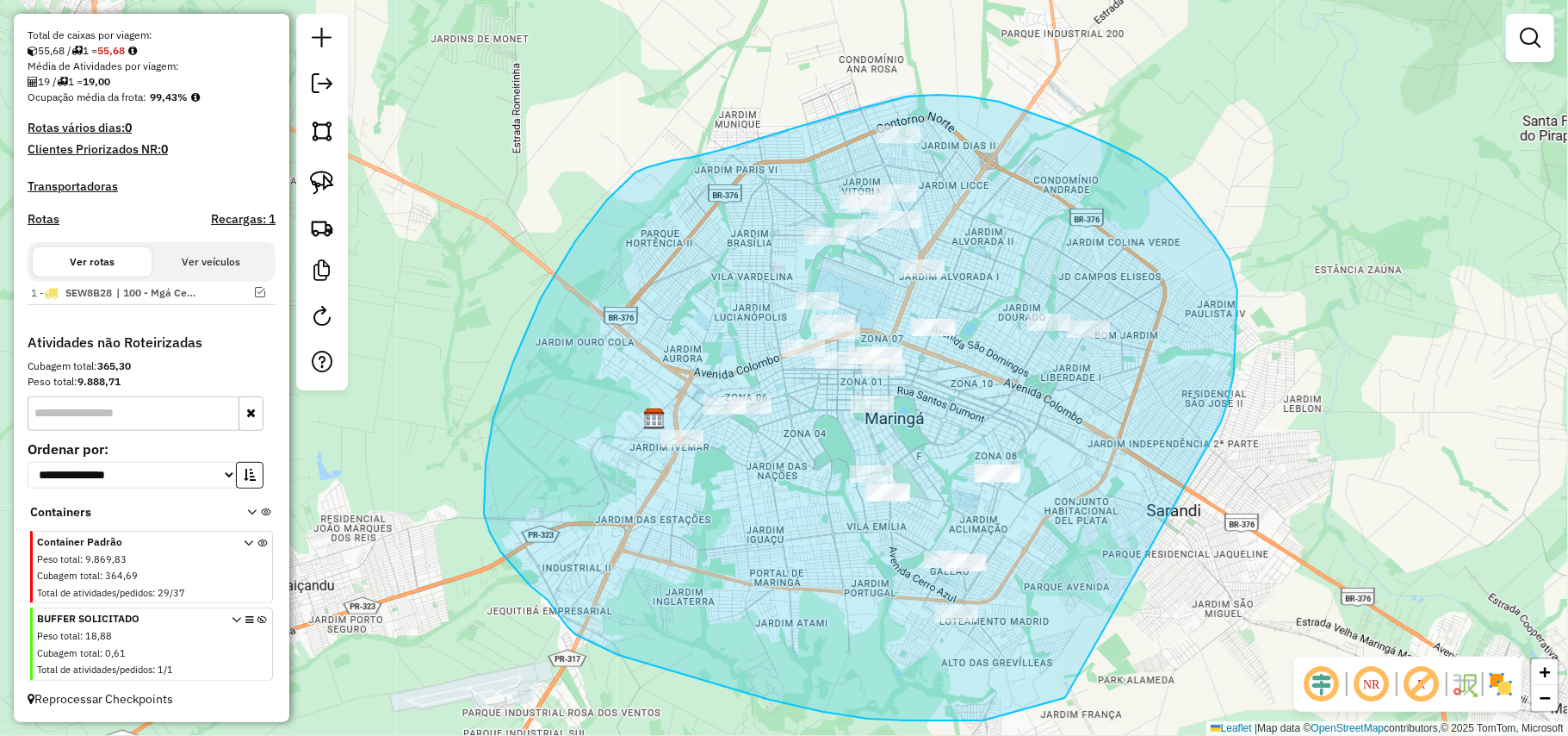
drag, startPoint x: 1237, startPoint y: 290, endPoint x: 1066, endPoint y: 696, distance: 440.5
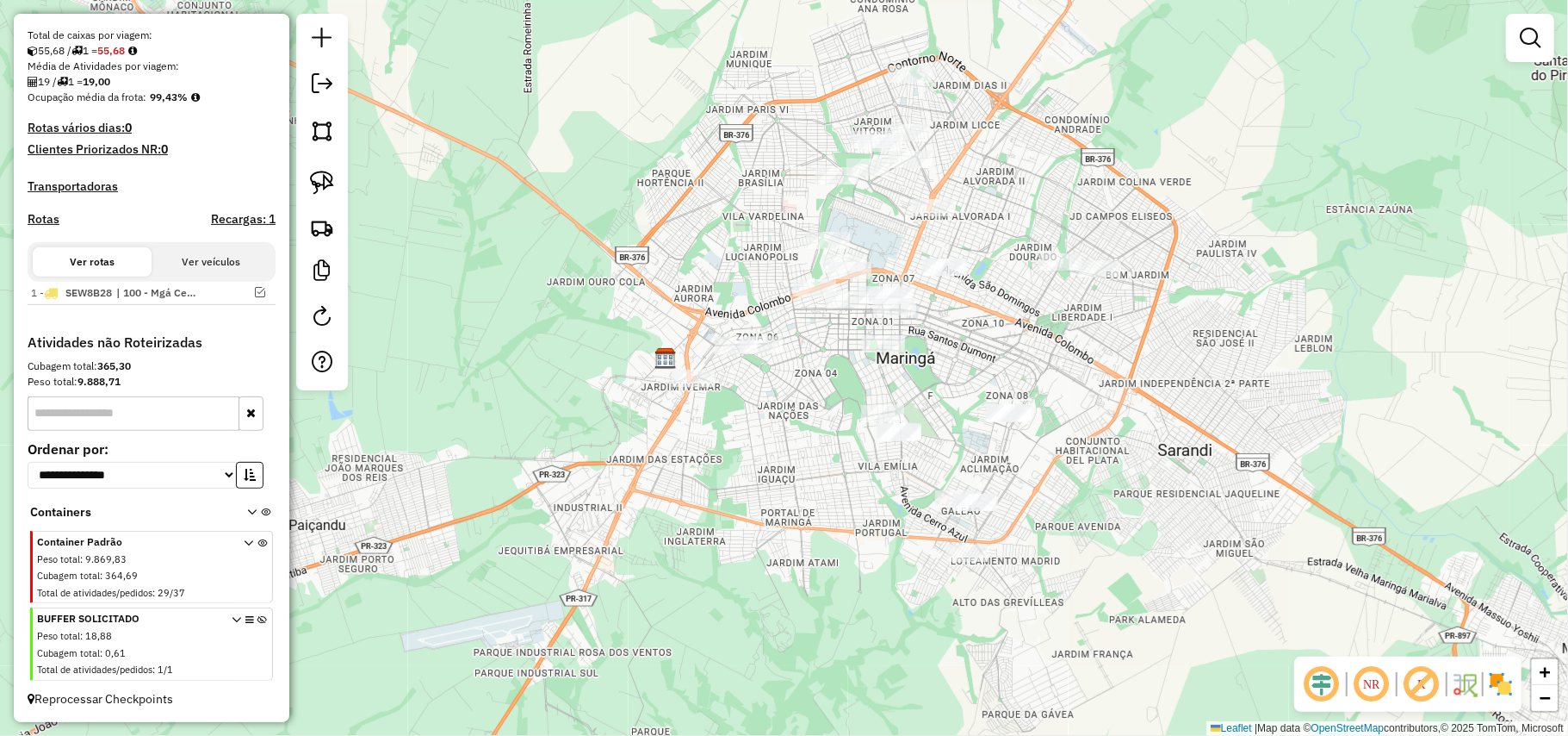
drag, startPoint x: 1044, startPoint y: 650, endPoint x: 1046, endPoint y: 525, distance: 125.0
click at [1066, 532] on div "Janela de atendimento Grade de atendimento Capacidade Transportadoras Veículos …" at bounding box center [784, 368] width 1568 height 736
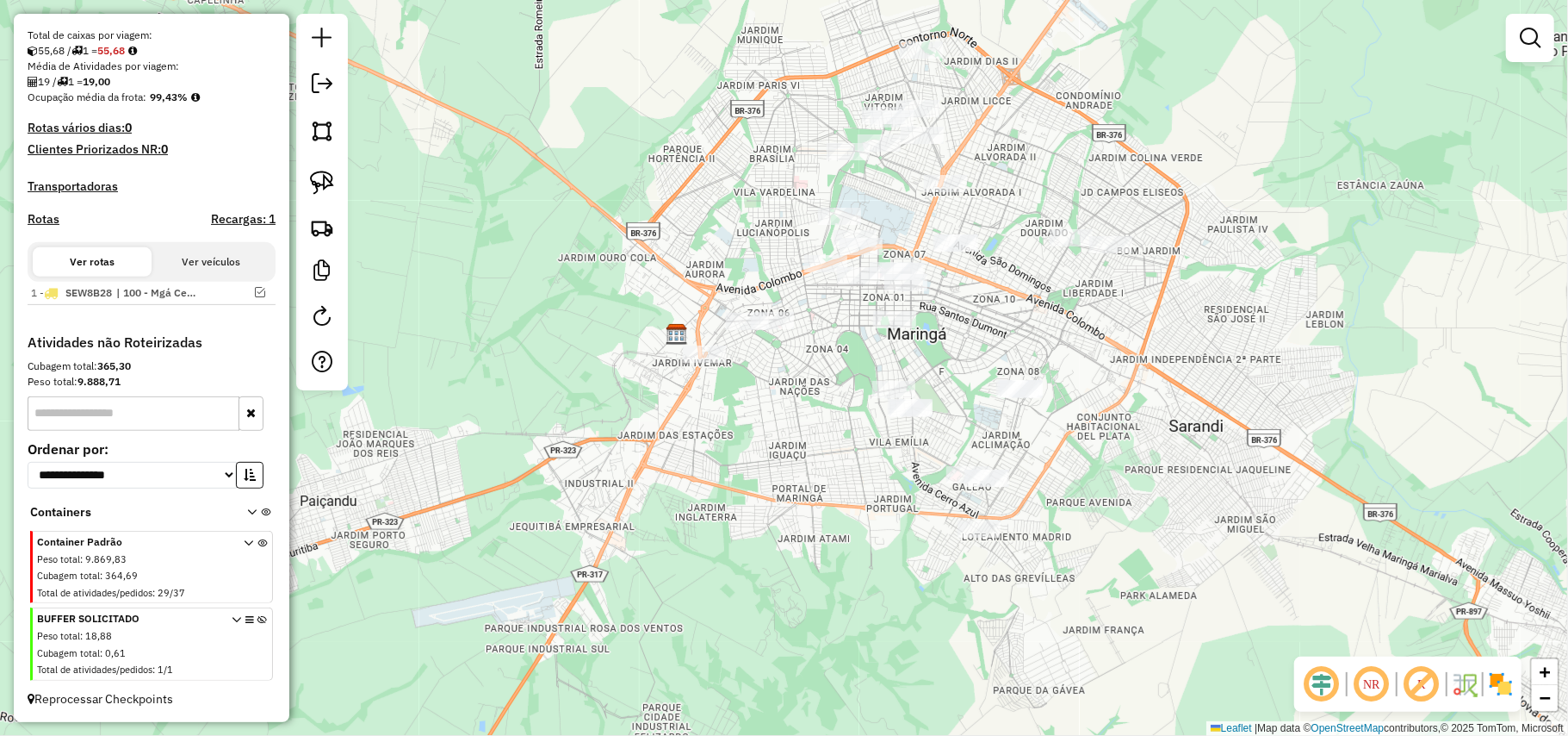
drag, startPoint x: 1049, startPoint y: 441, endPoint x: 1045, endPoint y: 482, distance: 41.2
click at [1045, 482] on div "Janela de atendimento Grade de atendimento Capacidade Transportadoras Veículos …" at bounding box center [784, 368] width 1568 height 736
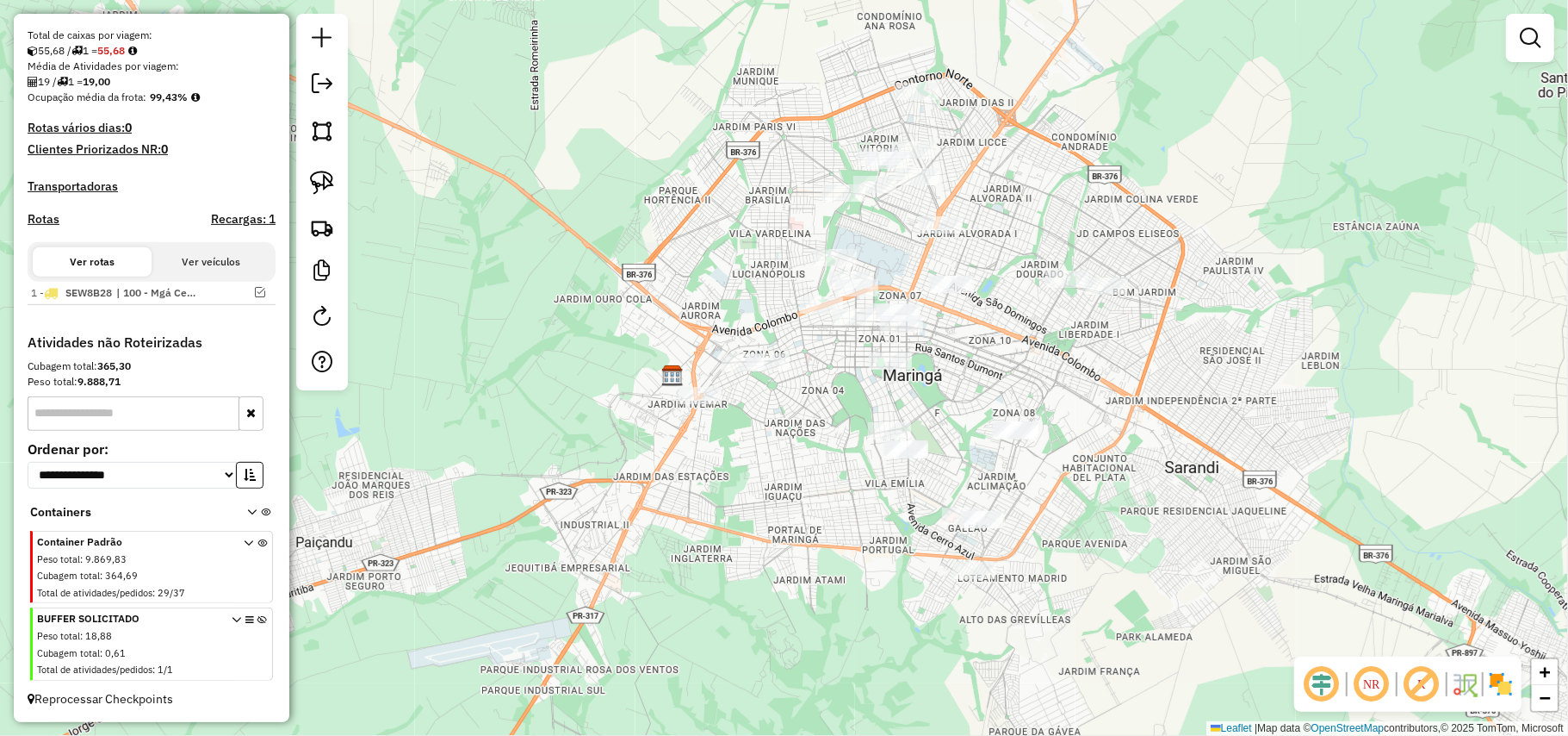
drag, startPoint x: 1017, startPoint y: 211, endPoint x: 1006, endPoint y: 228, distance: 20.2
click at [1006, 235] on div "Janela de atendimento Grade de atendimento Capacidade Transportadoras Veículos …" at bounding box center [784, 368] width 1568 height 736
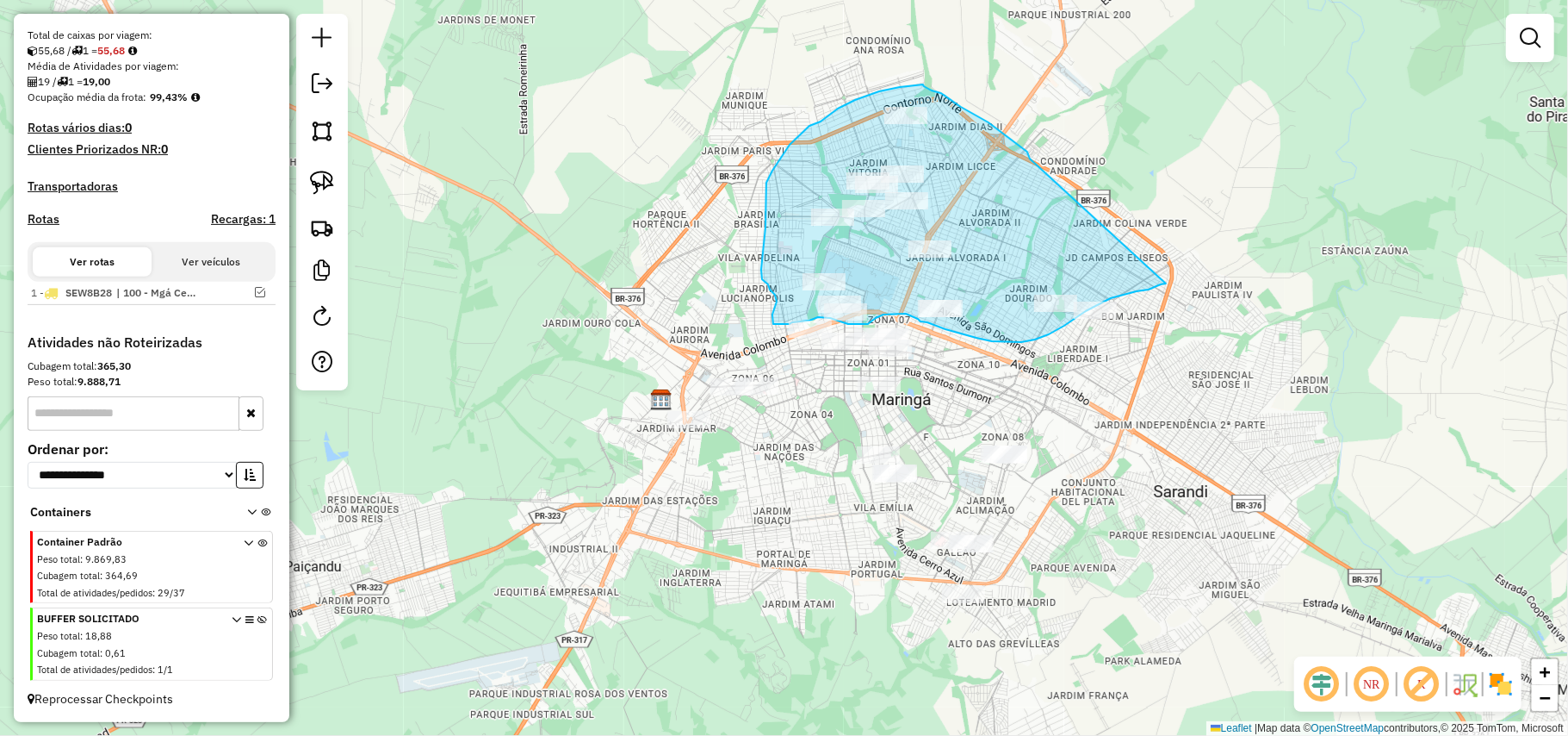
drag, startPoint x: 1030, startPoint y: 158, endPoint x: 1172, endPoint y: 283, distance: 189.2
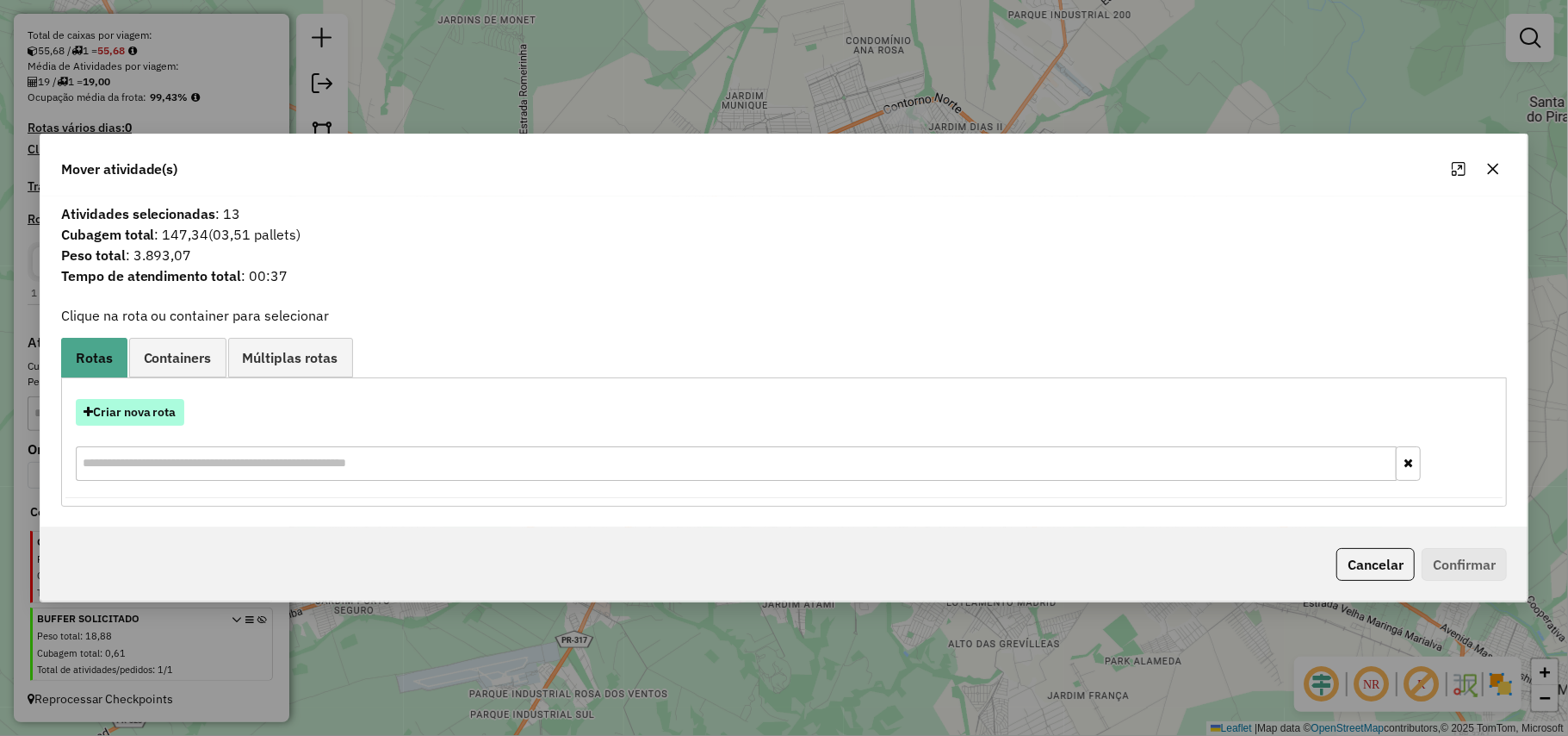
click at [153, 418] on button "Criar nova rota" at bounding box center [131, 412] width 109 height 27
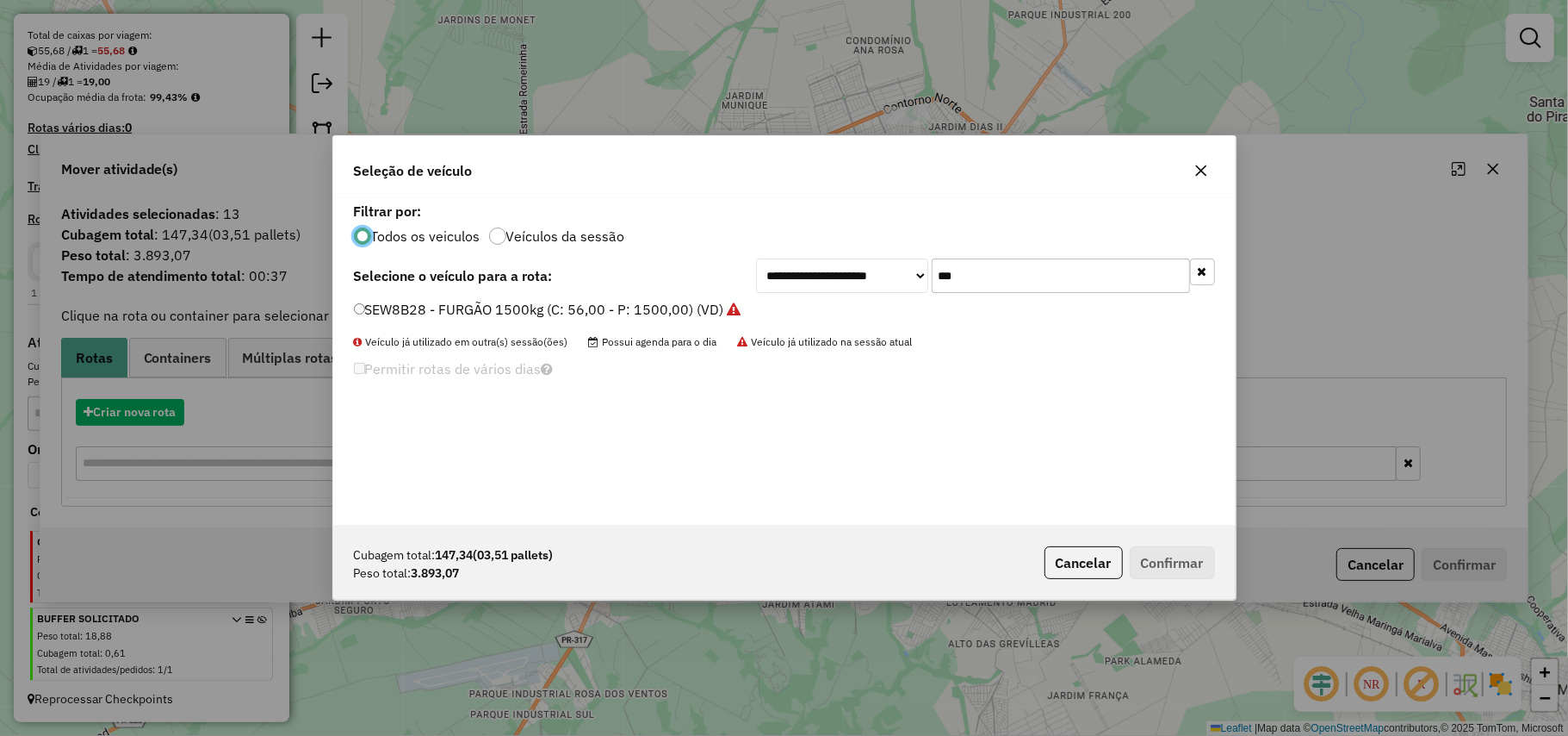
scroll to position [9, 5]
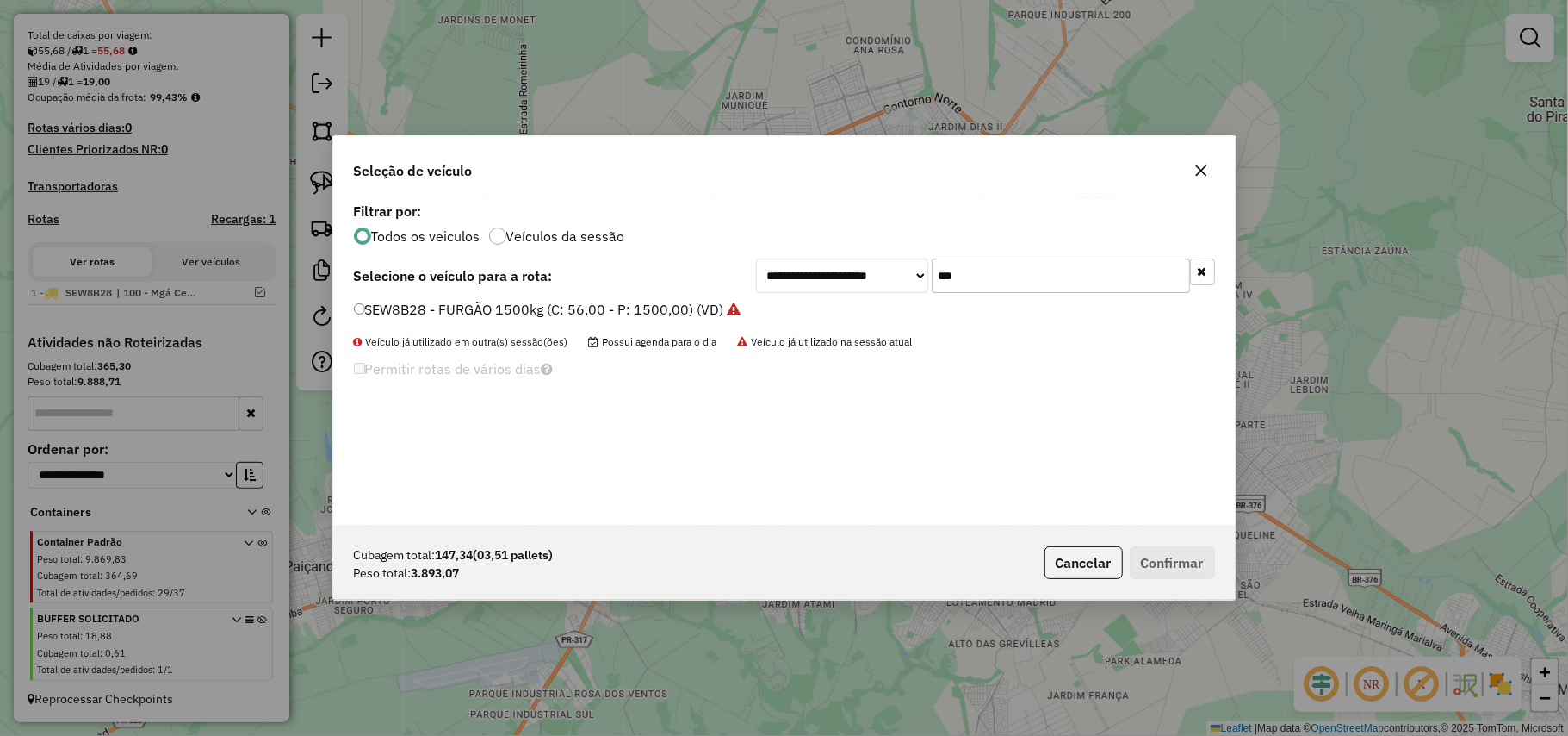
drag, startPoint x: 976, startPoint y: 284, endPoint x: 884, endPoint y: 289, distance: 92.1
click at [888, 287] on div "**********" at bounding box center [985, 275] width 459 height 35
type input "***"
drag, startPoint x: 795, startPoint y: 304, endPoint x: 807, endPoint y: 315, distance: 16.3
click at [795, 304] on label "BBH6B05 - FRETEIRO TOCO 3/4 6 BAIAS 5600KG 210CX (C: 210,00 - P: 5600,00) (VD)" at bounding box center [640, 309] width 573 height 21
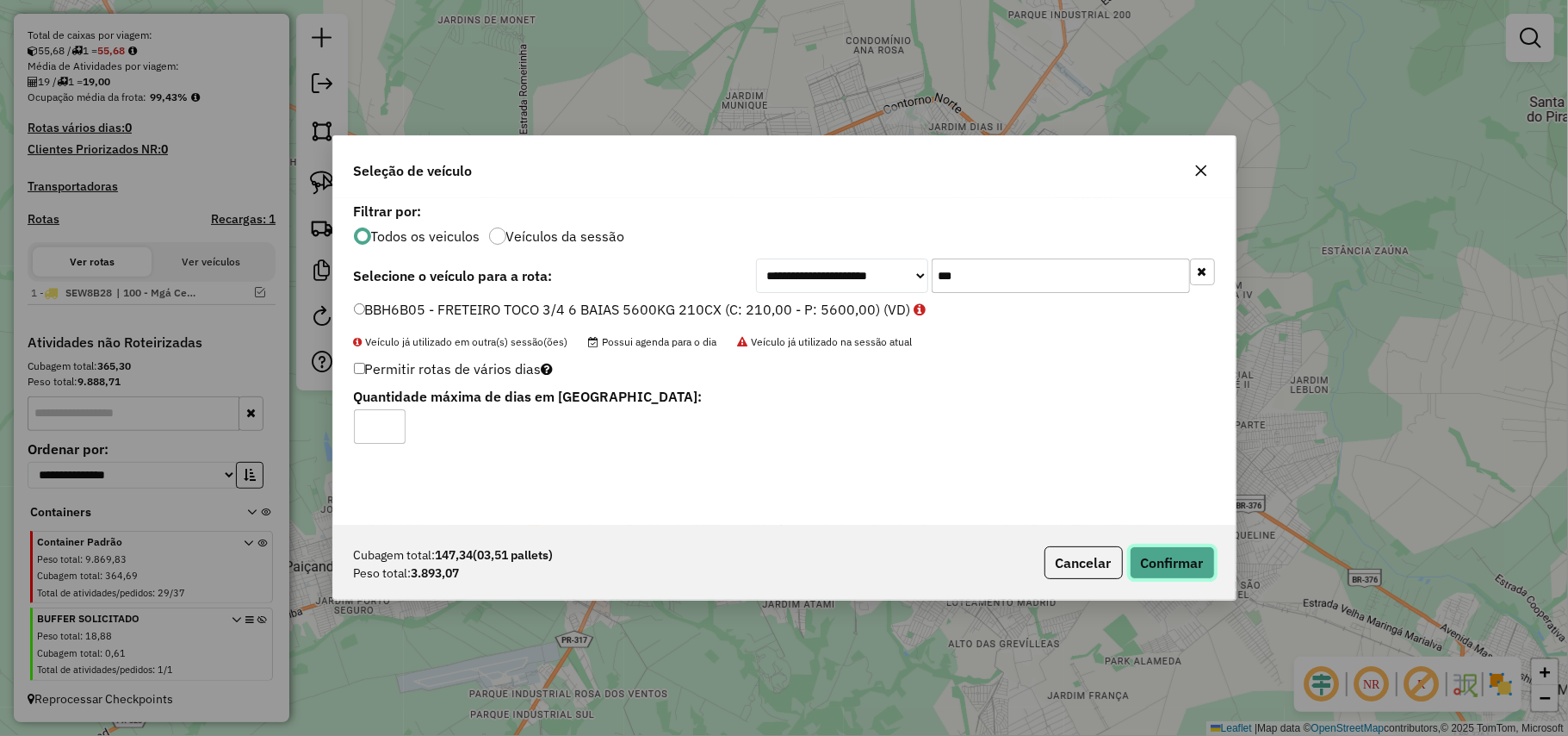
click at [1156, 567] on button "Confirmar" at bounding box center [1173, 562] width 85 height 33
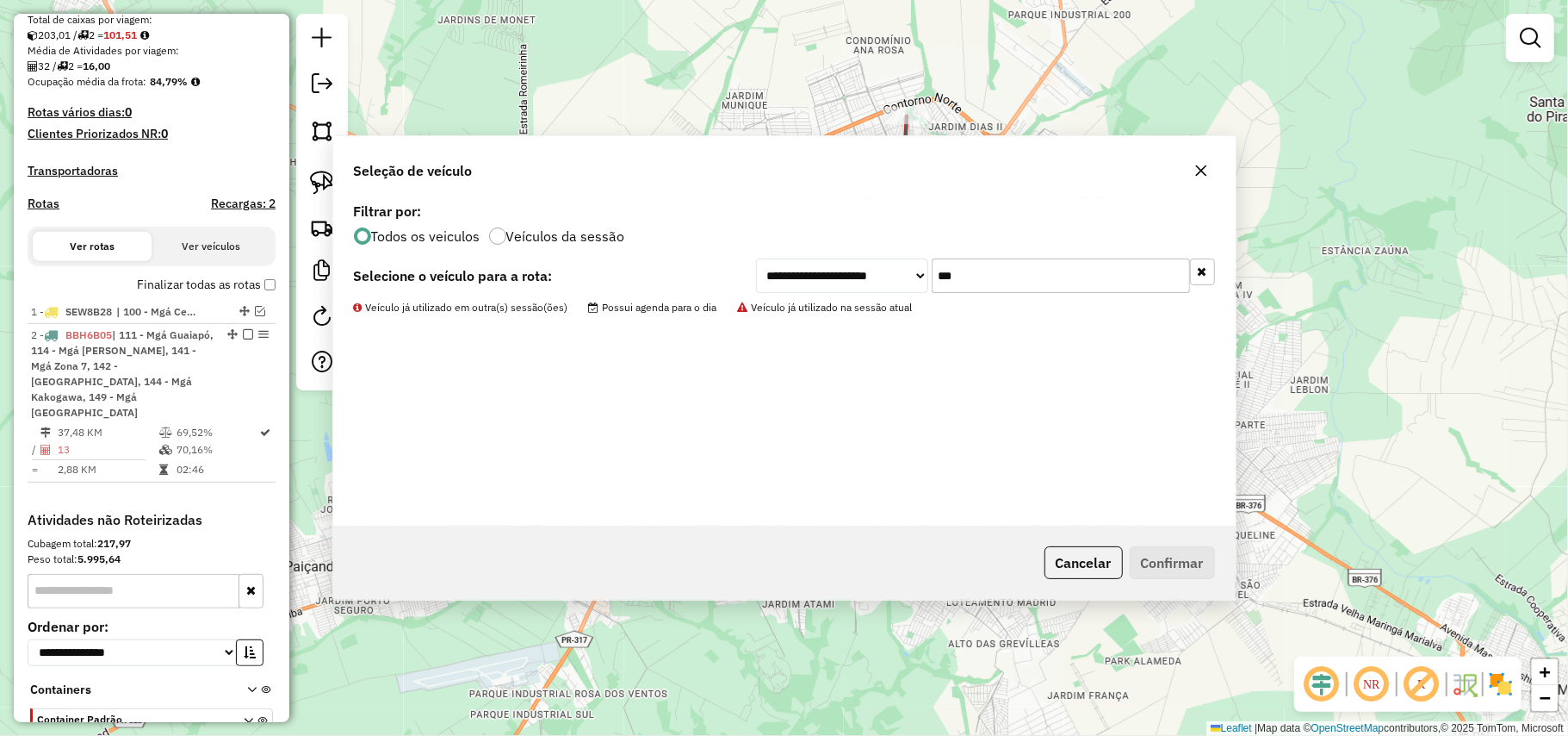
scroll to position [546, 0]
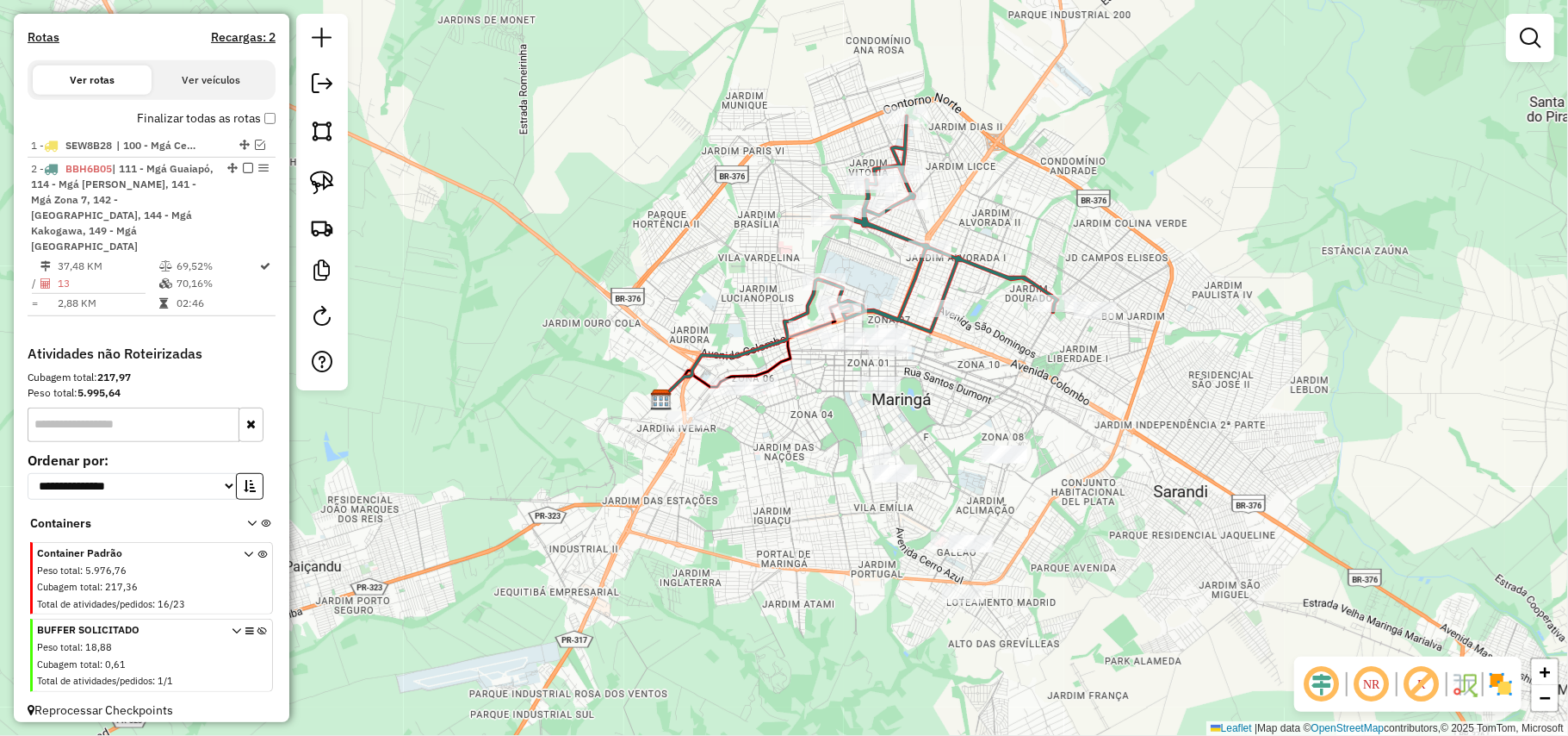
click at [1042, 279] on icon at bounding box center [941, 223] width 234 height 215
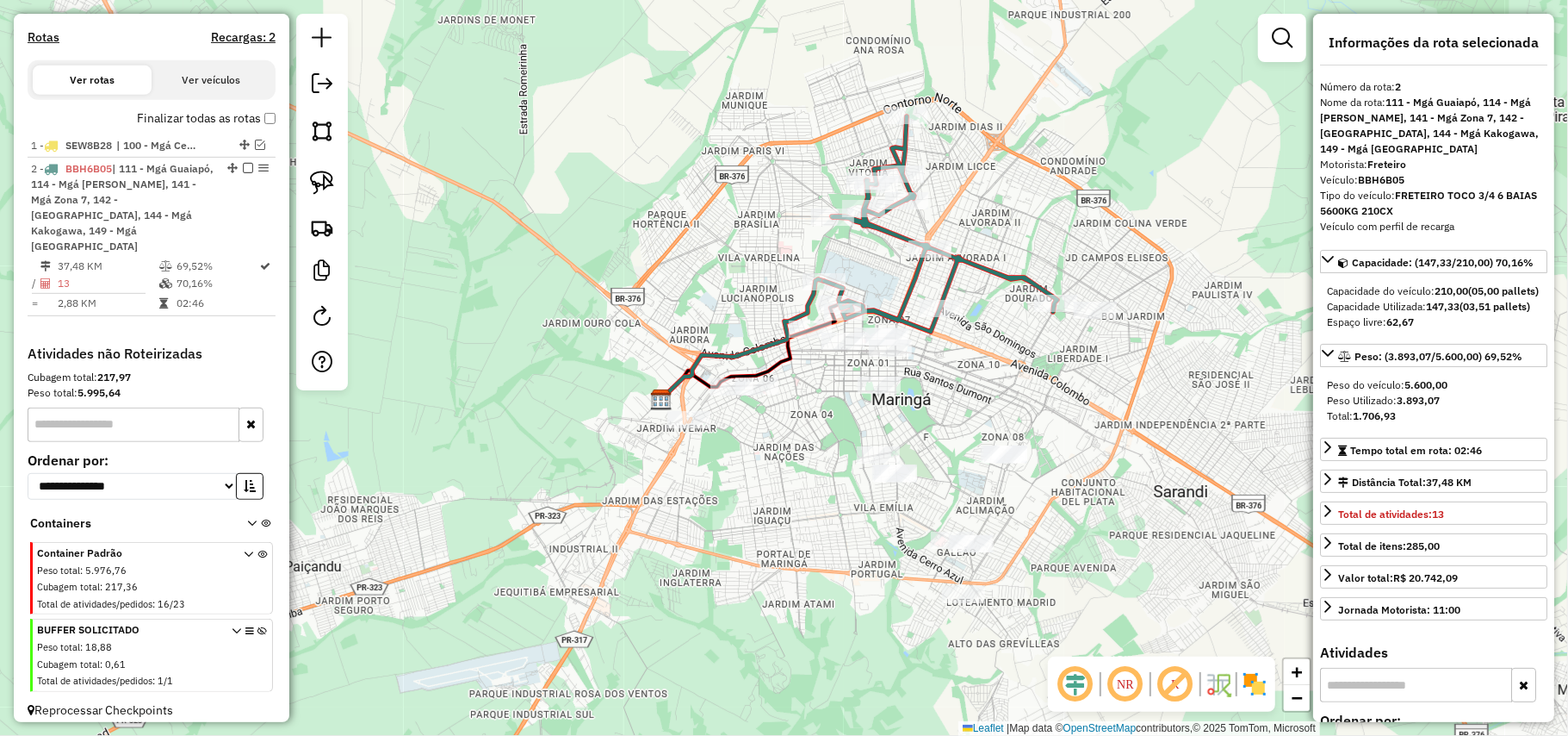
scroll to position [558, 0]
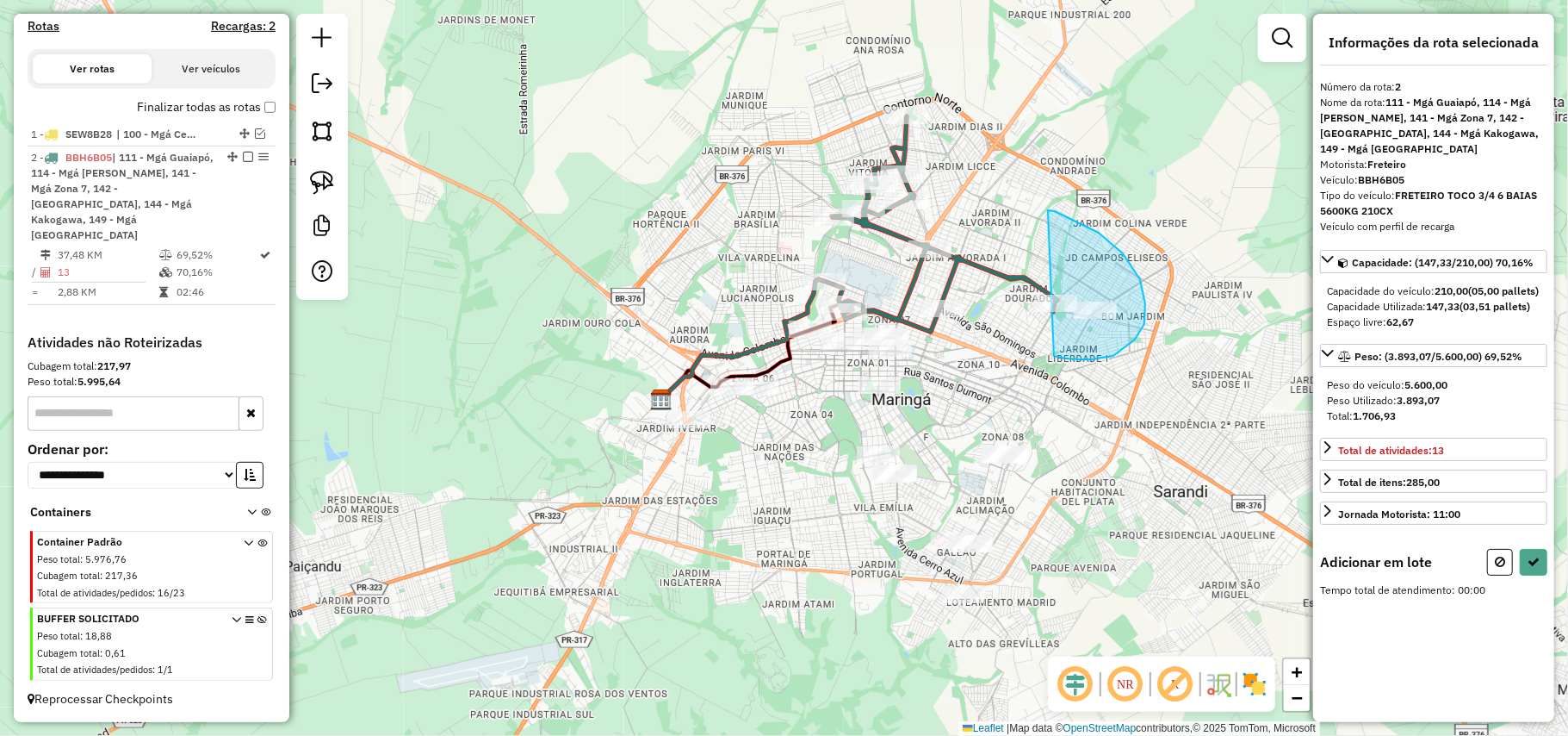
drag, startPoint x: 1140, startPoint y: 279, endPoint x: 1039, endPoint y: 208, distance: 123.5
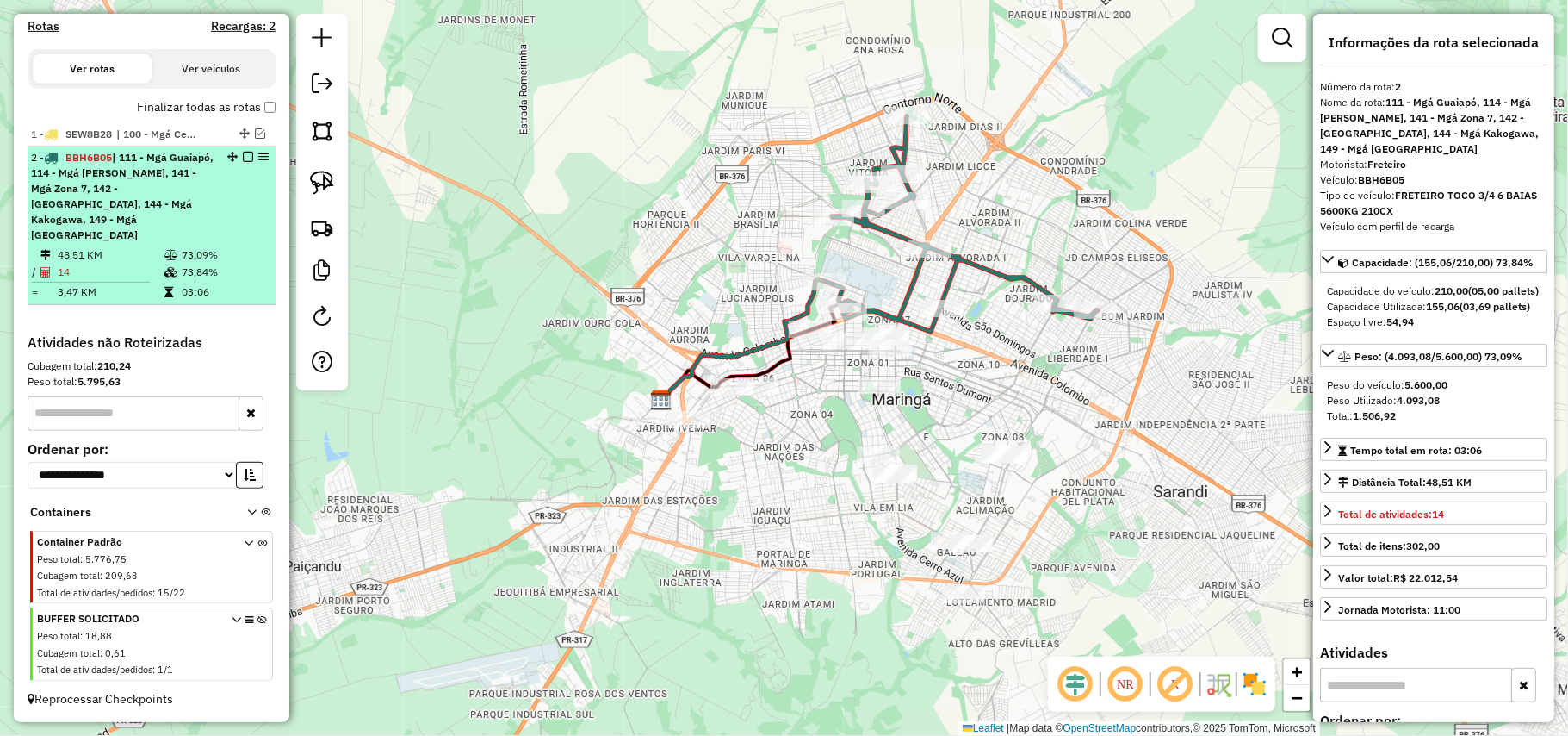
click at [246, 161] on em at bounding box center [248, 157] width 10 height 10
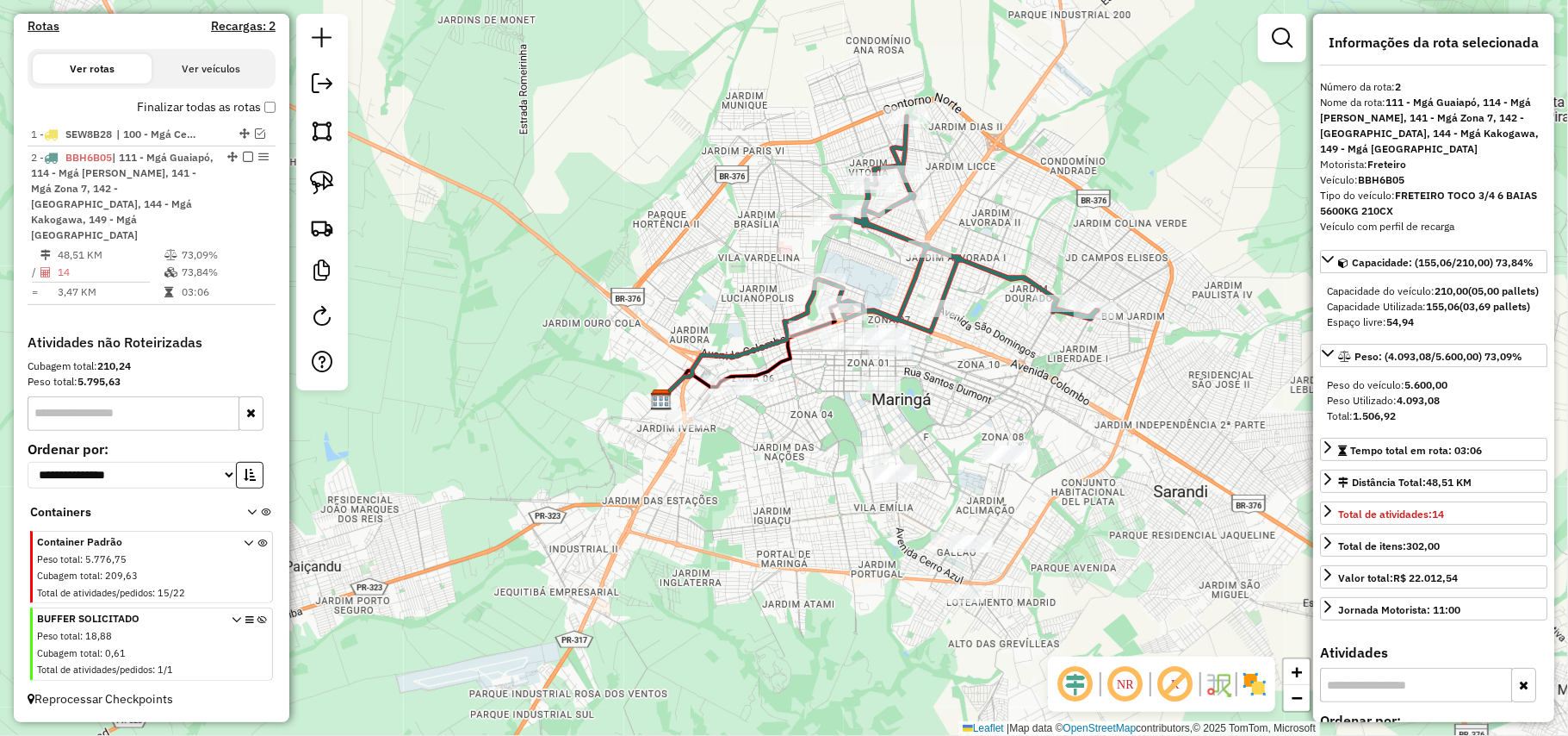
scroll to position [439, 0]
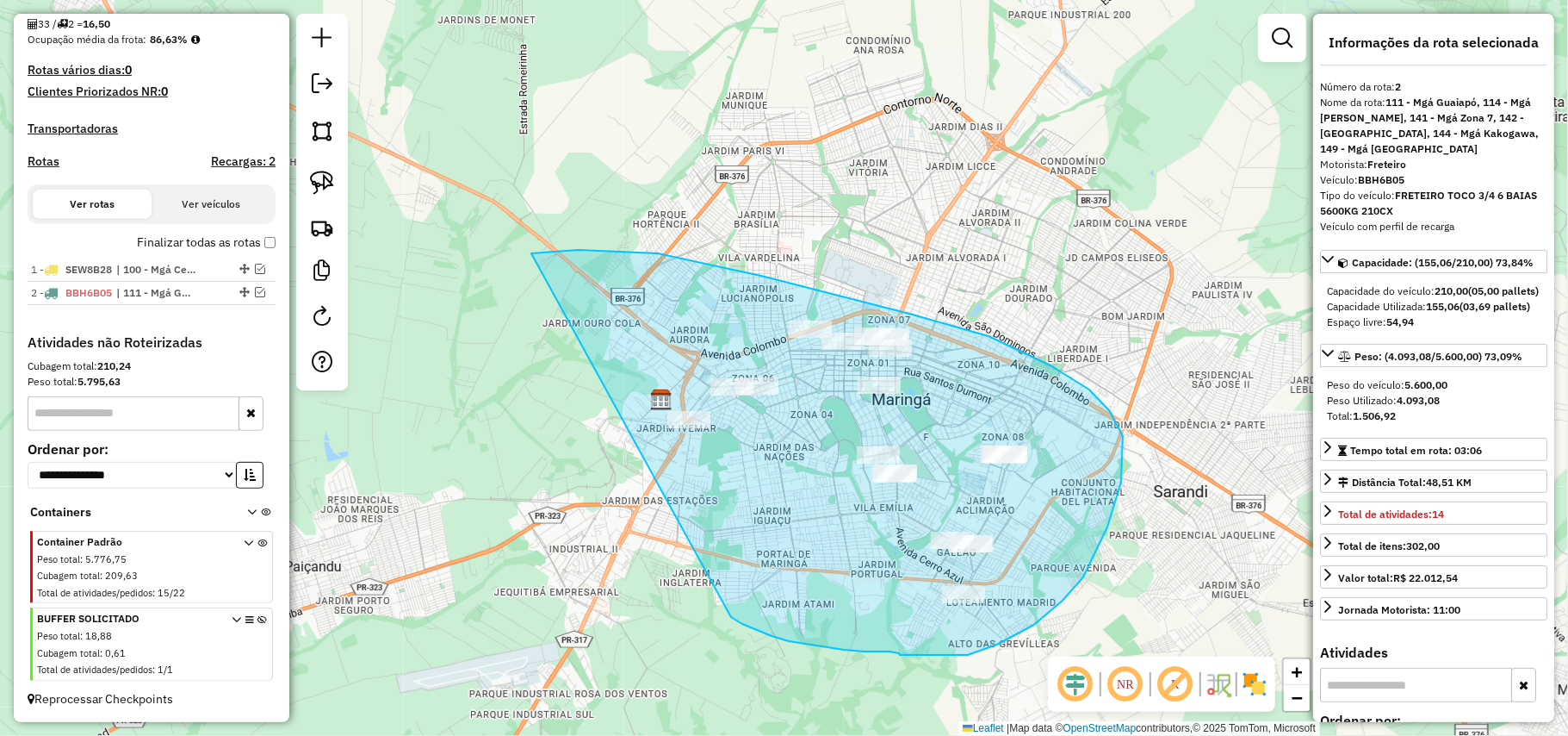
drag, startPoint x: 837, startPoint y: 649, endPoint x: 326, endPoint y: 387, distance: 574.3
click at [326, 387] on hb-router-mapa "Informações da Sessão 991355 - 19/08/2025 Criação: 18/08/2025 23:11 Depósito: V…" at bounding box center [784, 368] width 1568 height 736
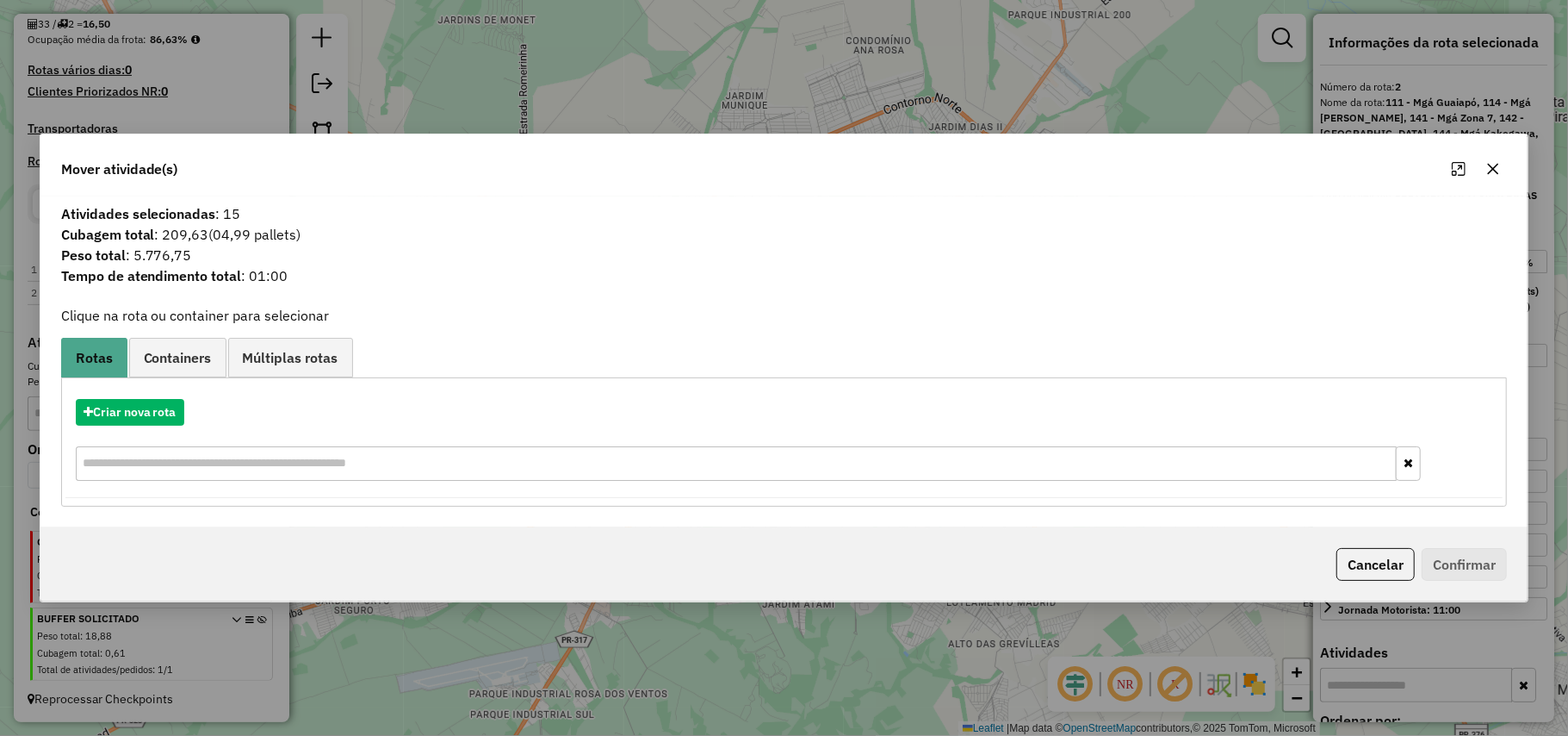
click at [138, 393] on div "Criar nova rota" at bounding box center [784, 442] width 1438 height 112
click at [140, 401] on button "Criar nova rota" at bounding box center [131, 412] width 109 height 27
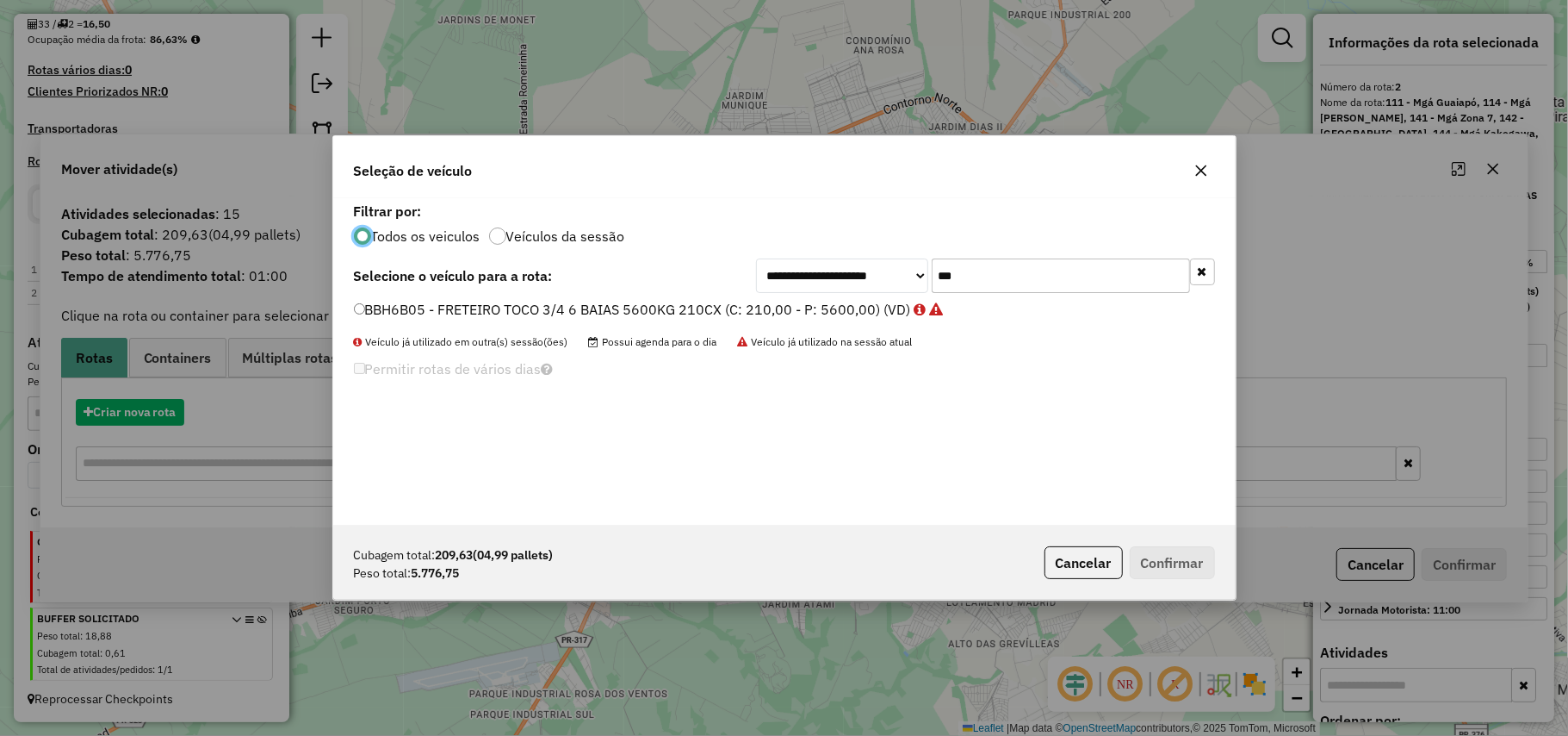
scroll to position [9, 5]
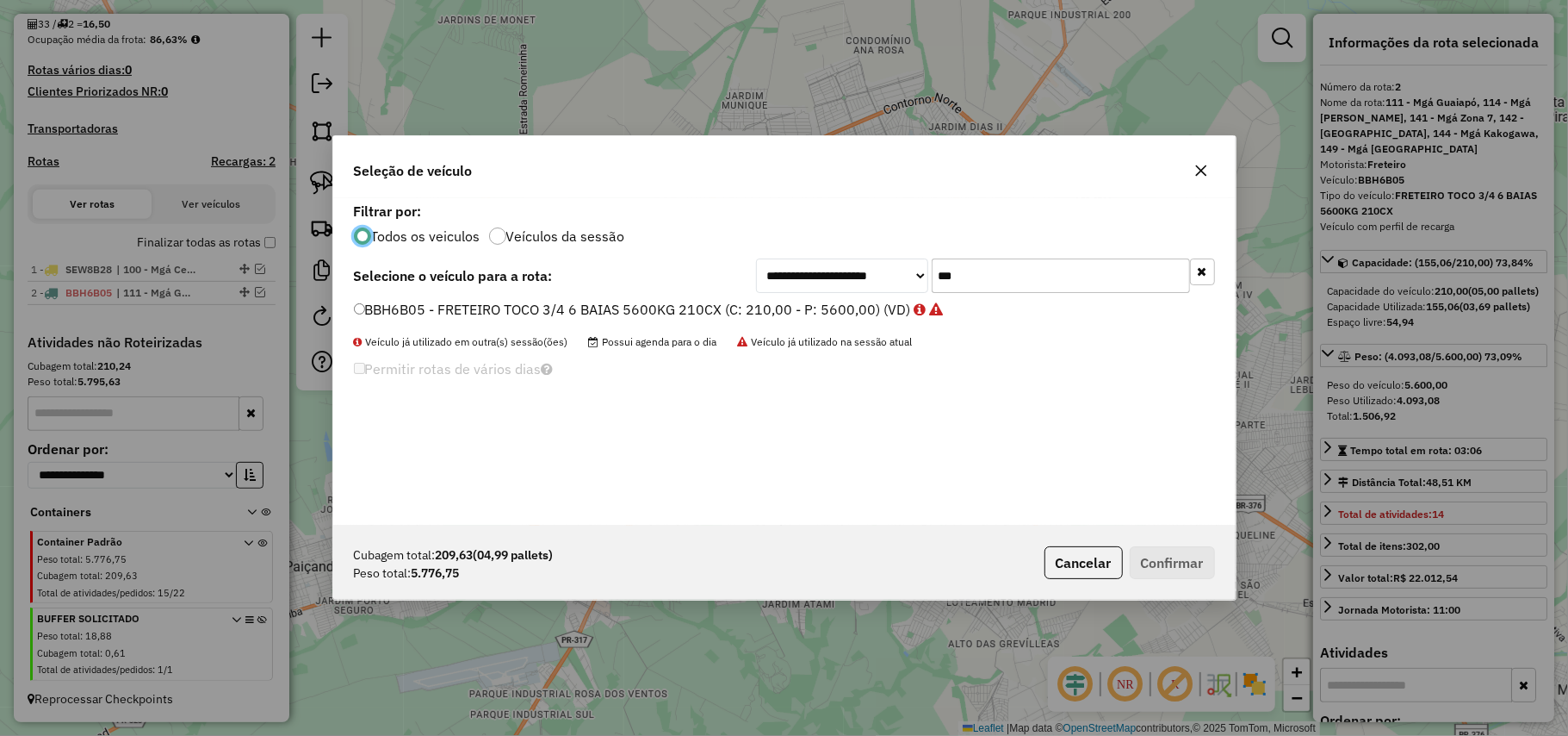
drag, startPoint x: 1049, startPoint y: 279, endPoint x: 931, endPoint y: 241, distance: 124.0
click at [931, 248] on div "**********" at bounding box center [784, 362] width 902 height 327
type input "****"
click at [789, 305] on label "BAS2D08 - TOCO 10 BAIAS 7810KG 406CX (C: 406,00 - P: 7810,00) (VD)" at bounding box center [597, 309] width 488 height 21
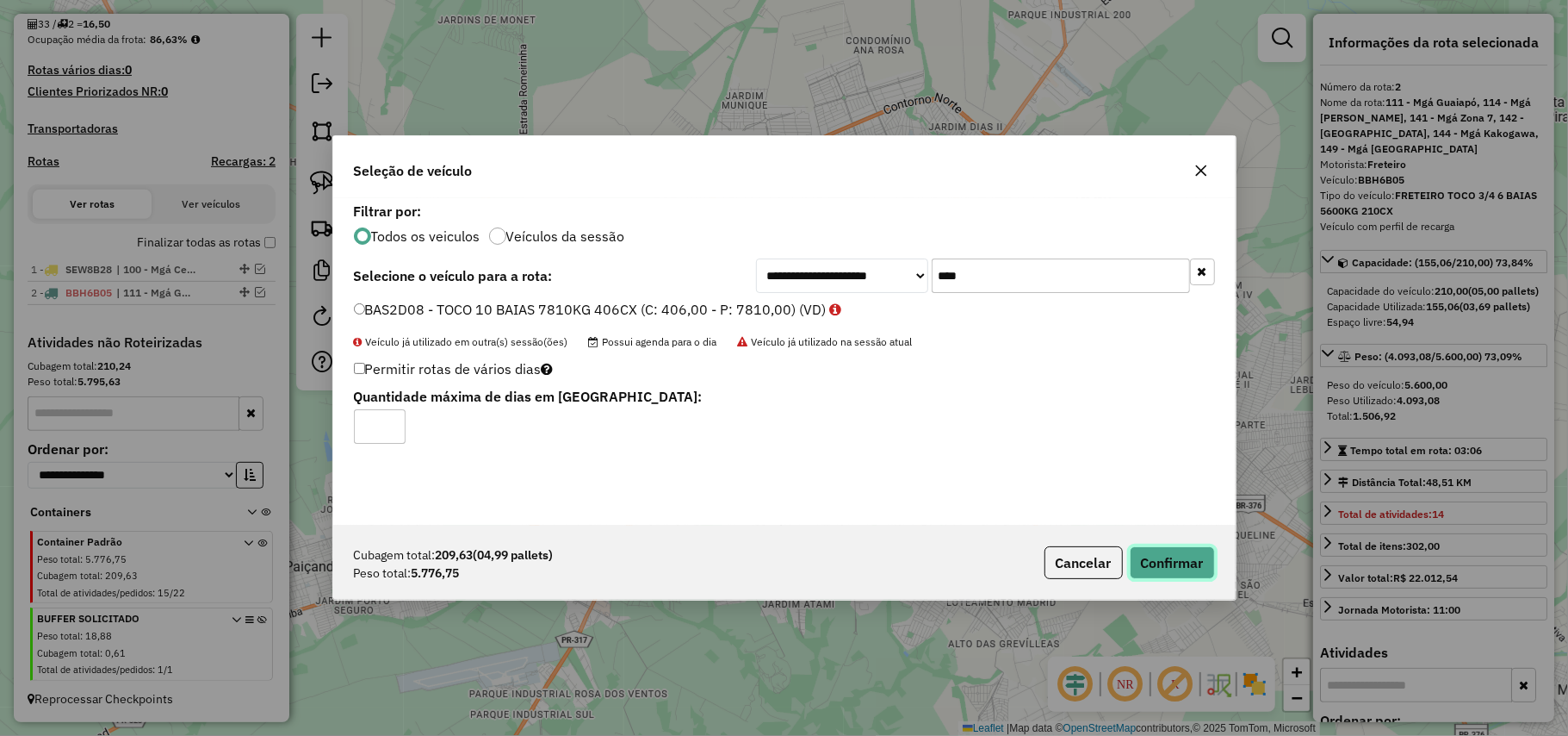
click at [1156, 555] on button "Confirmar" at bounding box center [1173, 562] width 85 height 33
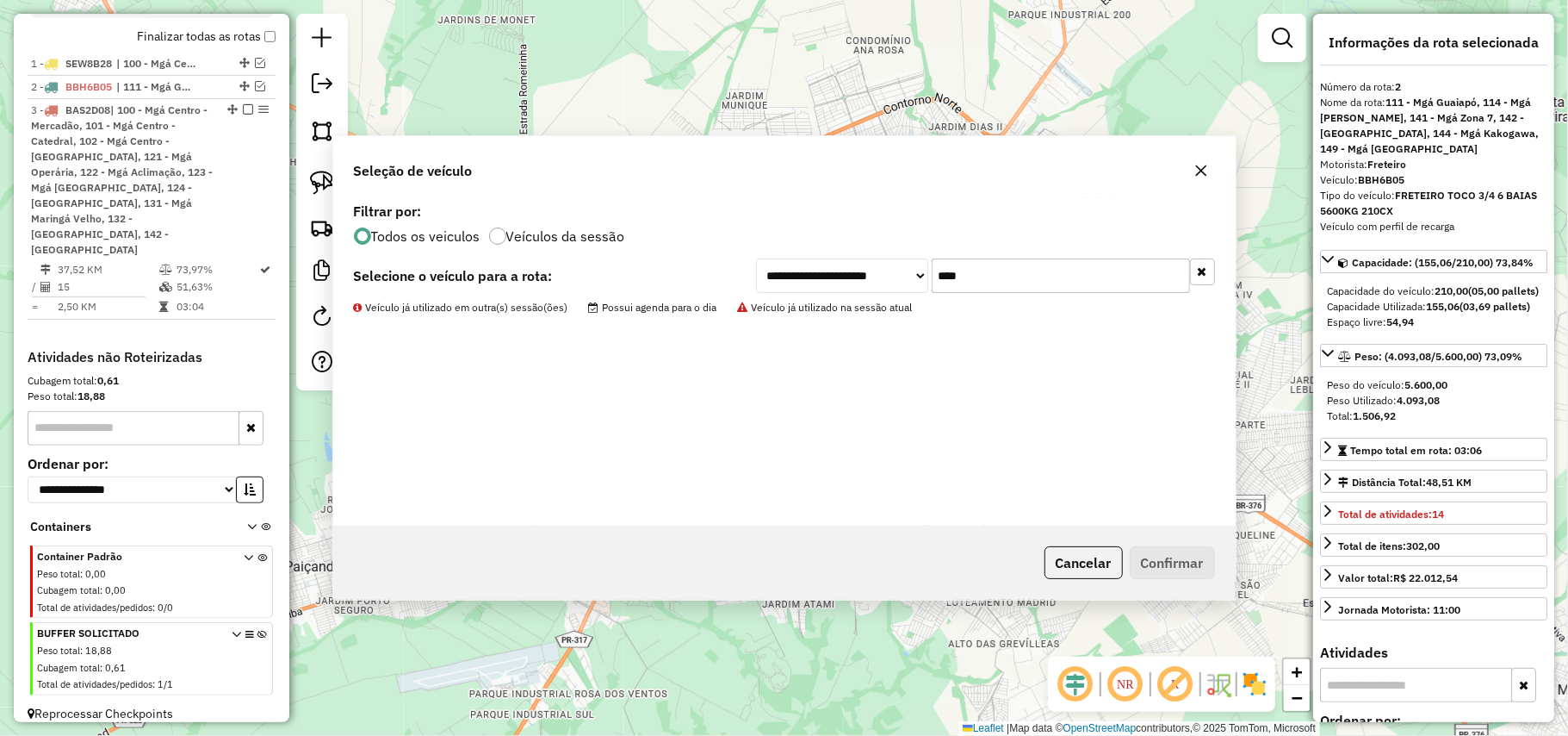
scroll to position [628, 0]
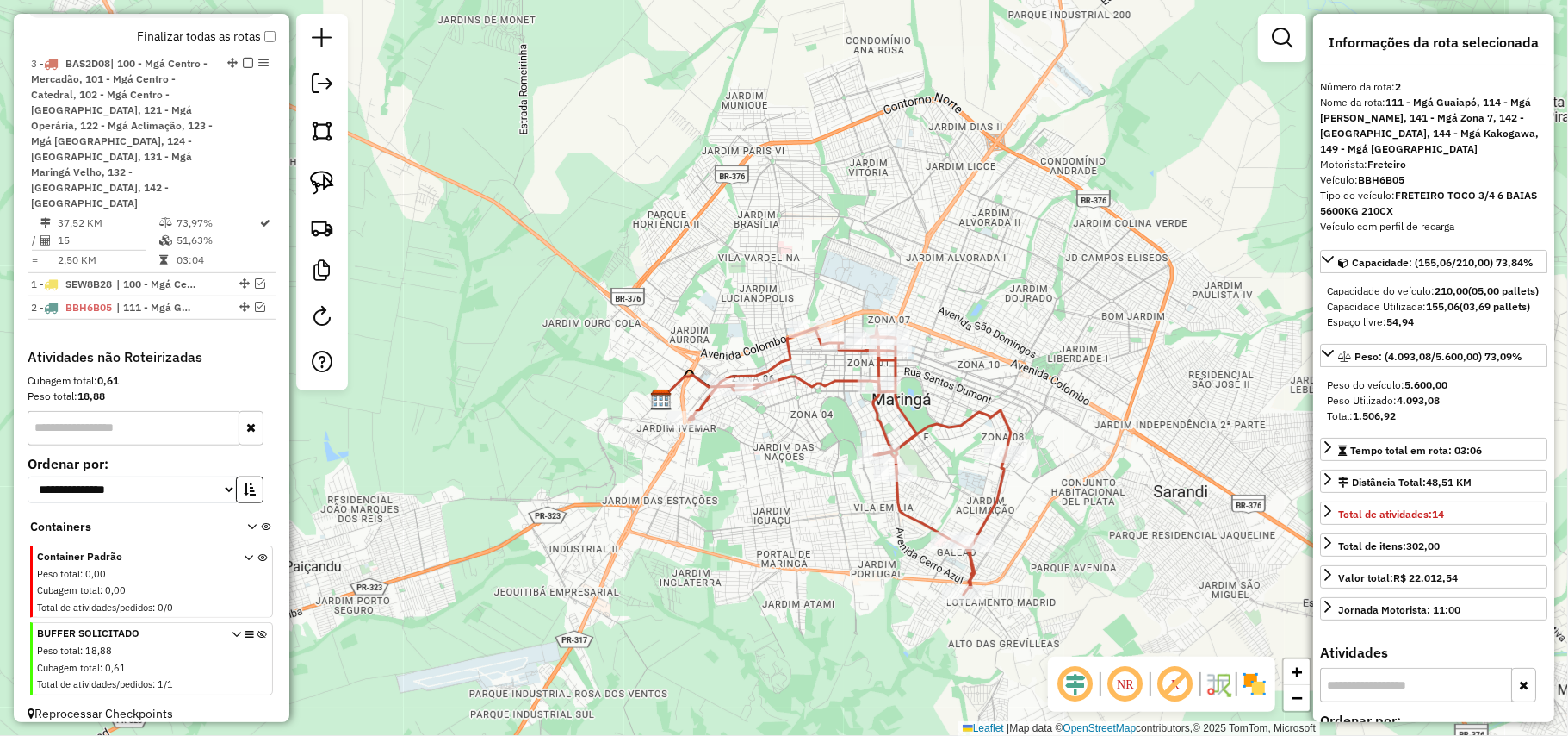
drag, startPoint x: 228, startPoint y: 121, endPoint x: 215, endPoint y: 62, distance: 60.4
drag, startPoint x: 238, startPoint y: 287, endPoint x: 234, endPoint y: 266, distance: 21.4
click at [265, 46] on label "Finalizar todas as rotas" at bounding box center [206, 37] width 139 height 18
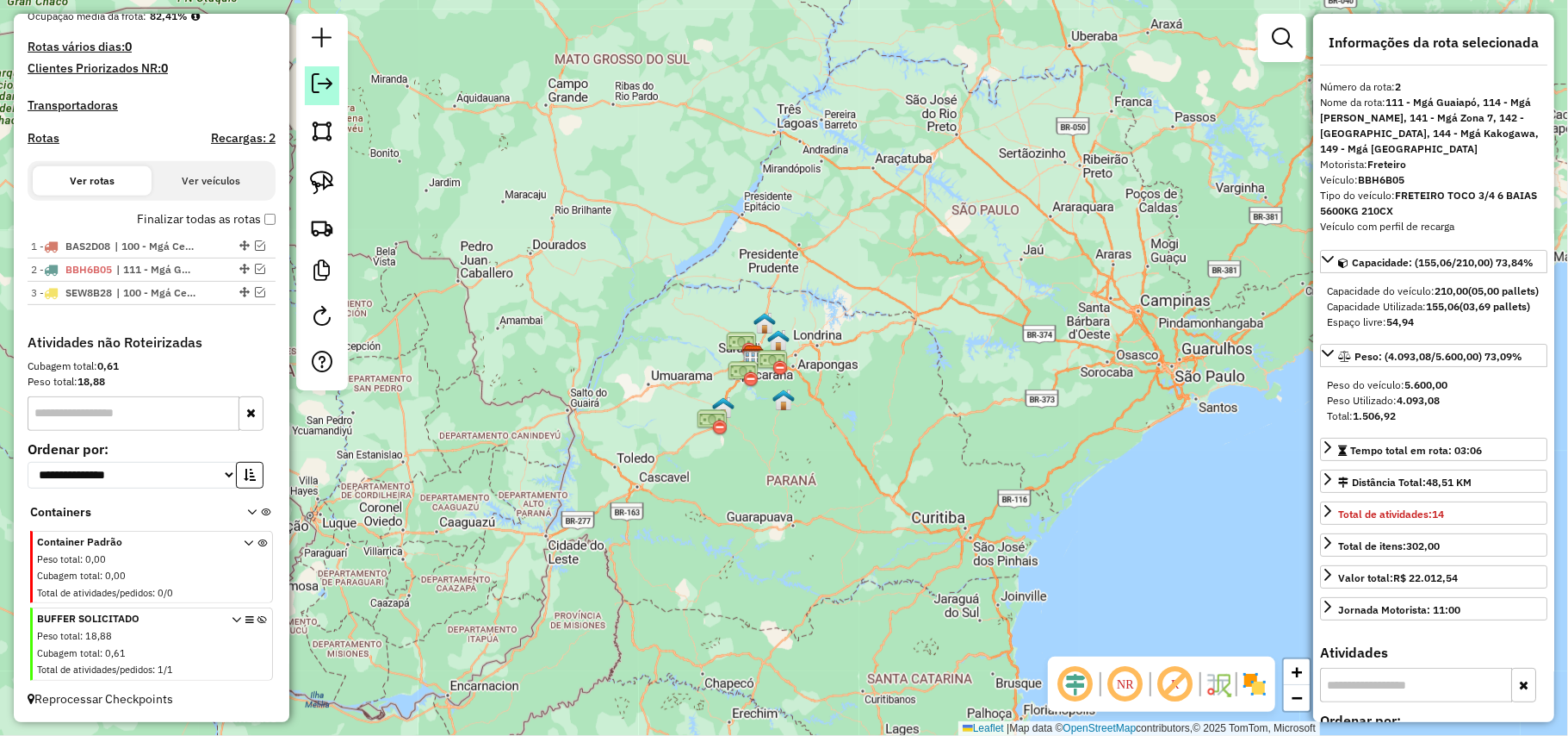
click at [320, 82] on em at bounding box center [322, 83] width 21 height 21
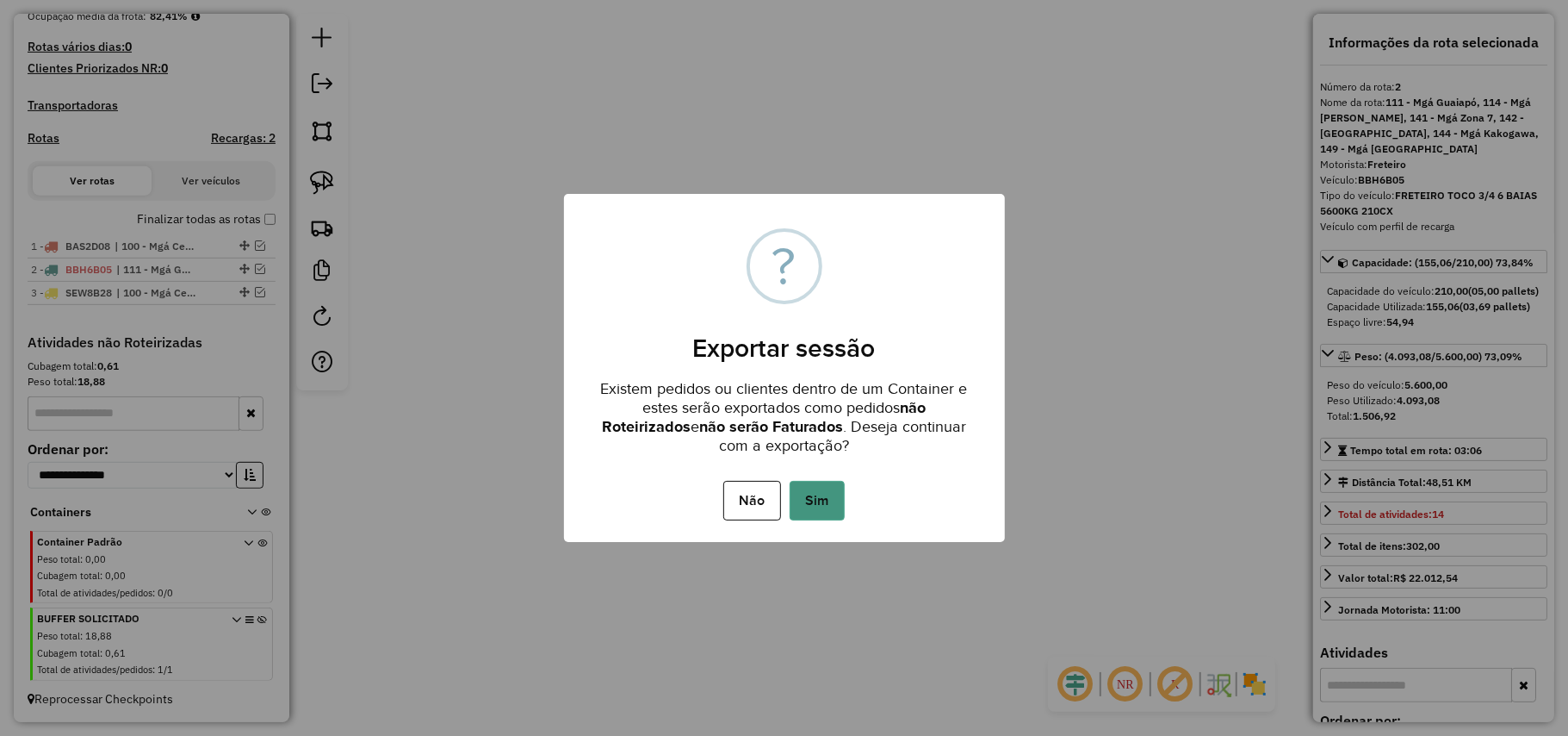
click at [834, 489] on button "Sim" at bounding box center [817, 500] width 55 height 40
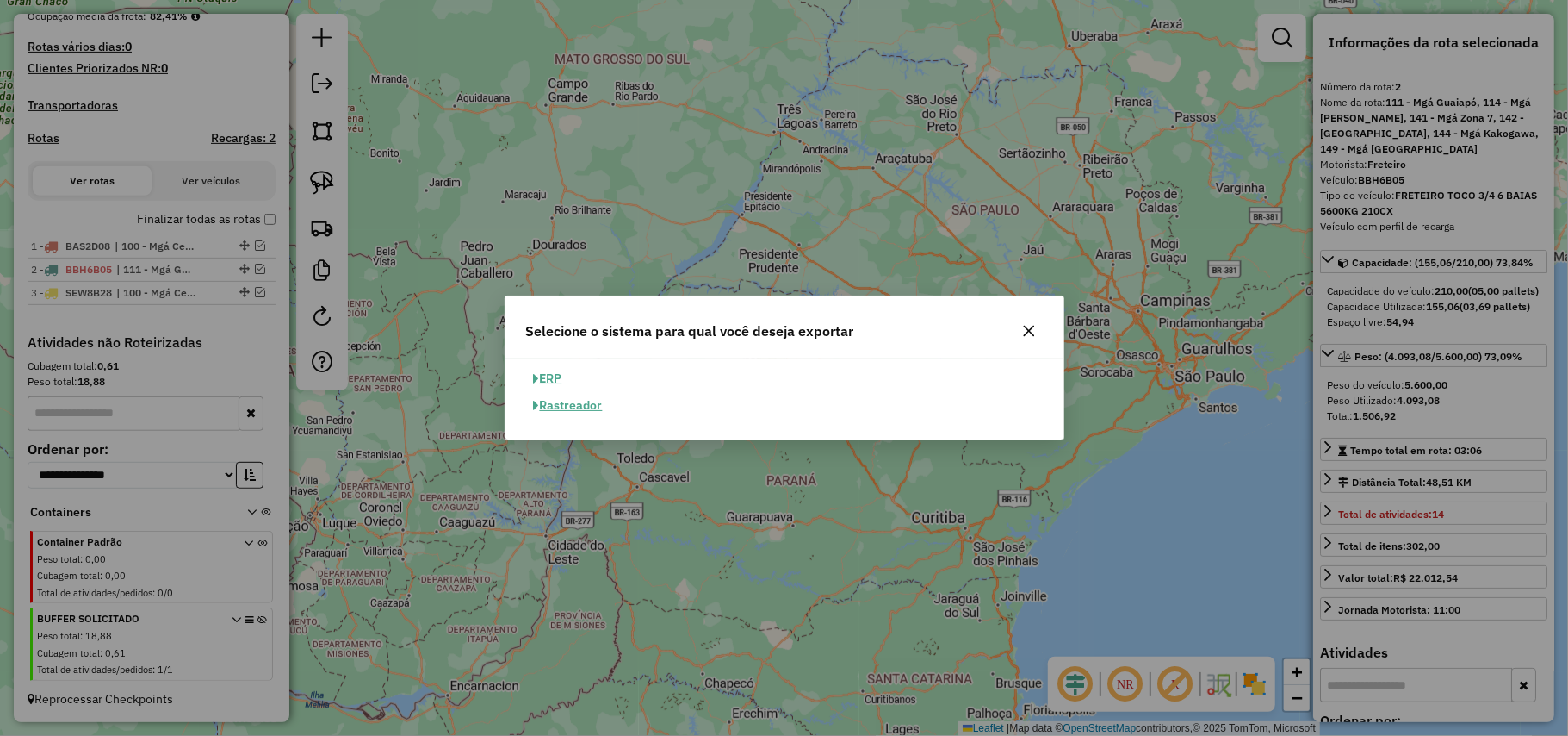
click at [553, 382] on button "ERP" at bounding box center [548, 378] width 44 height 27
select select "**"
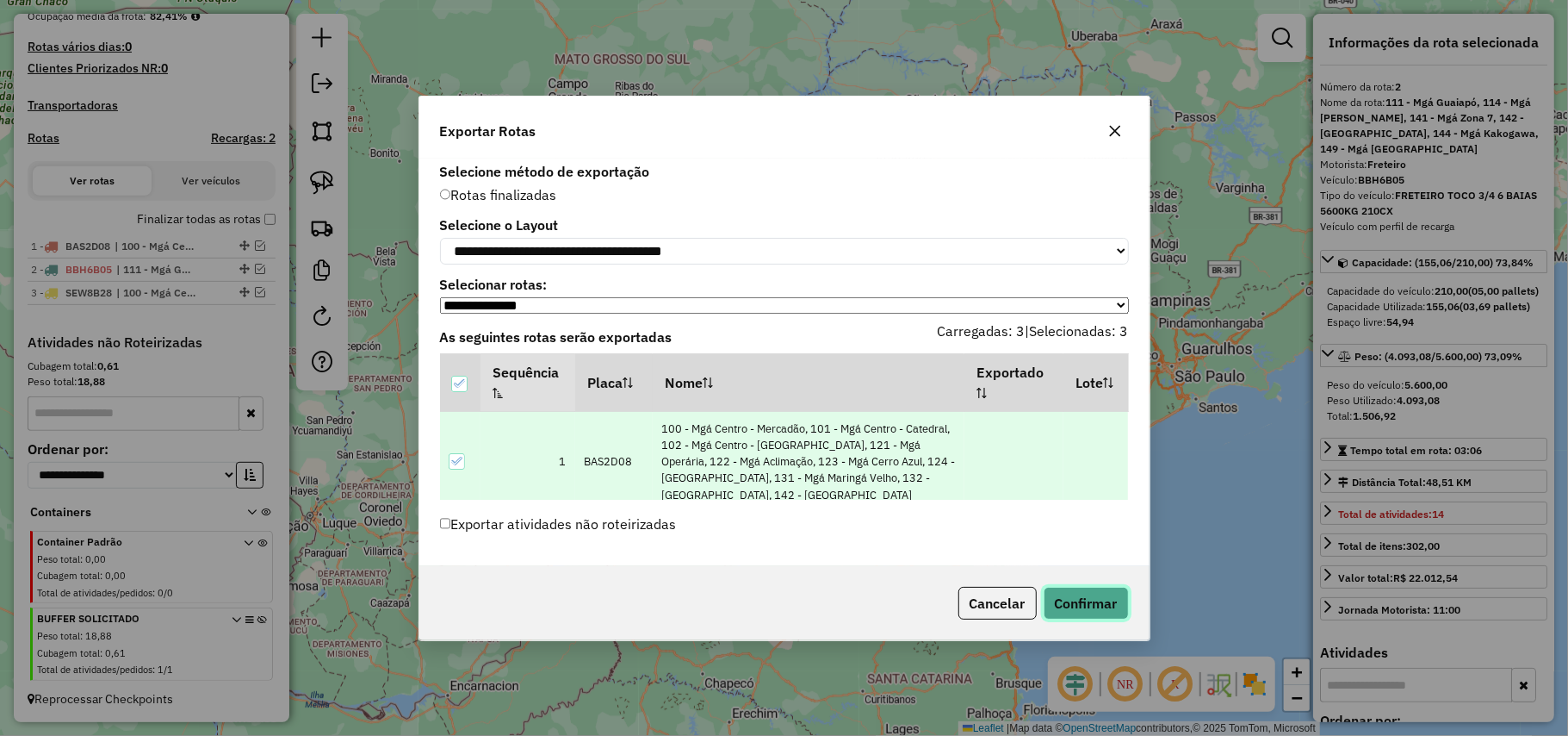
click at [1118, 608] on button "Confirmar" at bounding box center [1087, 602] width 85 height 33
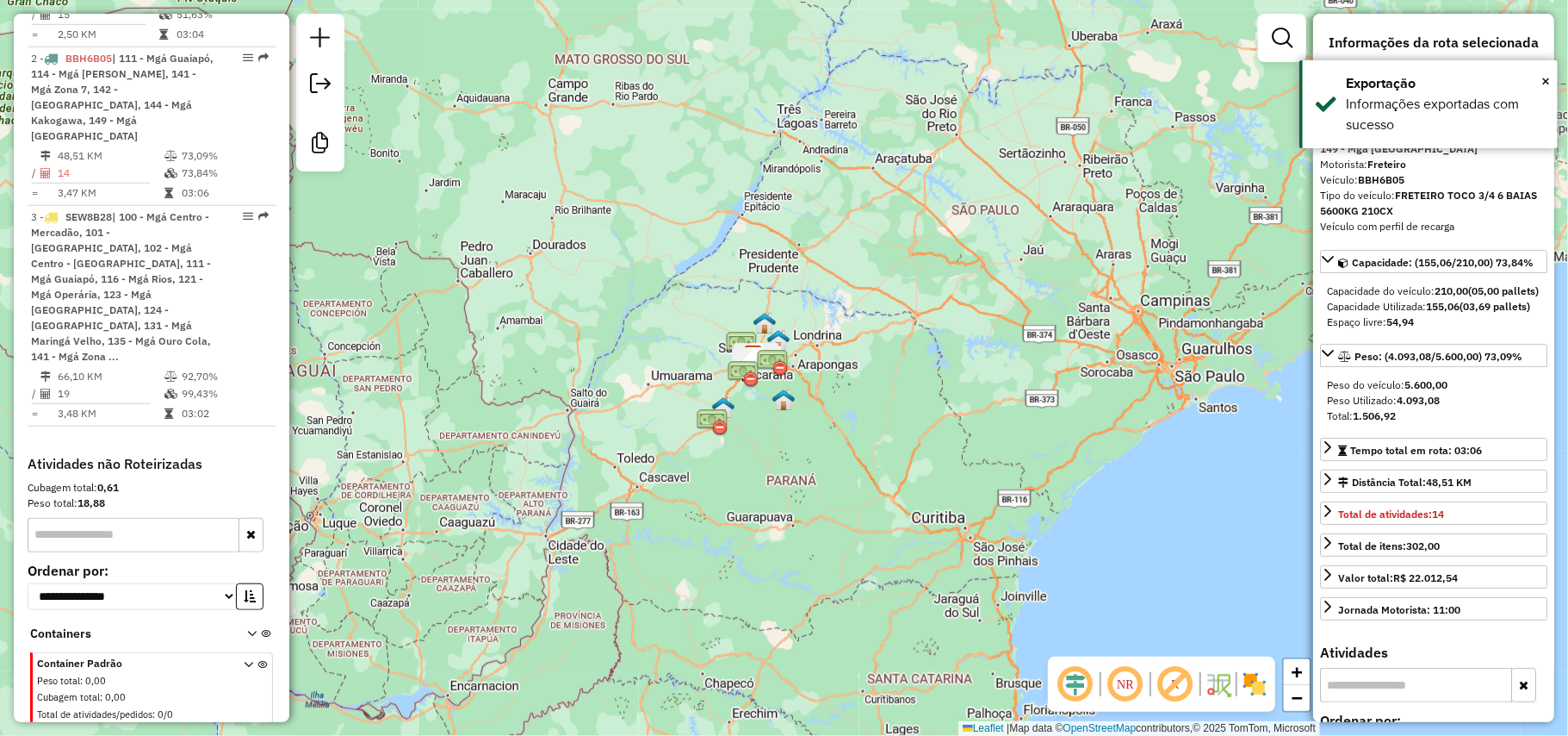
scroll to position [884, 0]
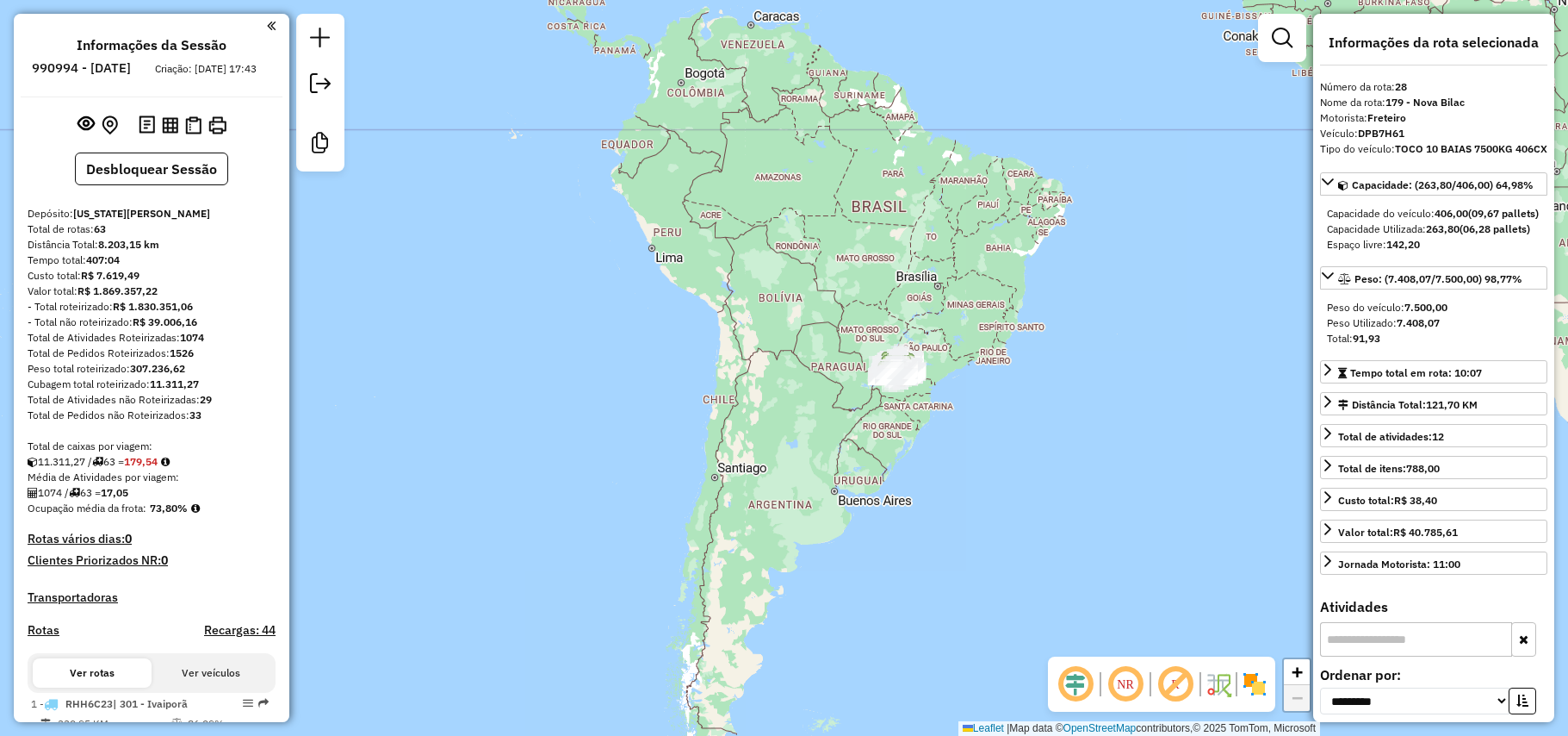
select select "**********"
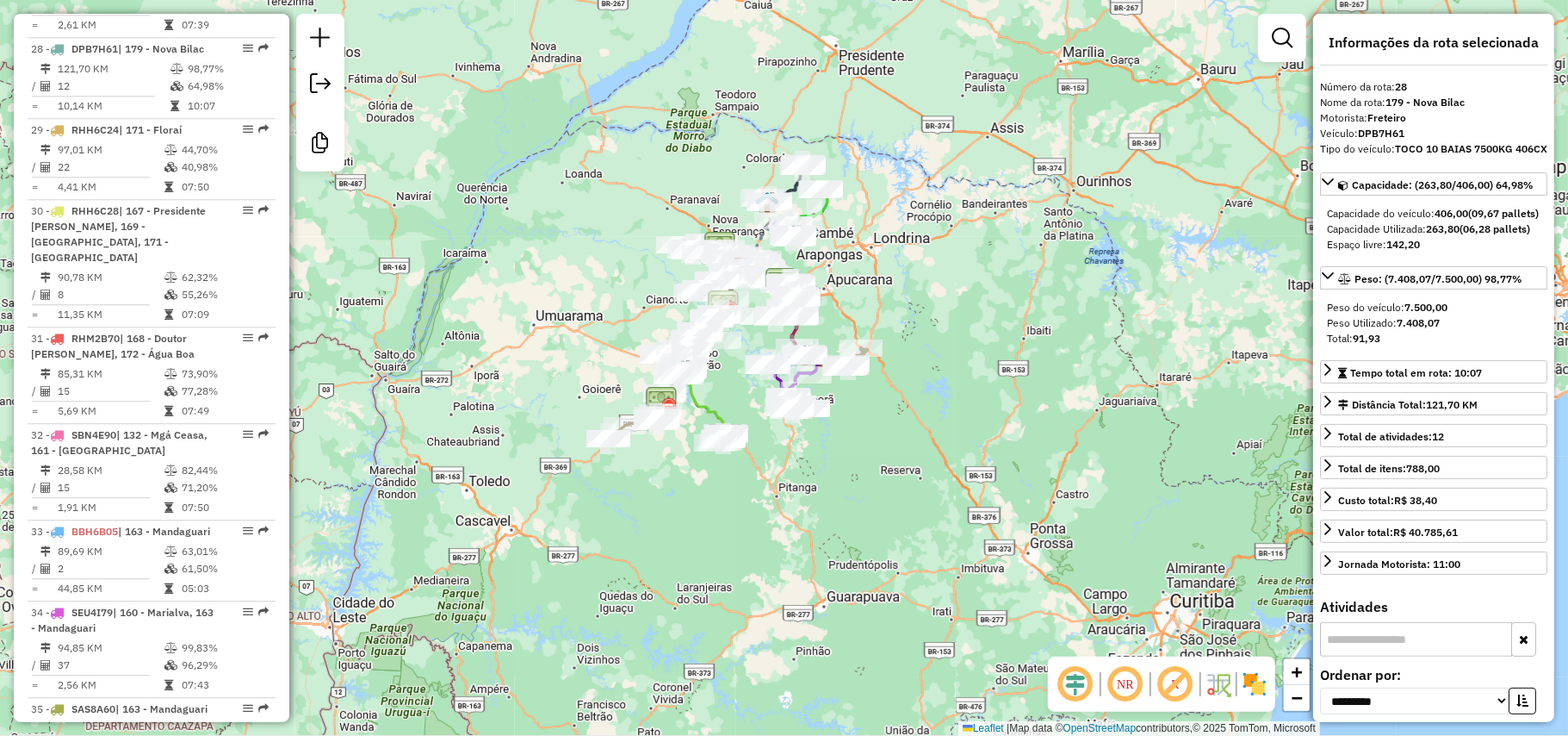
drag, startPoint x: 902, startPoint y: 283, endPoint x: 906, endPoint y: 298, distance: 15.5
click at [906, 298] on div "Janela de atendimento Grade de atendimento Capacidade Transportadoras Veículos …" at bounding box center [784, 368] width 1568 height 736
